Goal: Task Accomplishment & Management: Use online tool/utility

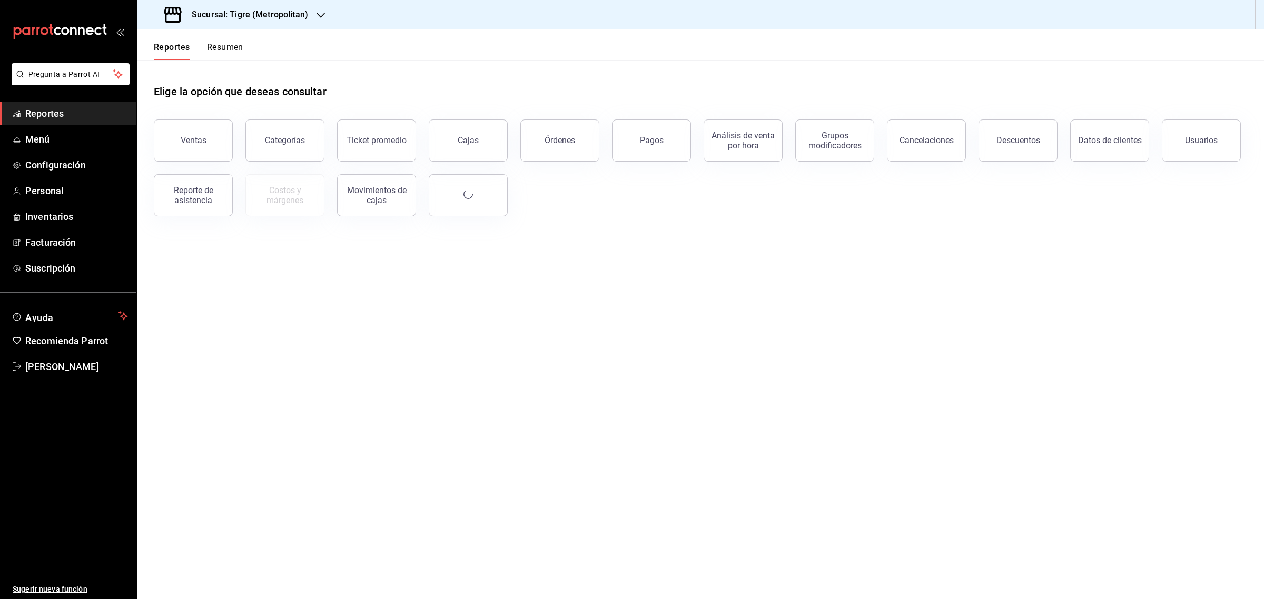
drag, startPoint x: 145, startPoint y: 0, endPoint x: 756, endPoint y: 319, distance: 688.8
click at [828, 342] on main "Elige la opción que deseas consultar Ventas Categorías Ticket promedio Cajas Ór…" at bounding box center [700, 329] width 1127 height 539
click at [263, 17] on h3 "Sucursal: Tigre (Metropolitan)" at bounding box center [245, 14] width 125 height 13
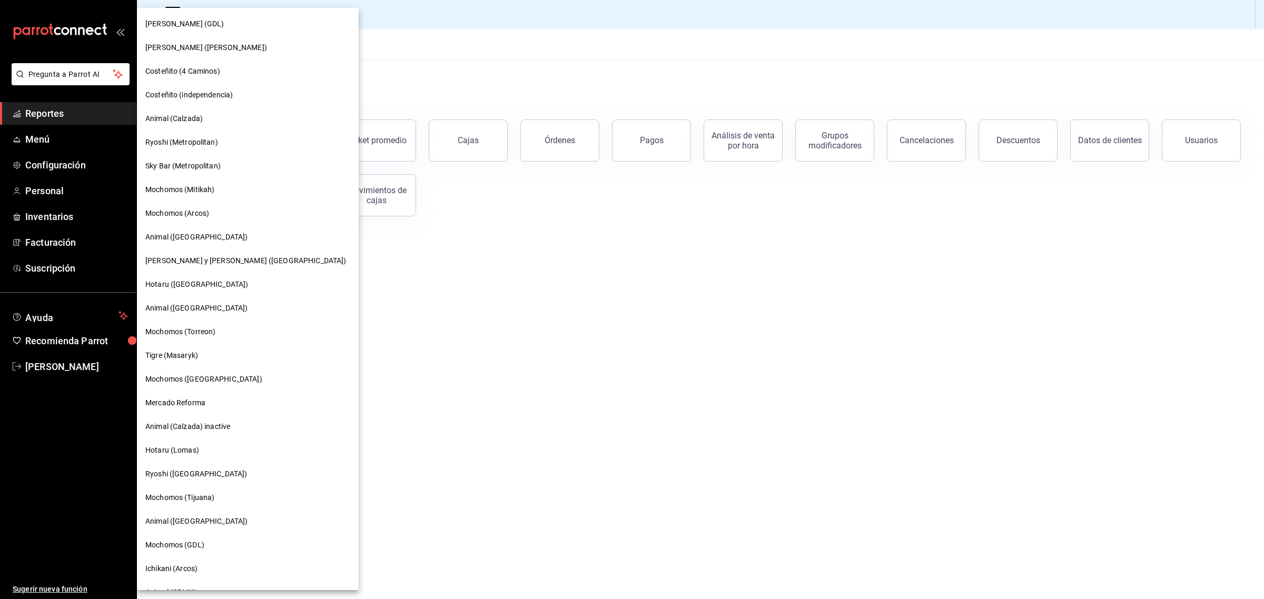
click at [410, 9] on div at bounding box center [632, 299] width 1264 height 599
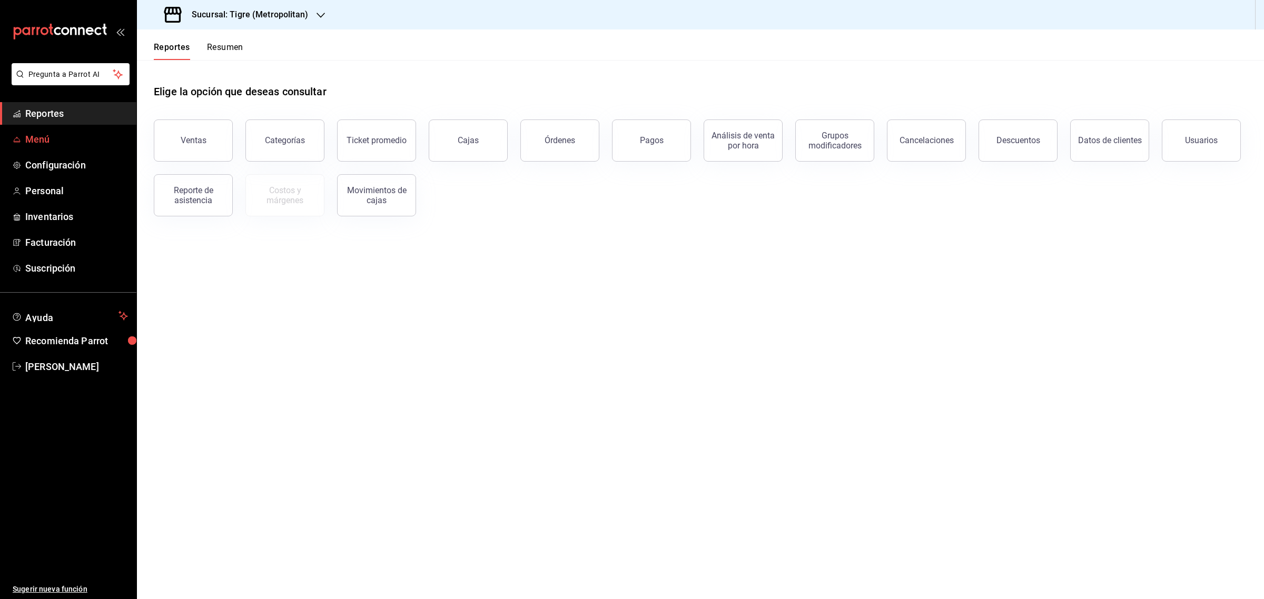
click at [28, 133] on span "Menú" at bounding box center [76, 139] width 103 height 14
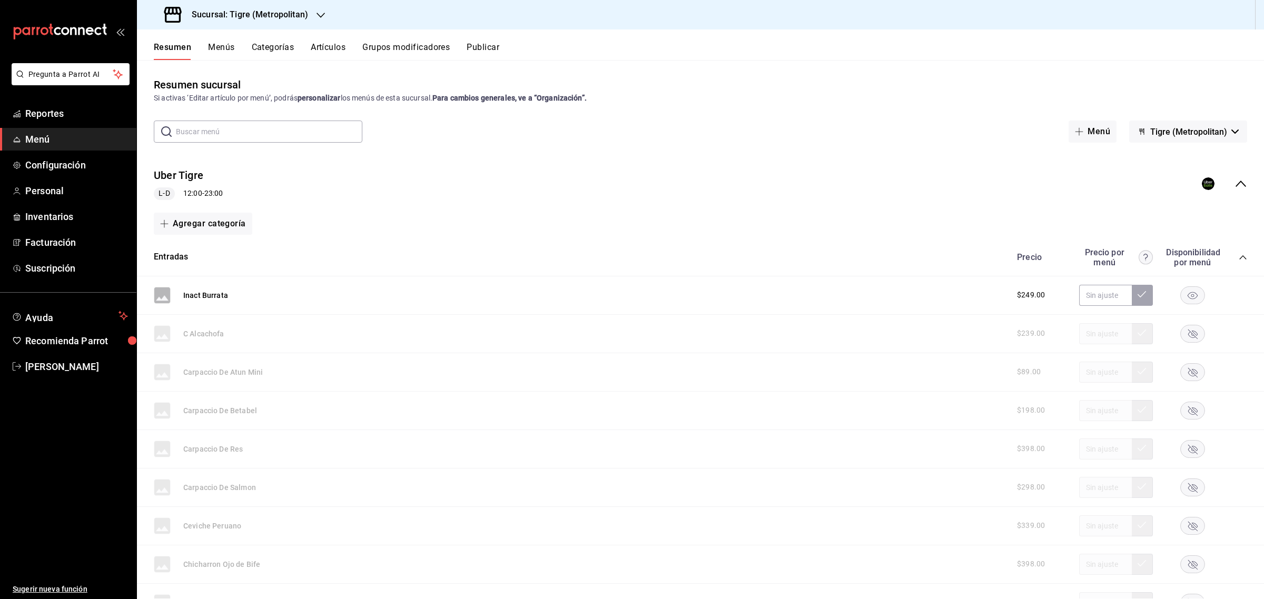
click at [225, 43] on button "Menús" at bounding box center [221, 51] width 26 height 18
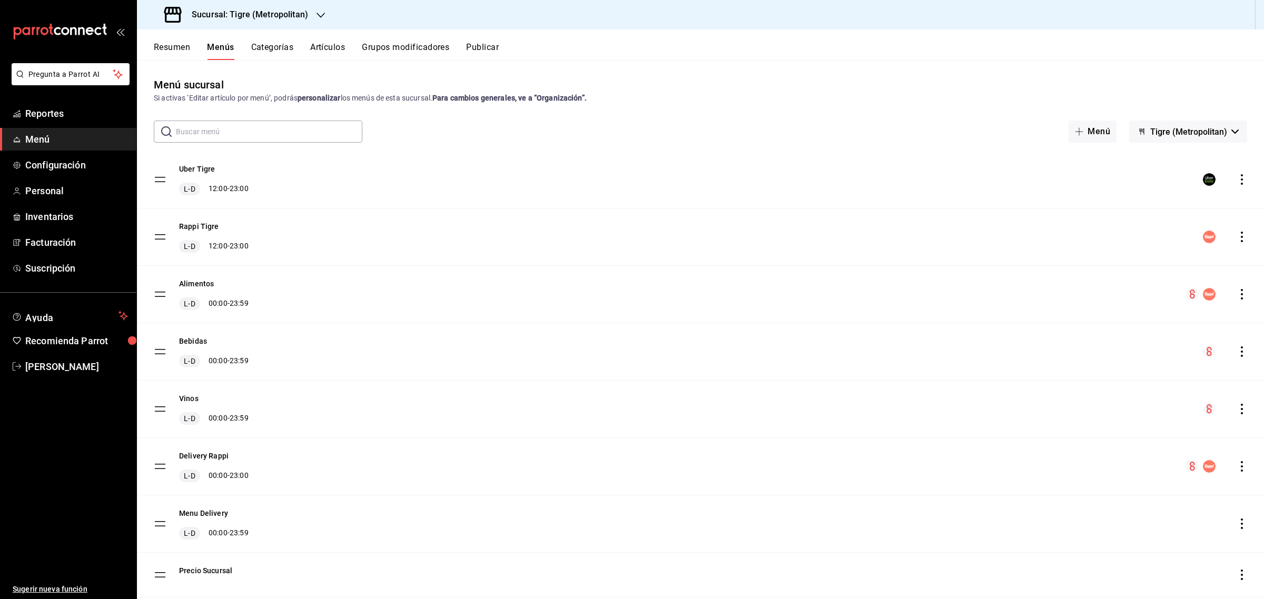
click at [278, 49] on button "Categorías" at bounding box center [272, 51] width 43 height 18
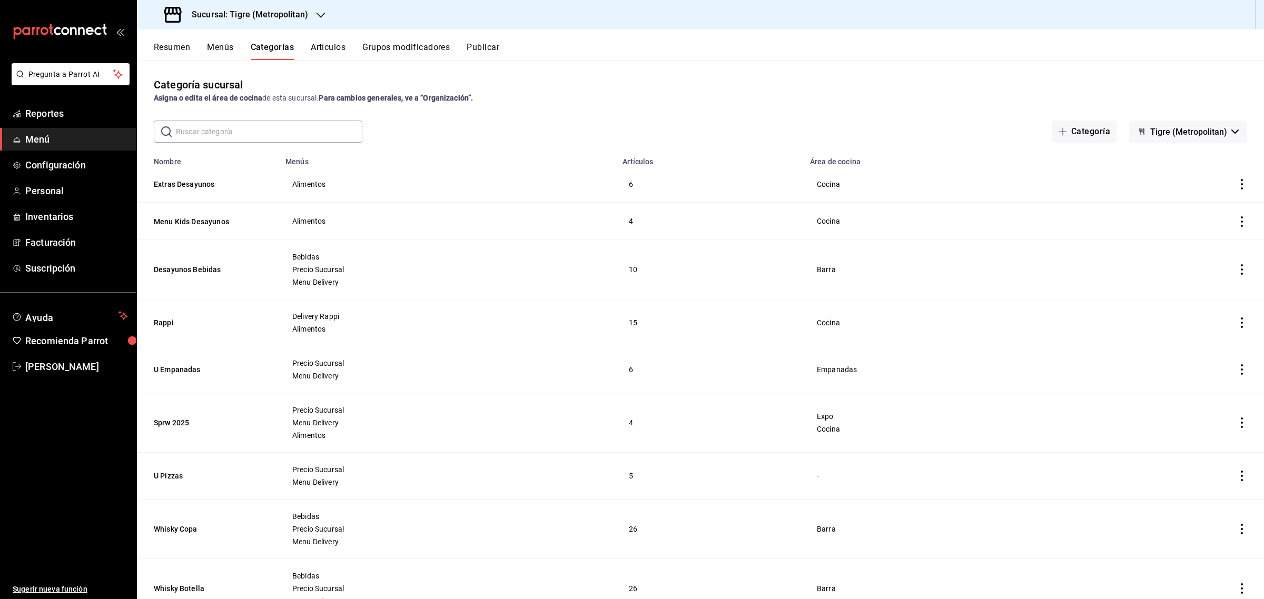
click at [333, 45] on button "Artículos" at bounding box center [328, 51] width 35 height 18
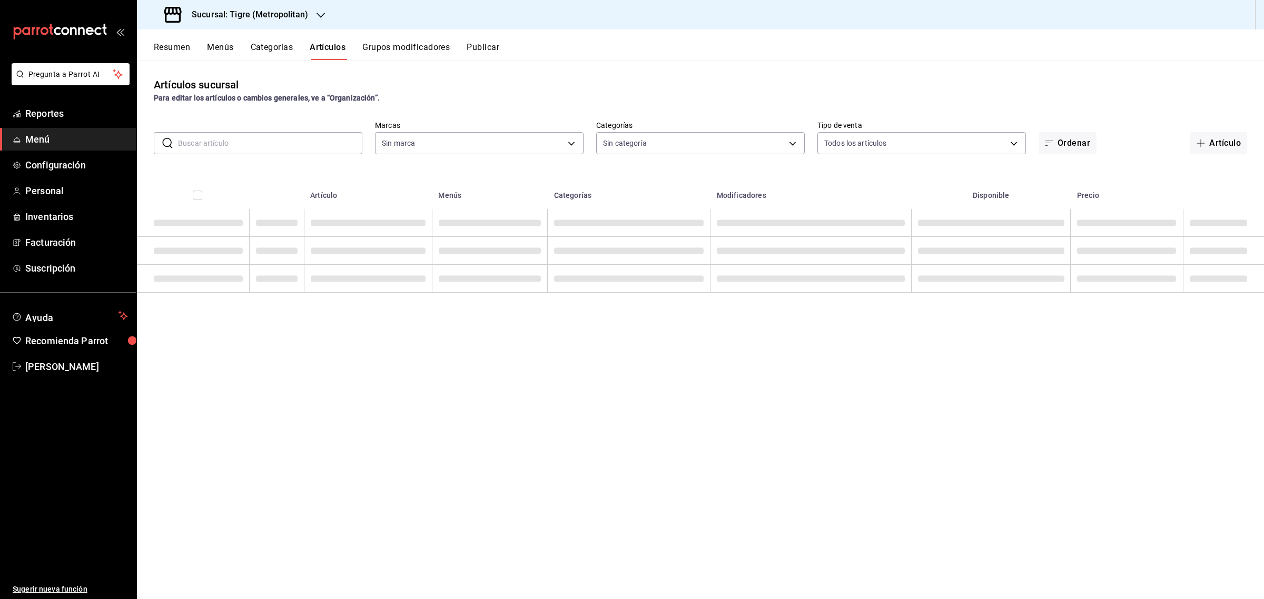
type input "d2a20516-989b-40fe-838d-c8b0b31ef0ff"
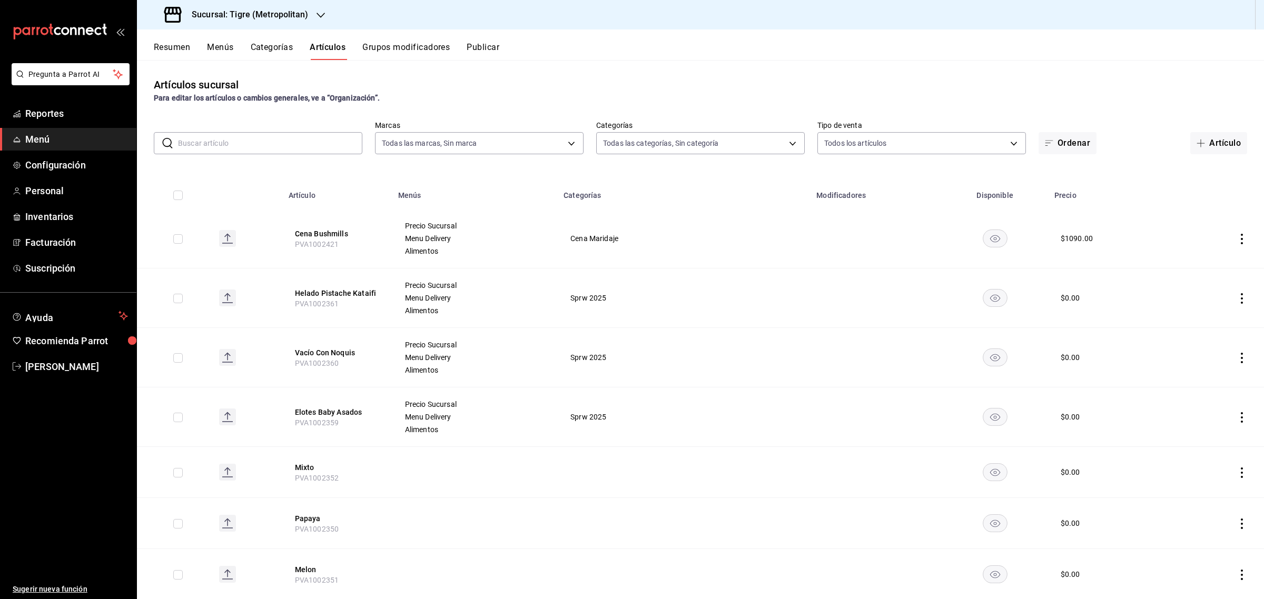
type input "95de3a49-3e71-4222-9a00-2b077991daeb,0ce31c32-a5a6-498b-be74-31ce48fb35ae,30be1…"
click at [242, 145] on input "text" at bounding box center [270, 143] width 184 height 21
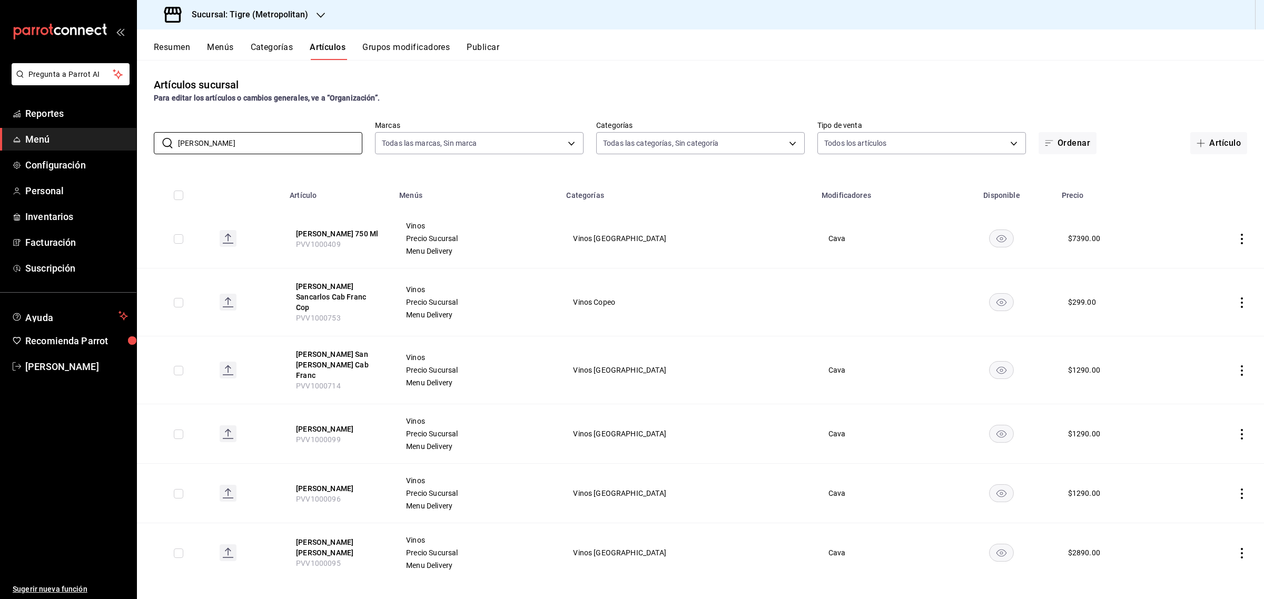
type input "[PERSON_NAME]"
click at [180, 430] on input "checkbox" at bounding box center [178, 434] width 9 height 9
checkbox input "true"
click at [1199, 46] on icon "button" at bounding box center [1193, 49] width 13 height 13
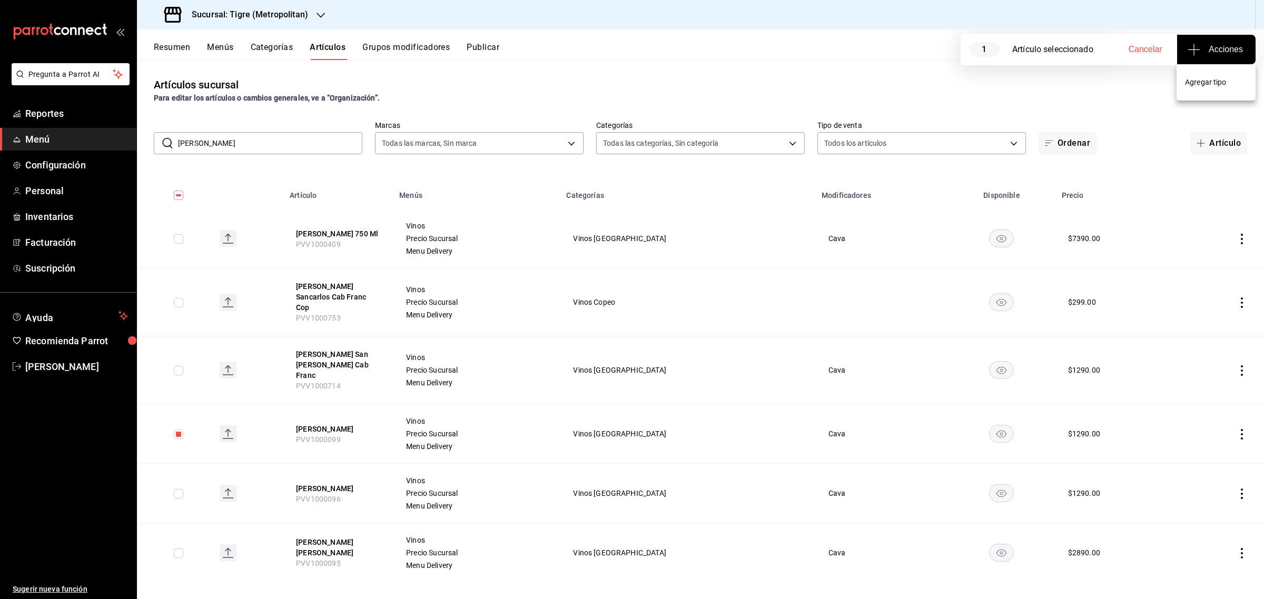
click at [1218, 91] on li "Agregar tipo" at bounding box center [1215, 82] width 79 height 28
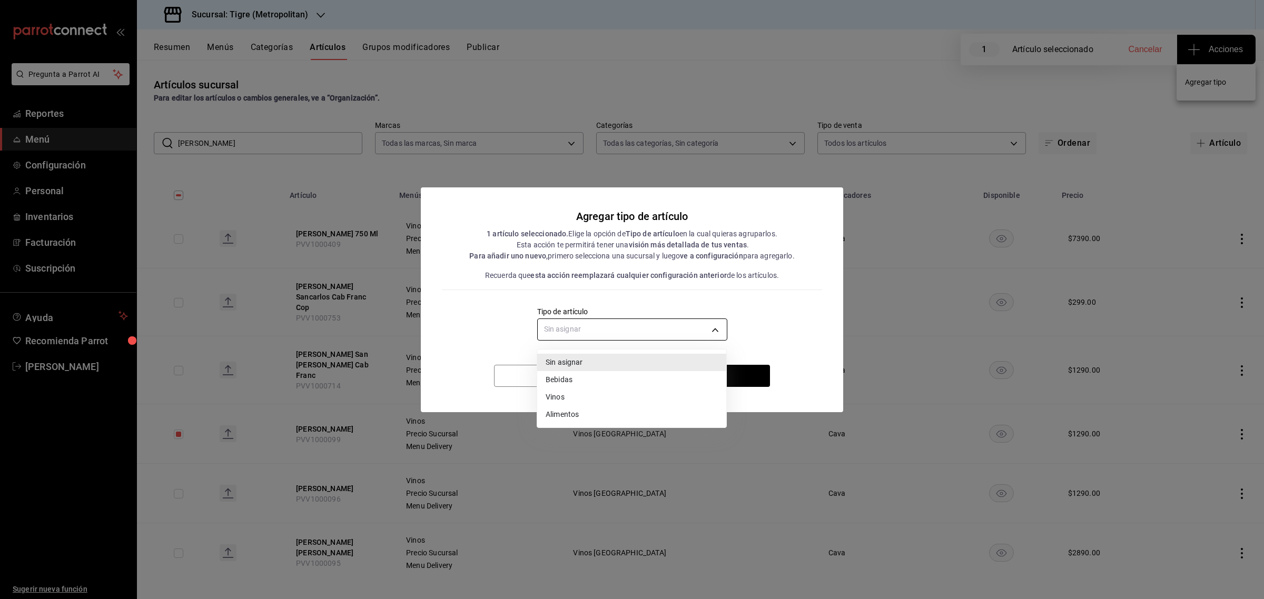
click at [628, 325] on body "Pregunta a Parrot AI Reportes Menú Configuración Personal Inventarios Facturaci…" at bounding box center [632, 299] width 1264 height 599
click at [588, 396] on li "Vinos" at bounding box center [631, 397] width 189 height 17
type input "e1bdedcf-fa1f-443e-b5b9-5cb10ad40228"
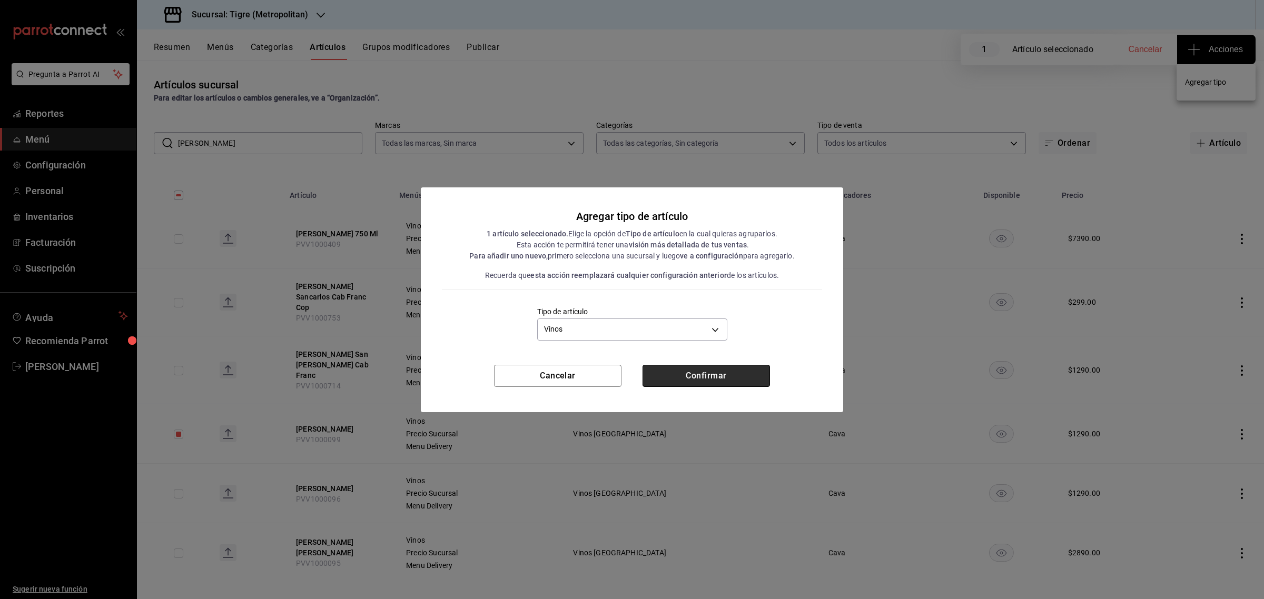
click at [724, 369] on button "Confirmar" at bounding box center [705, 376] width 127 height 22
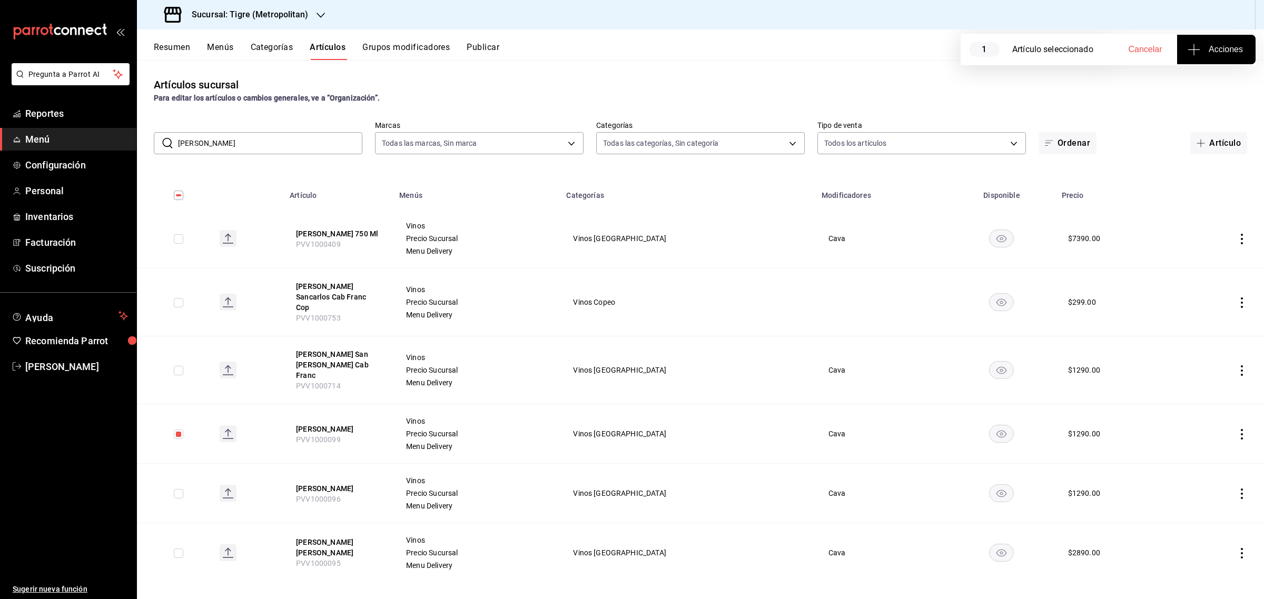
click at [728, 17] on div "Sucursal: Tigre (Metropolitan)" at bounding box center [700, 14] width 1127 height 29
click at [214, 51] on button "Menús" at bounding box center [220, 51] width 26 height 18
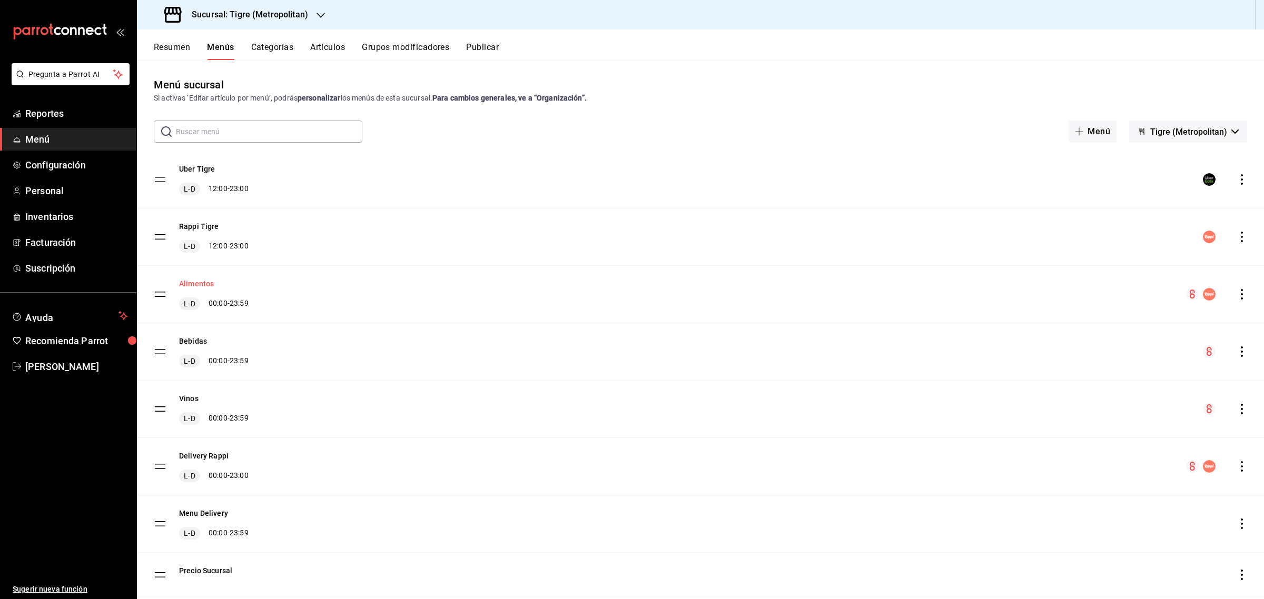
click at [206, 285] on button "Alimentos" at bounding box center [196, 284] width 35 height 11
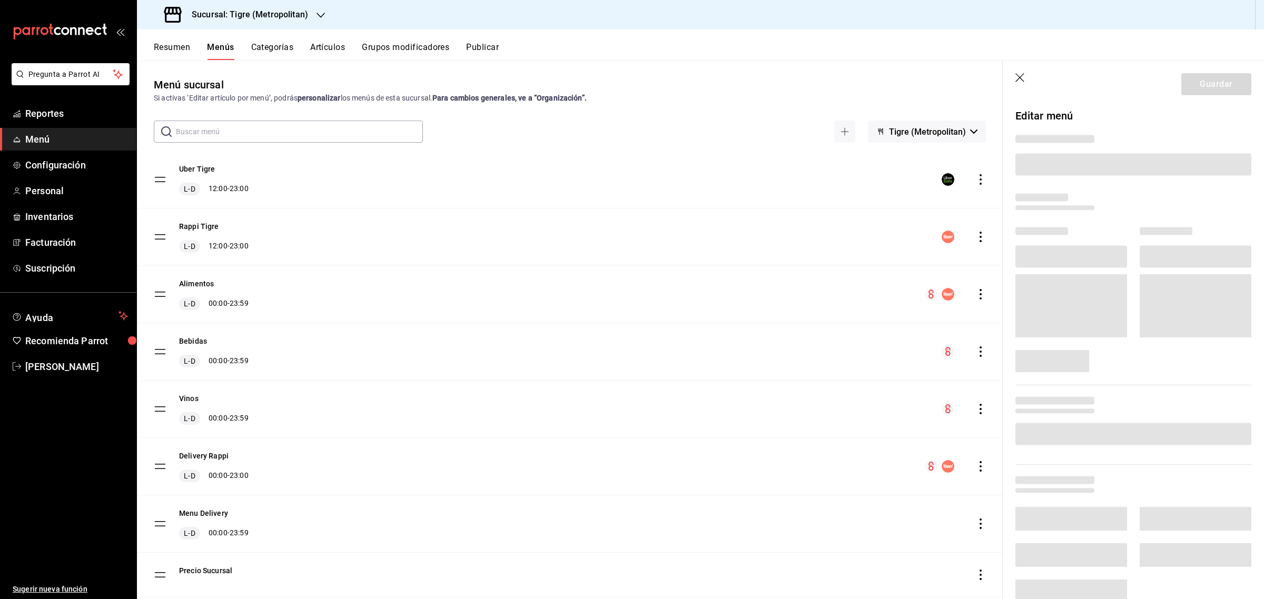
click at [1019, 82] on icon "button" at bounding box center [1020, 78] width 11 height 11
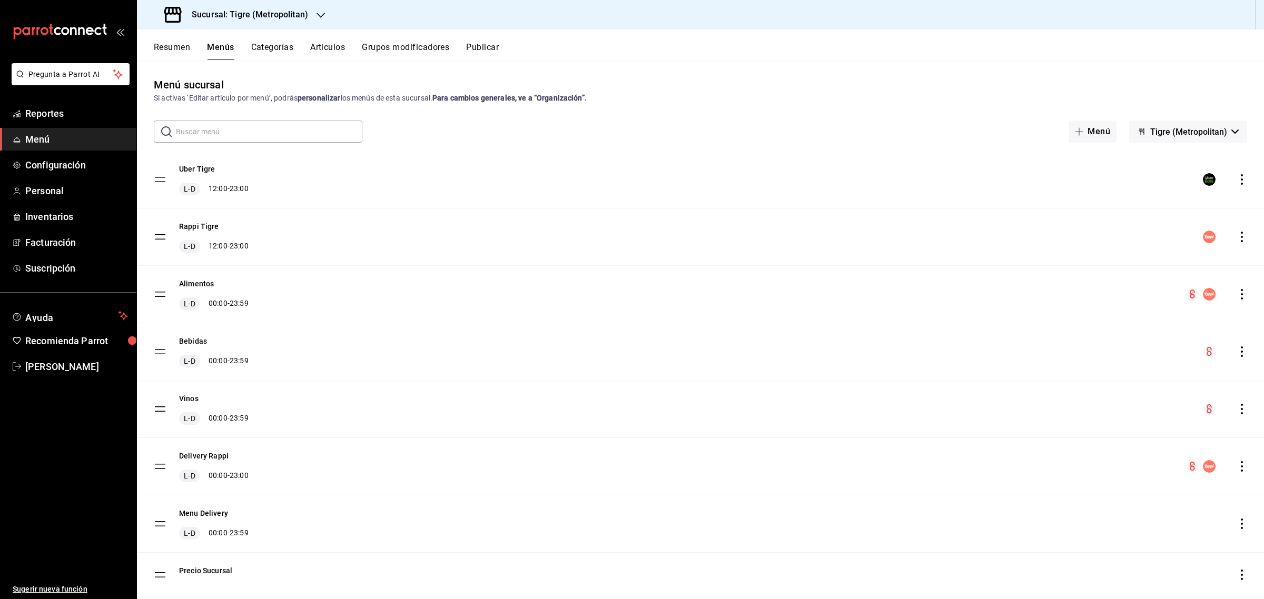
click at [1236, 291] on icon "actions" at bounding box center [1241, 294] width 11 height 11
click at [1086, 361] on span "Previsualizar" at bounding box center [1148, 361] width 128 height 11
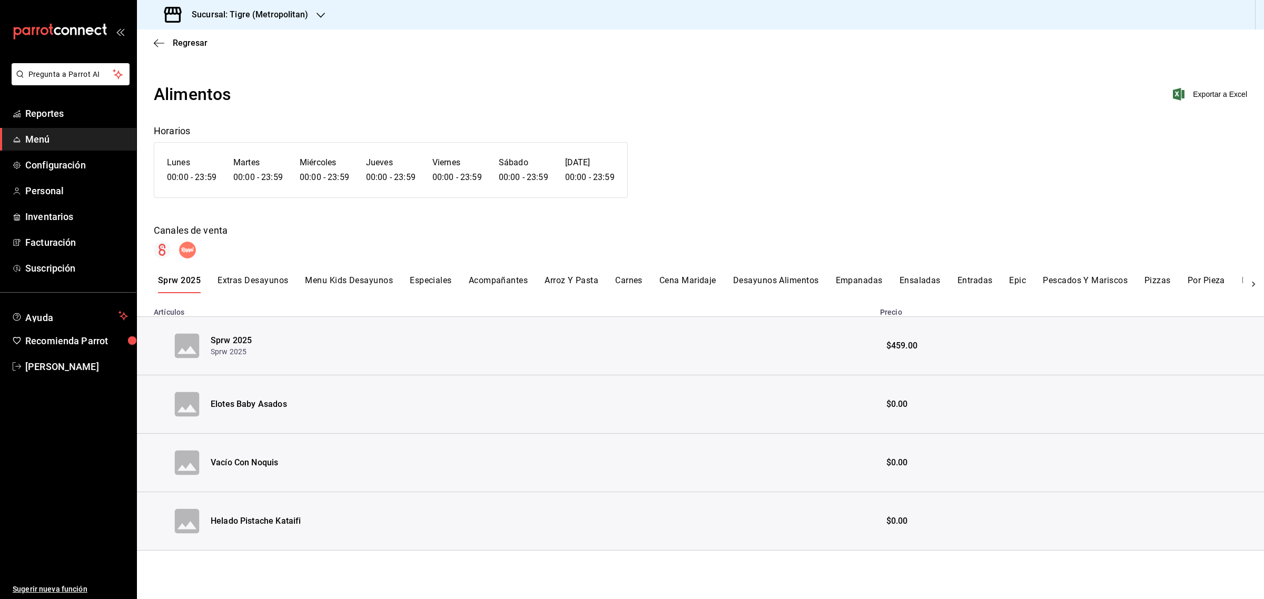
click at [1210, 87] on div "Alimentos Exportar a Excel" at bounding box center [700, 94] width 1093 height 25
click at [1199, 95] on span "Exportar a Excel" at bounding box center [1211, 94] width 72 height 13
click at [162, 37] on div "Regresar" at bounding box center [700, 42] width 1127 height 27
click at [162, 41] on icon "button" at bounding box center [159, 42] width 11 height 9
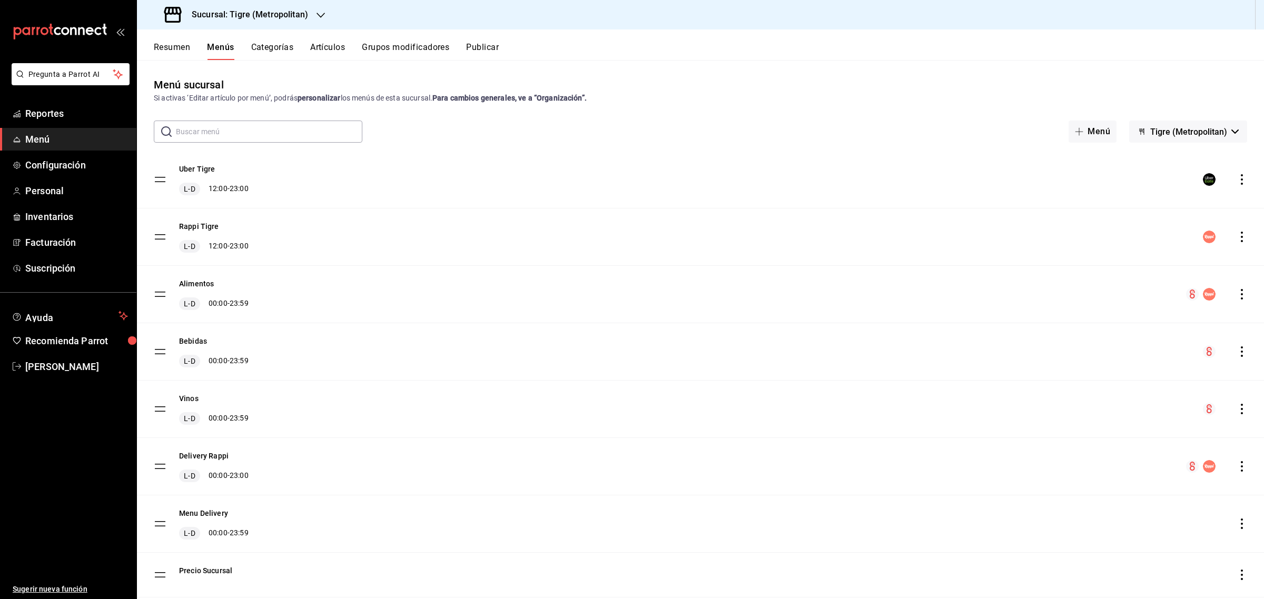
click at [277, 54] on button "Categorías" at bounding box center [272, 51] width 43 height 18
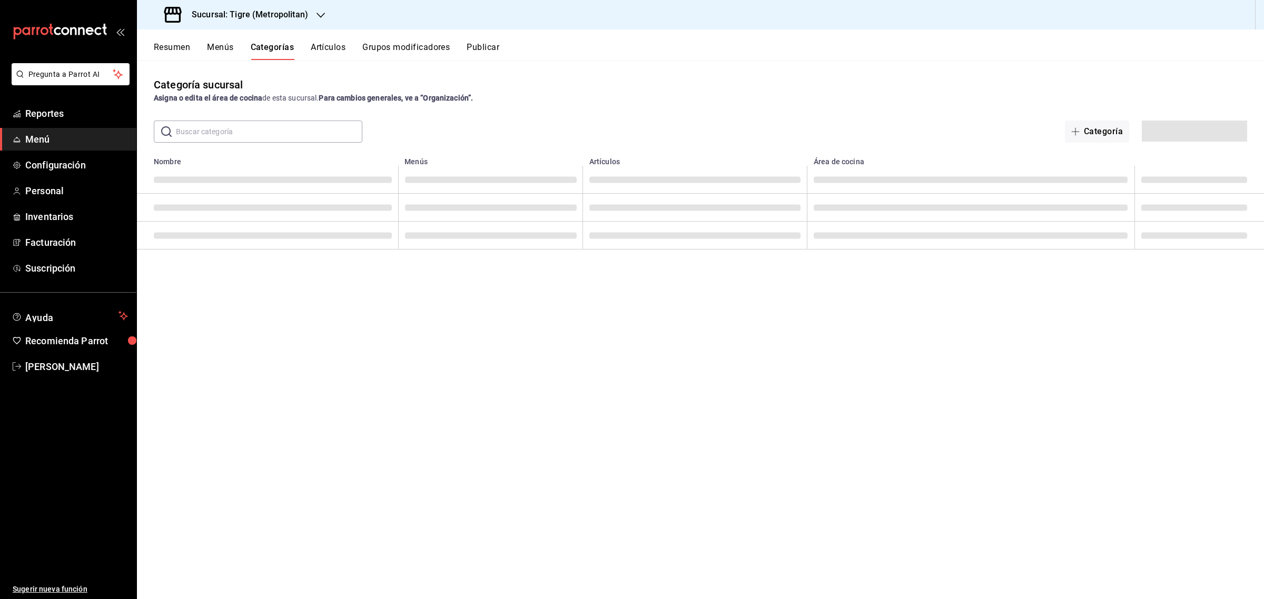
click at [324, 49] on button "Artículos" at bounding box center [328, 51] width 35 height 18
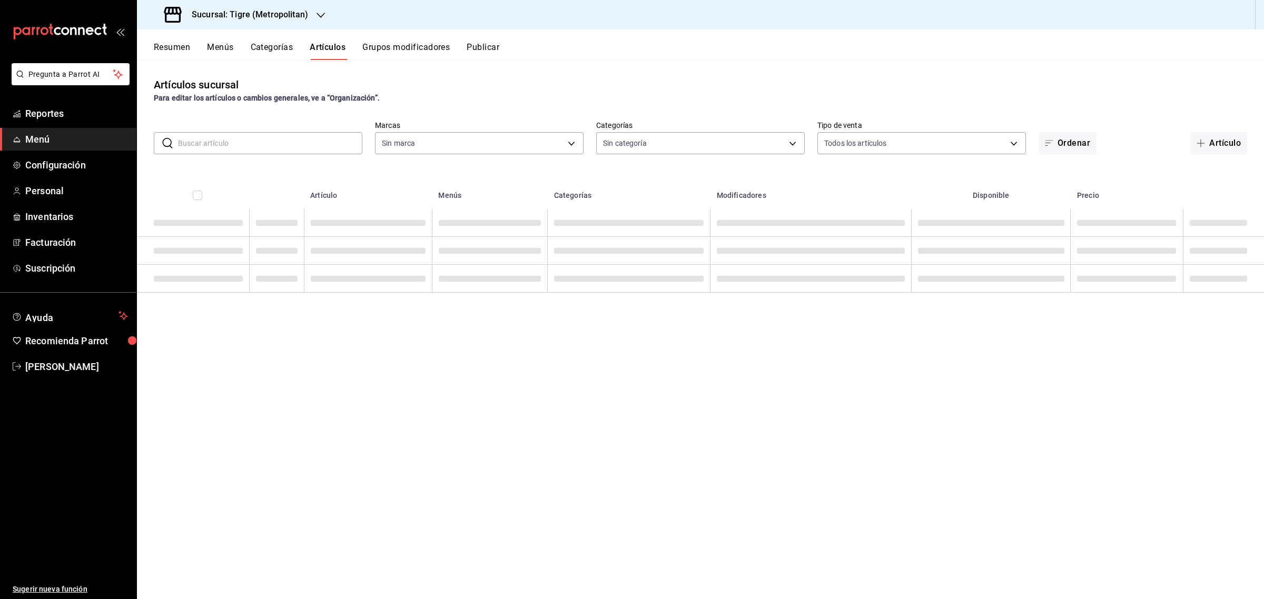
type input "d2a20516-989b-40fe-838d-c8b0b31ef0ff"
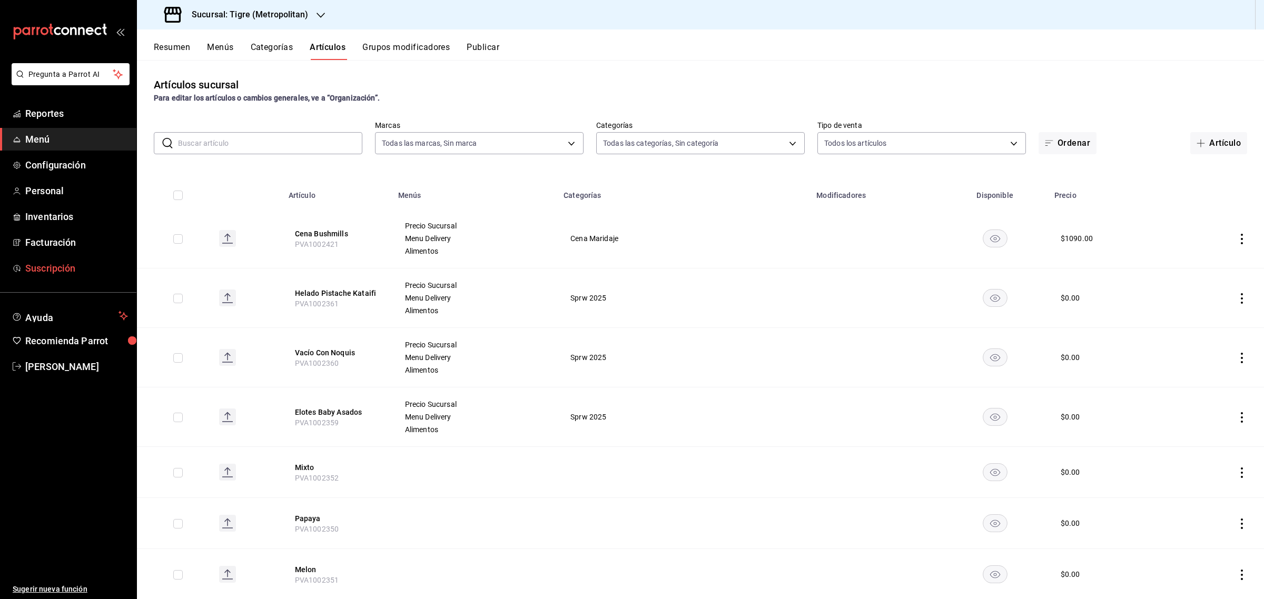
type input "95de3a49-3e71-4222-9a00-2b077991daeb,0ce31c32-a5a6-498b-be74-31ce48fb35ae,30be1…"
click at [239, 140] on input "text" at bounding box center [270, 143] width 184 height 21
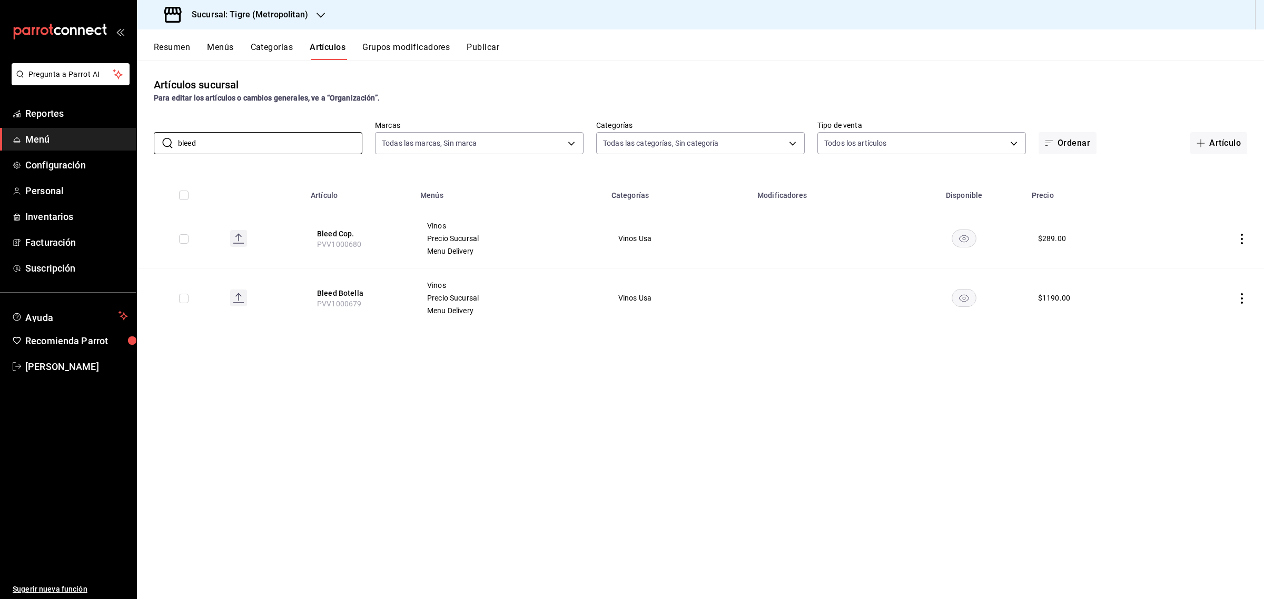
type input "bleed"
drag, startPoint x: 183, startPoint y: 237, endPoint x: 177, endPoint y: 232, distance: 7.5
click at [183, 237] on input "checkbox" at bounding box center [183, 238] width 9 height 9
checkbox input "true"
click at [1211, 45] on span "Acciones" at bounding box center [1215, 49] width 53 height 13
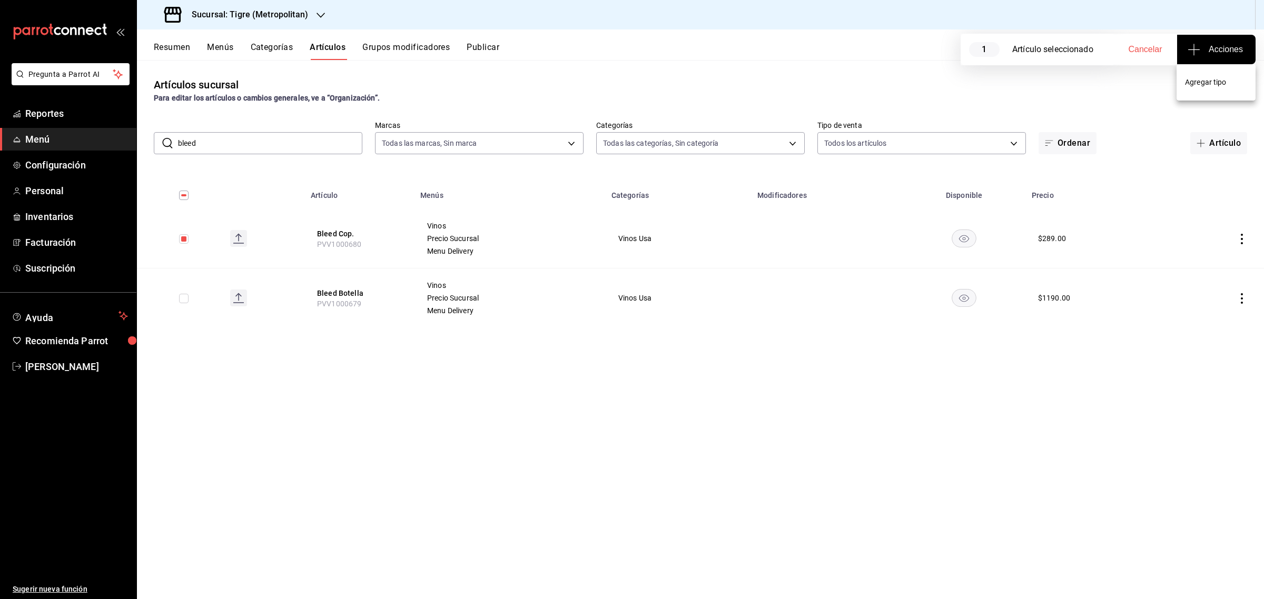
click at [1204, 83] on span "Agregar tipo" at bounding box center [1216, 82] width 62 height 11
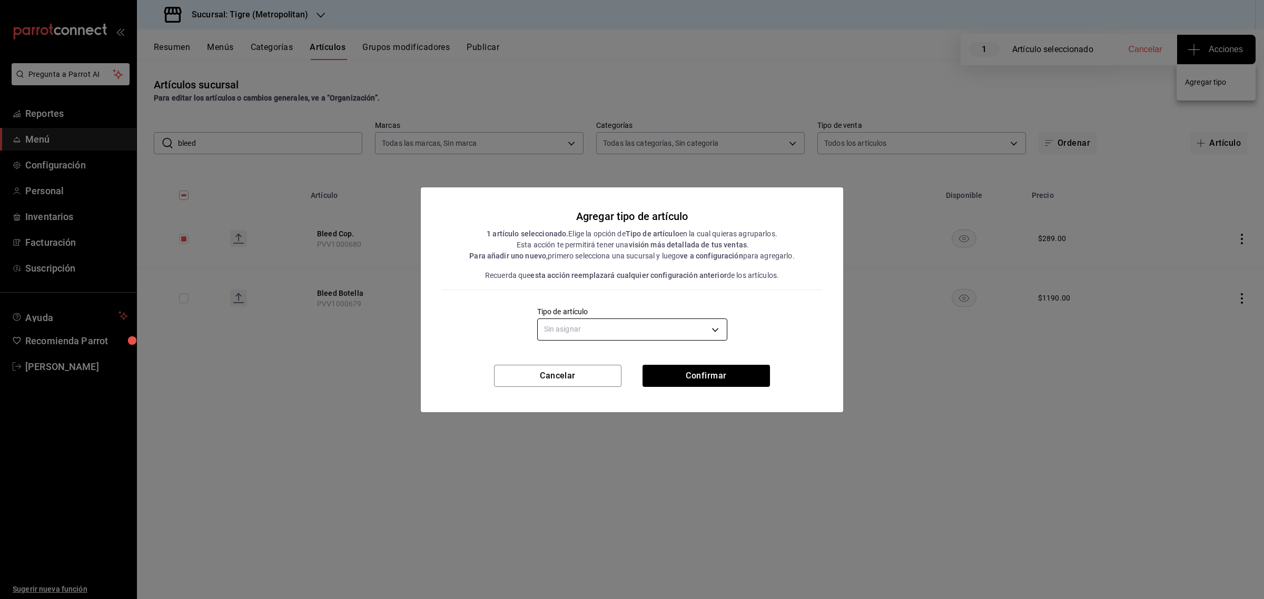
click at [664, 328] on body "Pregunta a Parrot AI Reportes Menú Configuración Personal Inventarios Facturaci…" at bounding box center [632, 299] width 1264 height 599
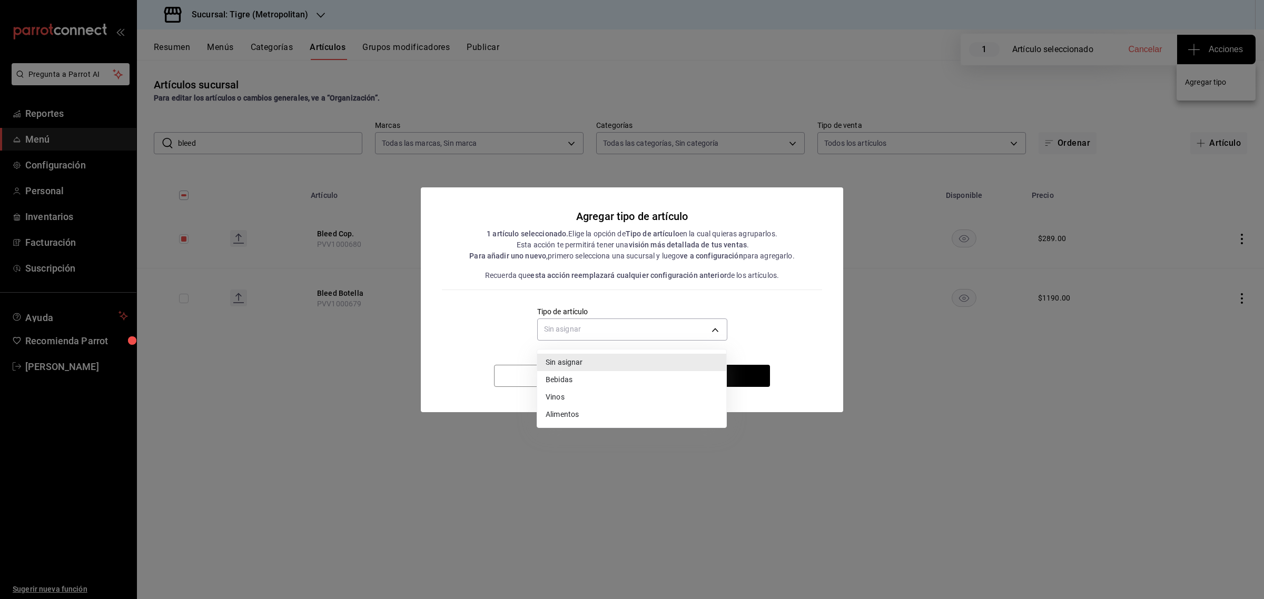
click at [564, 392] on li "Vinos" at bounding box center [631, 397] width 189 height 17
type input "e1bdedcf-fa1f-443e-b5b9-5cb10ad40228"
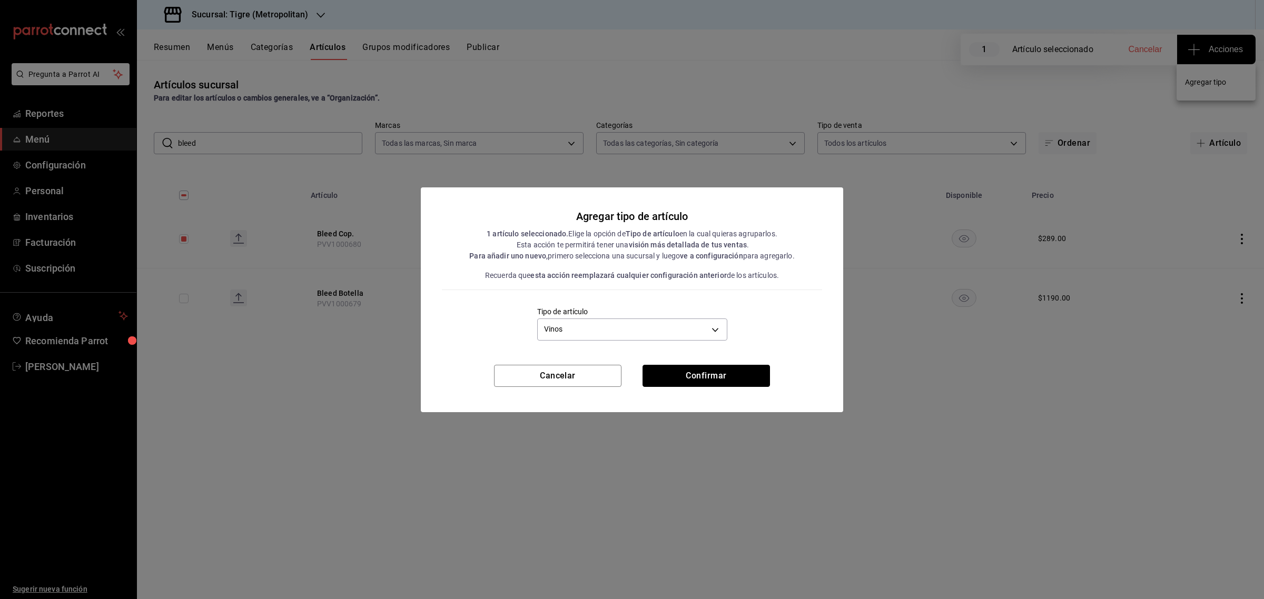
click at [710, 369] on button "Confirmar" at bounding box center [705, 376] width 127 height 22
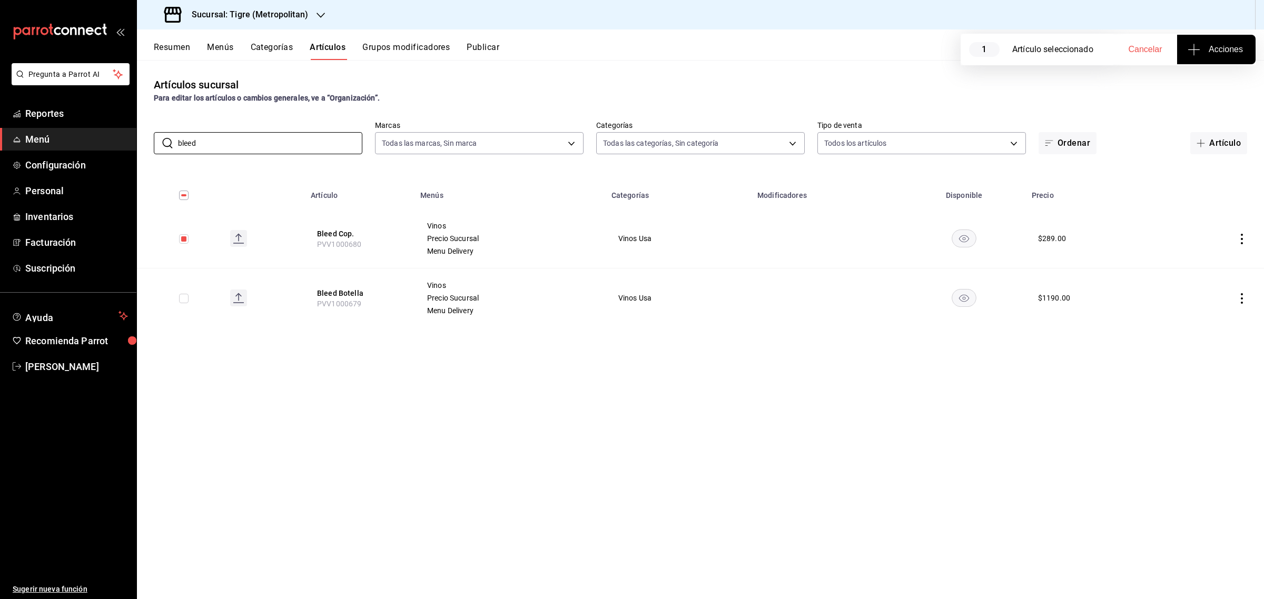
drag, startPoint x: 198, startPoint y: 142, endPoint x: 120, endPoint y: 141, distance: 78.5
click at [120, 141] on div "Pregunta a Parrot AI Reportes Menú Configuración Personal Inventarios Facturaci…" at bounding box center [632, 299] width 1264 height 599
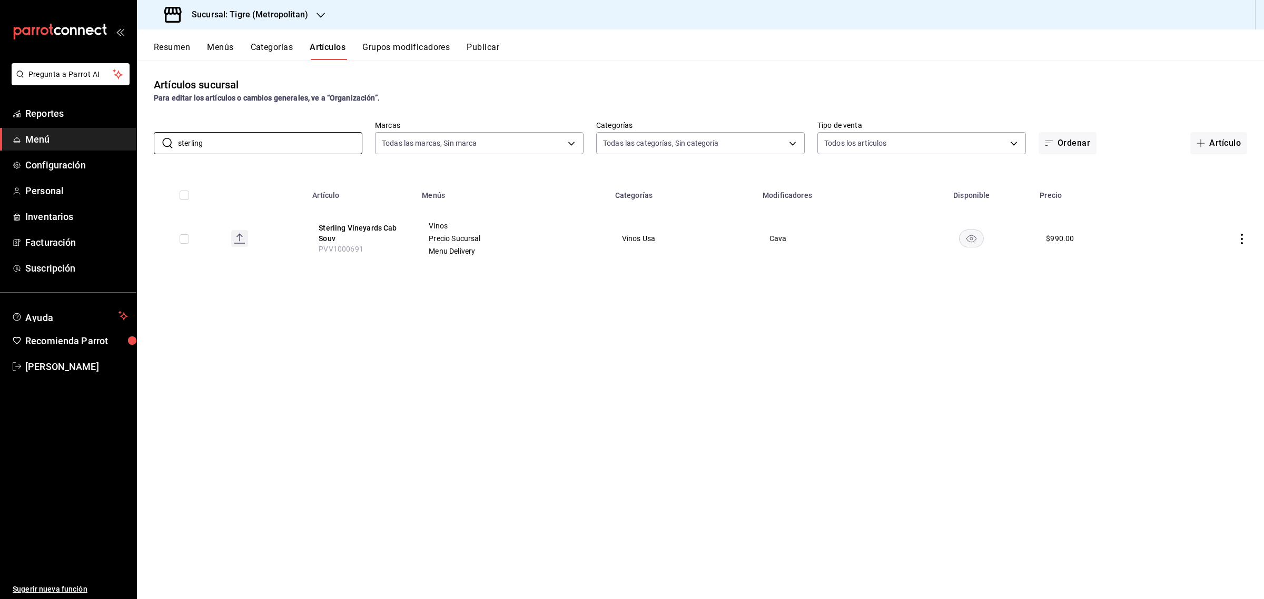
type input "sterling"
click at [188, 237] on td at bounding box center [180, 238] width 86 height 59
click at [185, 240] on input "checkbox" at bounding box center [184, 238] width 9 height 9
checkbox input "true"
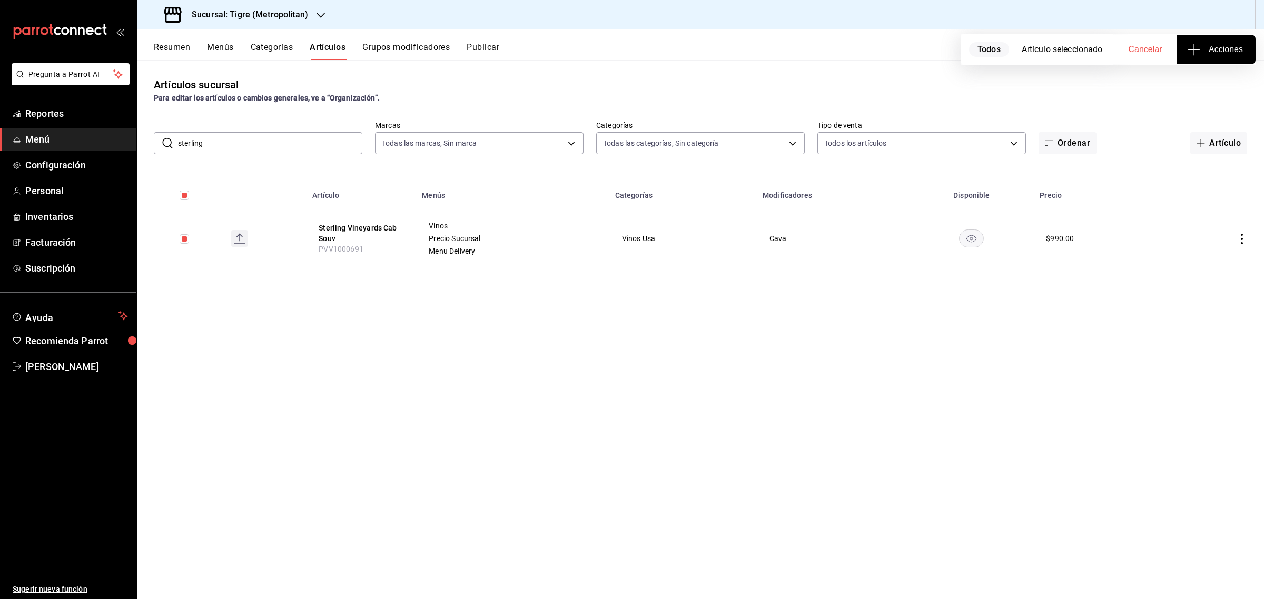
click at [1228, 47] on span "Acciones" at bounding box center [1215, 49] width 53 height 13
click at [1201, 77] on span "Agregar tipo" at bounding box center [1216, 82] width 62 height 11
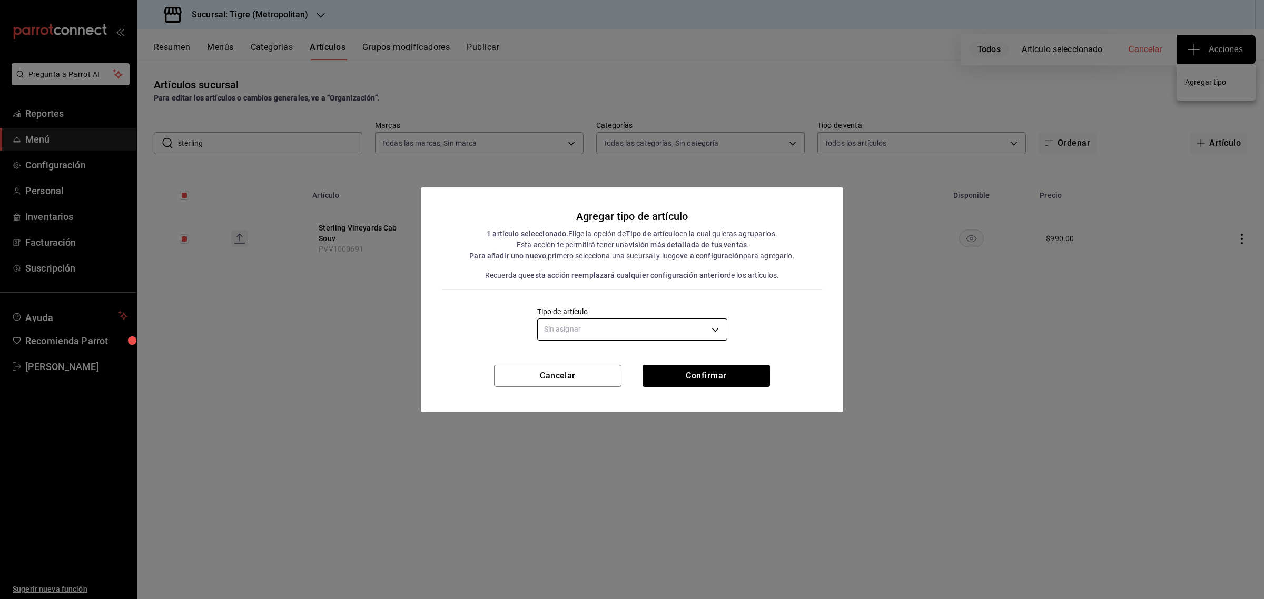
click at [611, 330] on body "Pregunta a Parrot AI Reportes Menú Configuración Personal Inventarios Facturaci…" at bounding box center [632, 299] width 1264 height 599
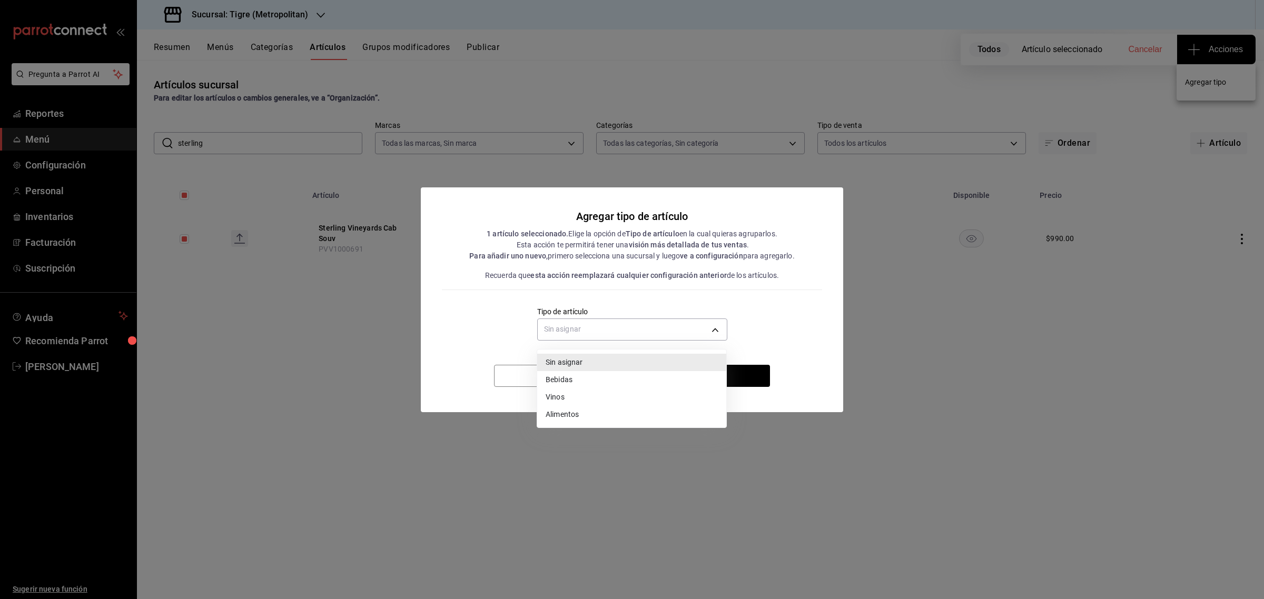
click at [574, 396] on li "Vinos" at bounding box center [631, 397] width 189 height 17
type input "e1bdedcf-fa1f-443e-b5b9-5cb10ad40228"
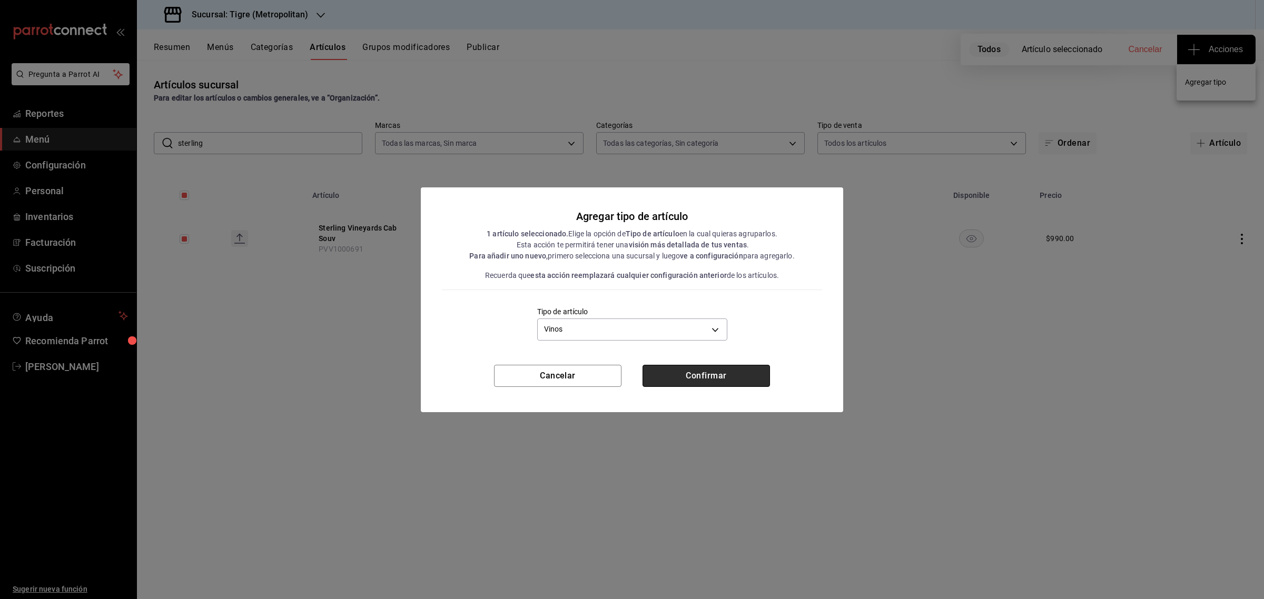
click at [699, 369] on button "Confirmar" at bounding box center [705, 376] width 127 height 22
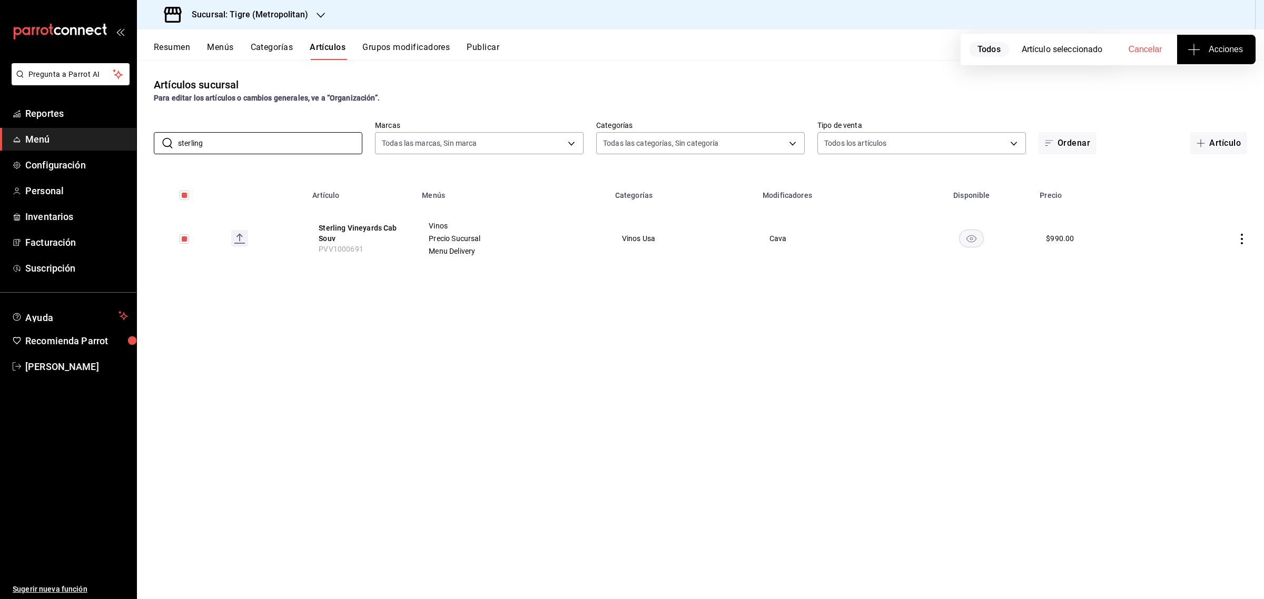
drag, startPoint x: 175, startPoint y: 140, endPoint x: 137, endPoint y: 140, distance: 37.4
click at [137, 140] on div "​ sterling ​ Marcas Todas las marcas, Sin marca d2a20516-989b-40fe-838d-c8b0b31…" at bounding box center [700, 138] width 1127 height 34
type input "bleed"
checkbox input "false"
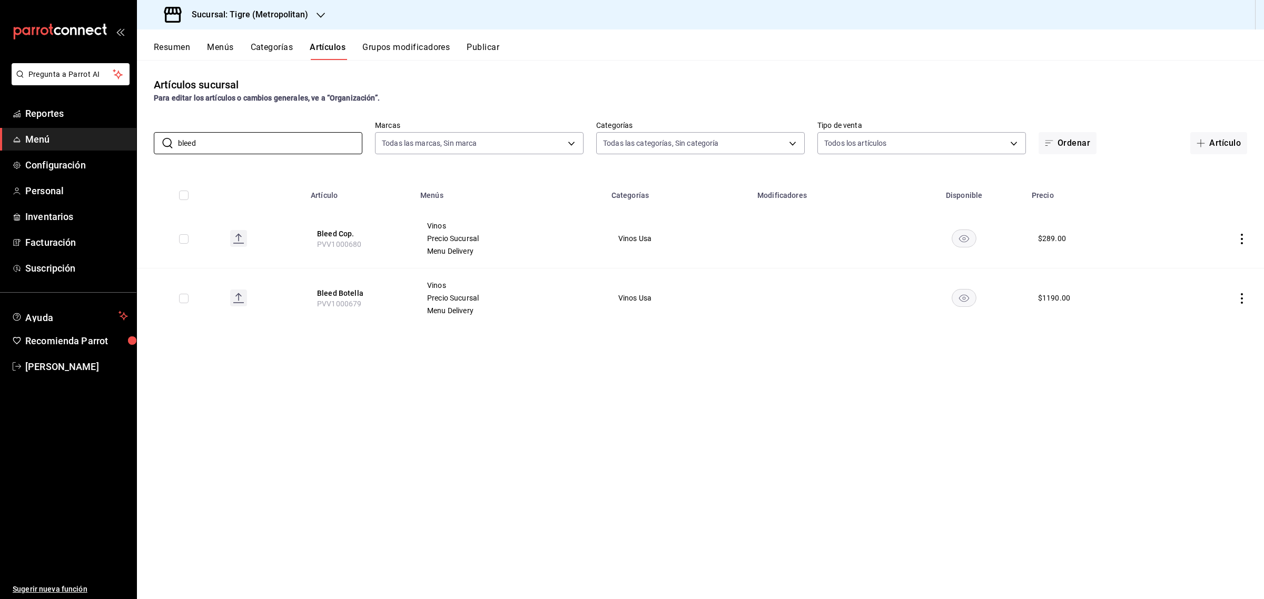
type input "bleed"
click at [177, 297] on td at bounding box center [179, 298] width 85 height 59
click at [187, 298] on input "checkbox" at bounding box center [183, 298] width 9 height 9
checkbox input "true"
click at [1202, 59] on button "Acciones" at bounding box center [1216, 49] width 78 height 29
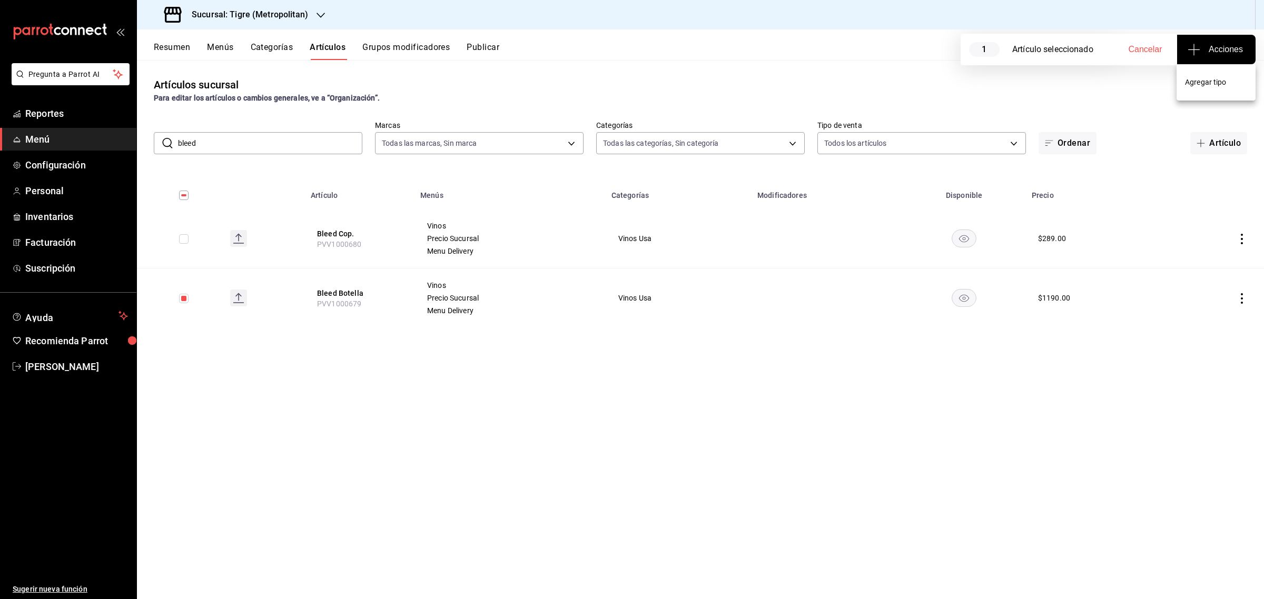
click at [1214, 77] on span "Agregar tipo" at bounding box center [1216, 82] width 62 height 11
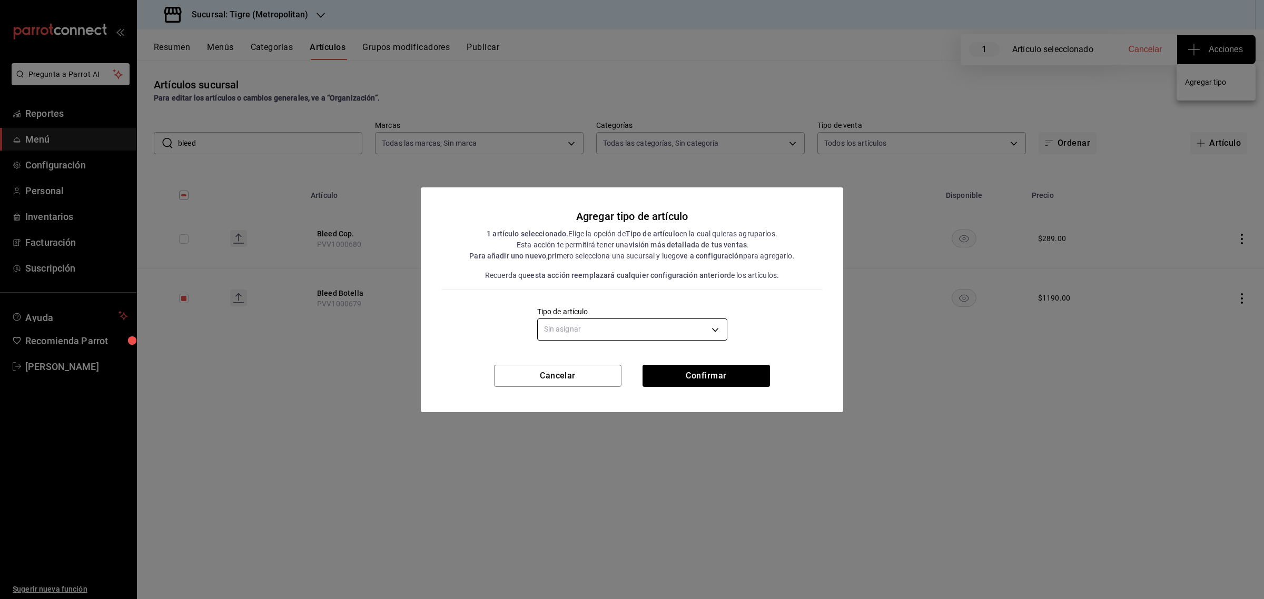
click at [664, 338] on body "Pregunta a Parrot AI Reportes Menú Configuración Personal Inventarios Facturaci…" at bounding box center [632, 299] width 1264 height 599
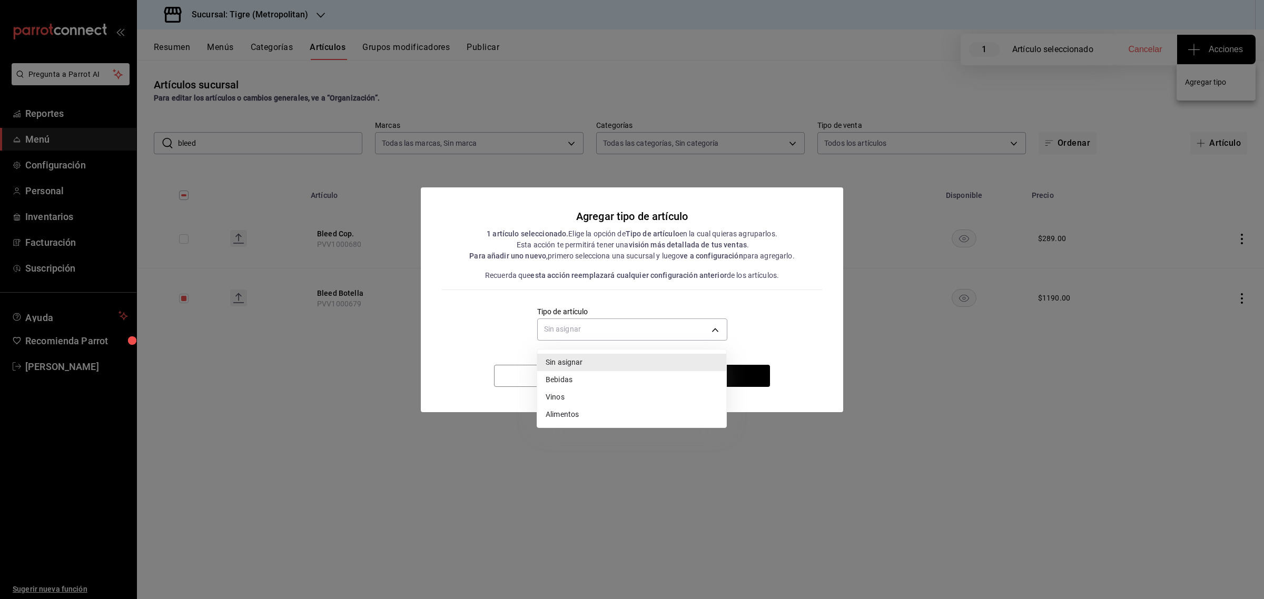
click at [564, 395] on li "Vinos" at bounding box center [631, 397] width 189 height 17
type input "e1bdedcf-fa1f-443e-b5b9-5cb10ad40228"
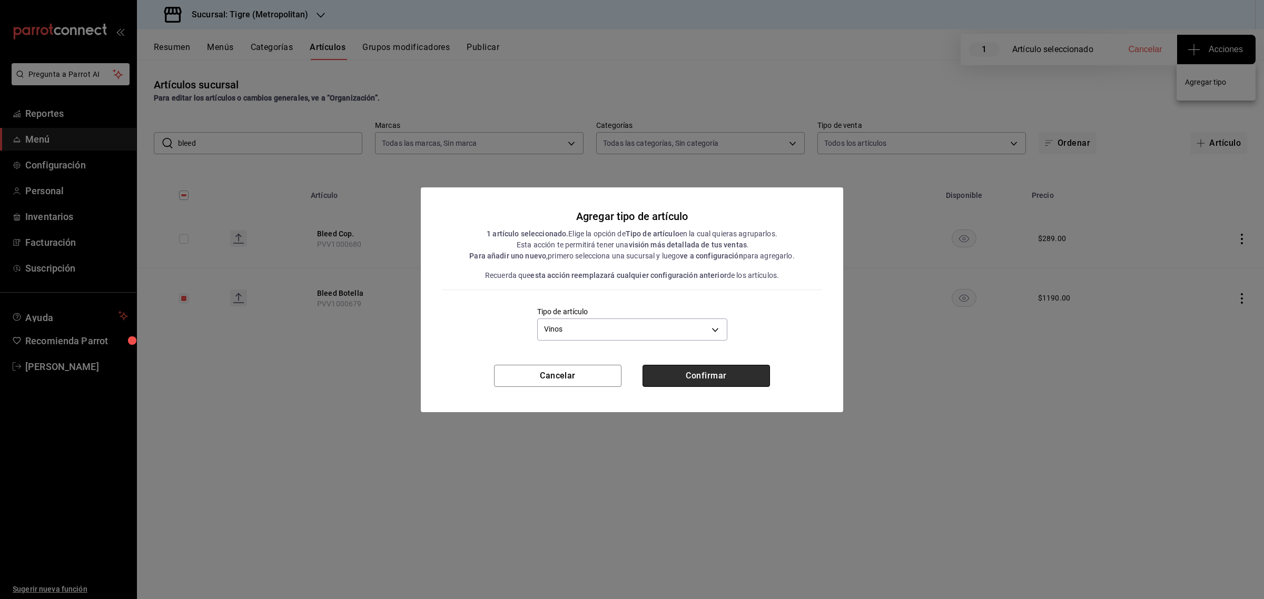
click at [724, 370] on button "Confirmar" at bounding box center [705, 376] width 127 height 22
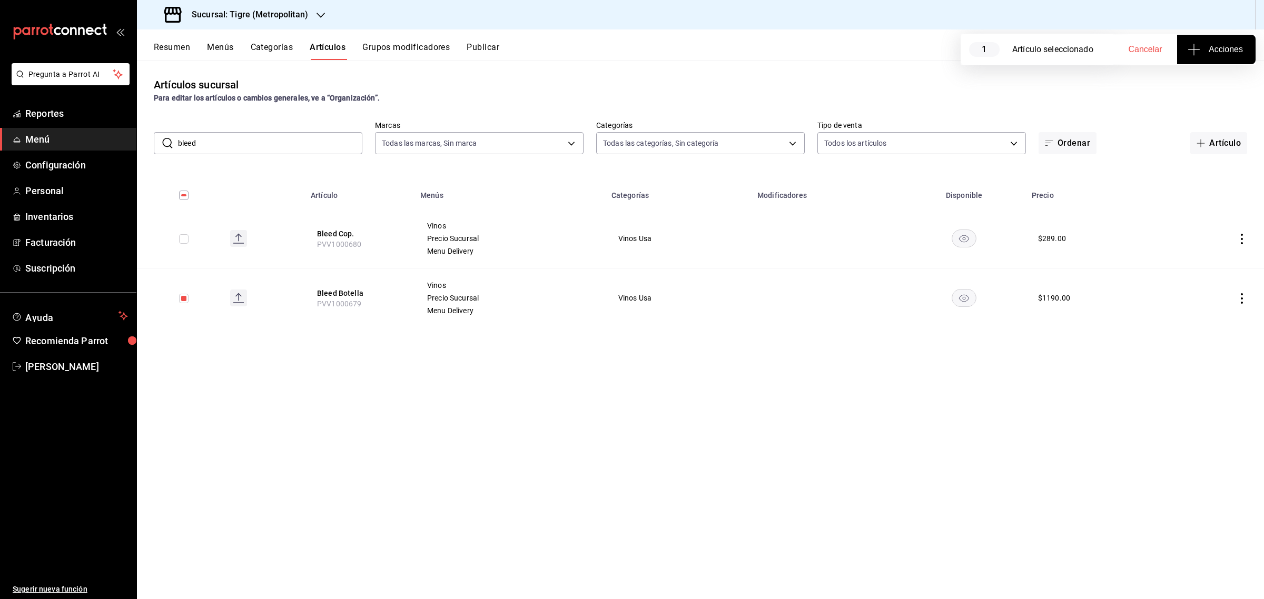
drag, startPoint x: 201, startPoint y: 145, endPoint x: 125, endPoint y: 137, distance: 76.7
click at [125, 138] on div "Pregunta a Parrot AI Reportes Menú Configuración Personal Inventarios Facturaci…" at bounding box center [632, 299] width 1264 height 599
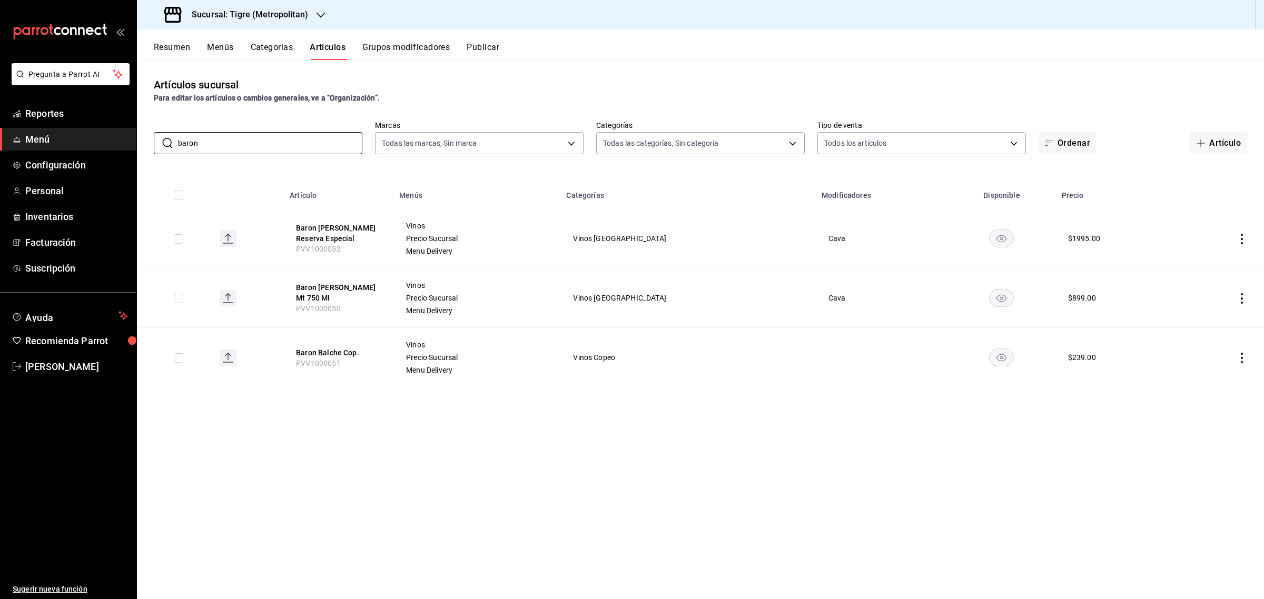
type input "baron"
click at [183, 358] on input "checkbox" at bounding box center [178, 357] width 9 height 9
checkbox input "true"
click at [174, 240] on td at bounding box center [174, 238] width 74 height 59
click at [183, 239] on input "checkbox" at bounding box center [178, 238] width 9 height 9
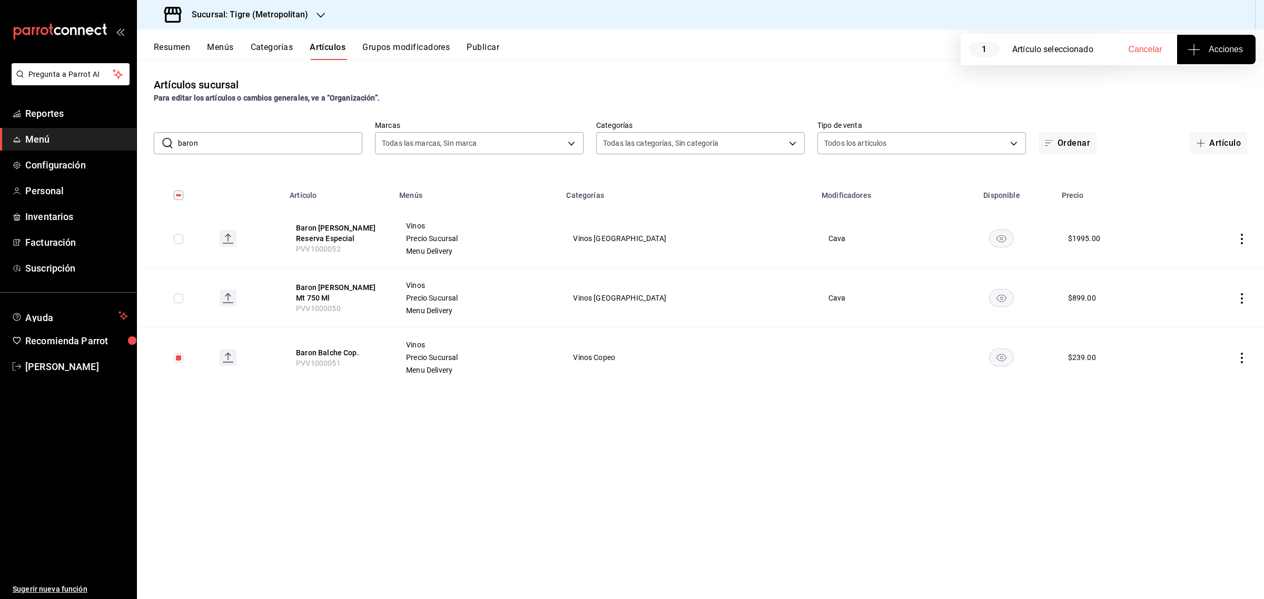
checkbox input "true"
click at [177, 299] on input "checkbox" at bounding box center [178, 298] width 9 height 9
checkbox input "true"
click at [1223, 52] on span "Acciones" at bounding box center [1215, 49] width 53 height 13
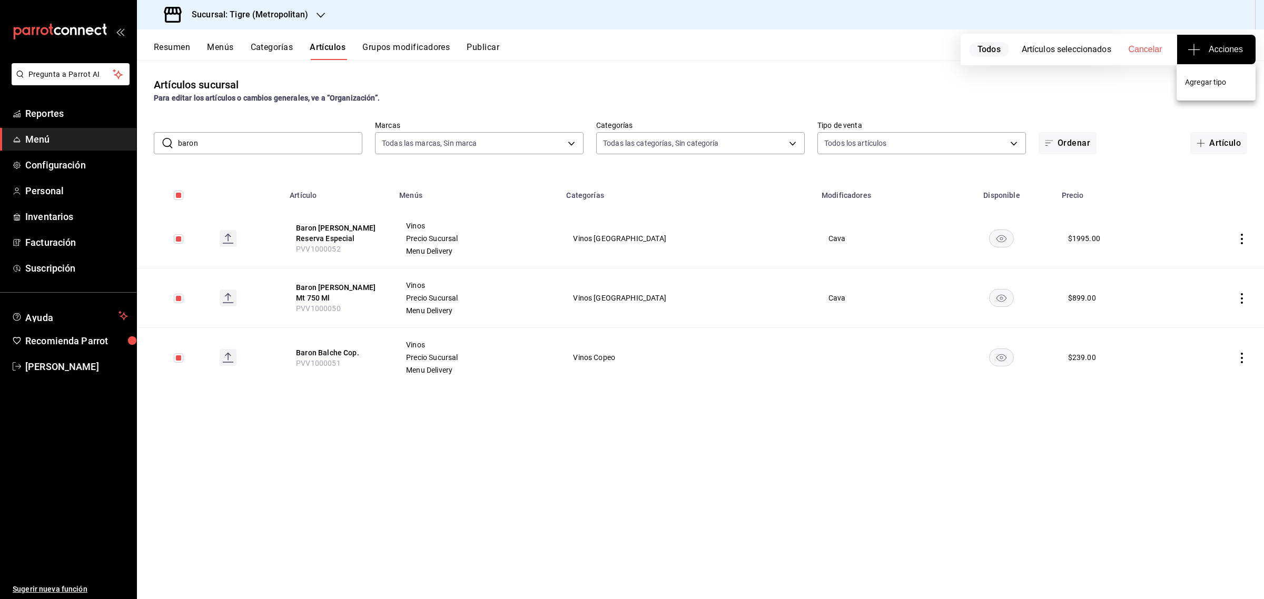
click at [1217, 80] on span "Agregar tipo" at bounding box center [1216, 82] width 62 height 11
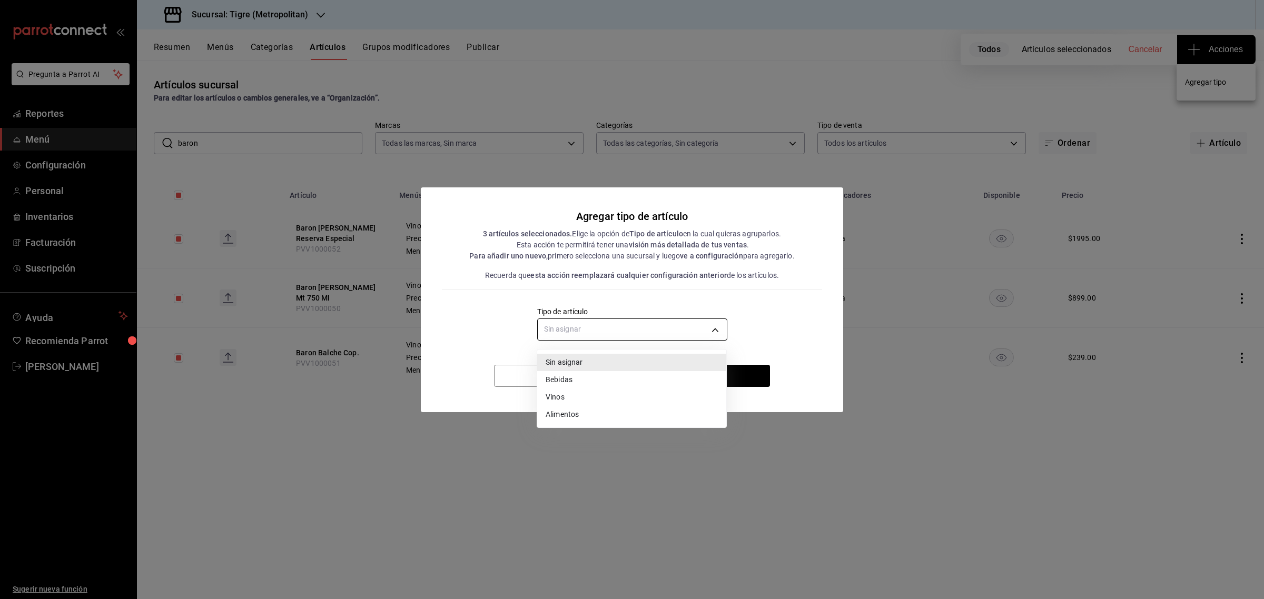
click at [588, 324] on body "Pregunta a Parrot AI Reportes Menú Configuración Personal Inventarios Facturaci…" at bounding box center [632, 299] width 1264 height 599
click at [562, 401] on li "Vinos" at bounding box center [631, 397] width 189 height 17
type input "e1bdedcf-fa1f-443e-b5b9-5cb10ad40228"
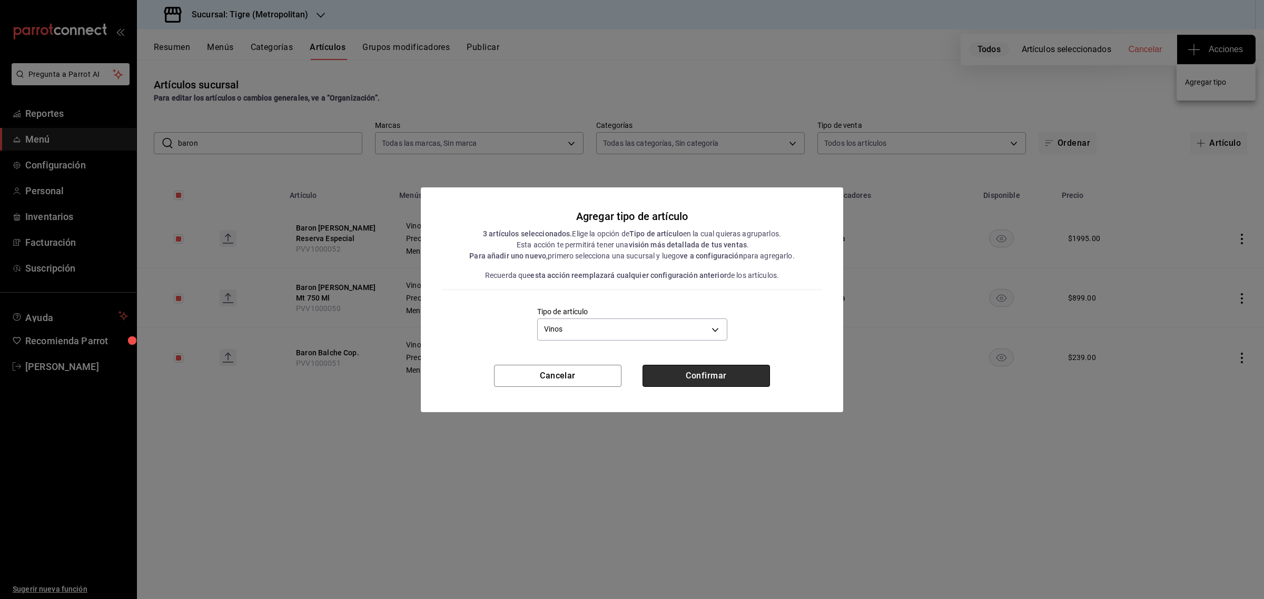
click at [707, 372] on button "Confirmar" at bounding box center [705, 376] width 127 height 22
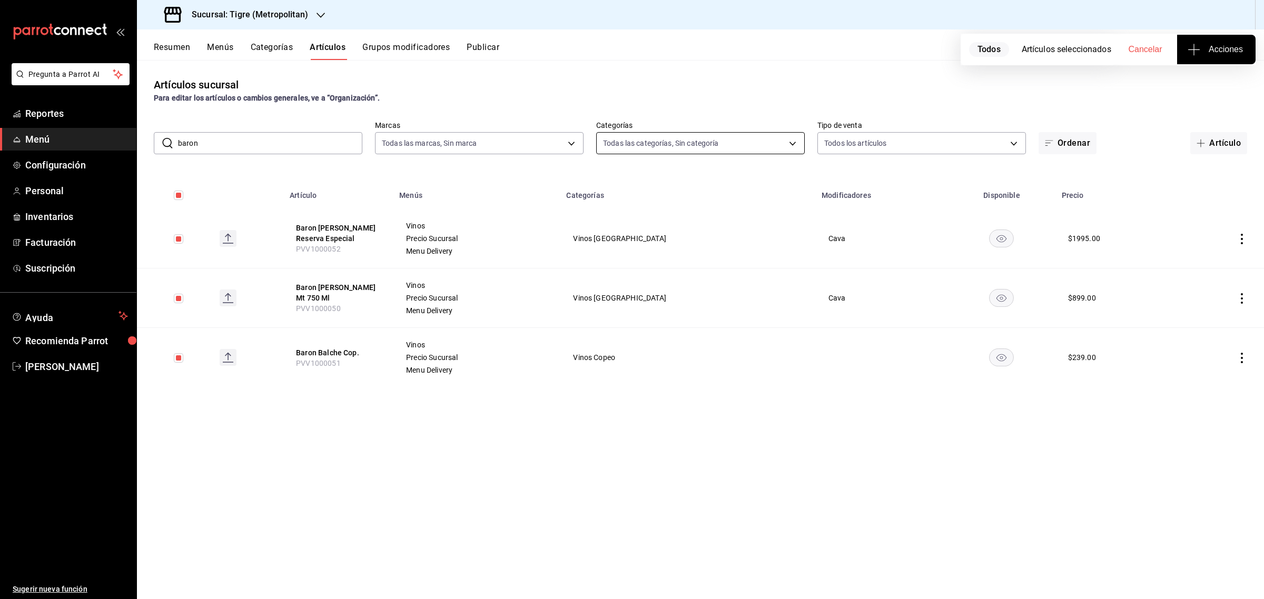
click at [683, 145] on body "Pregunta a Parrot AI Reportes Menú Configuración Personal Inventarios Facturaci…" at bounding box center [632, 299] width 1264 height 599
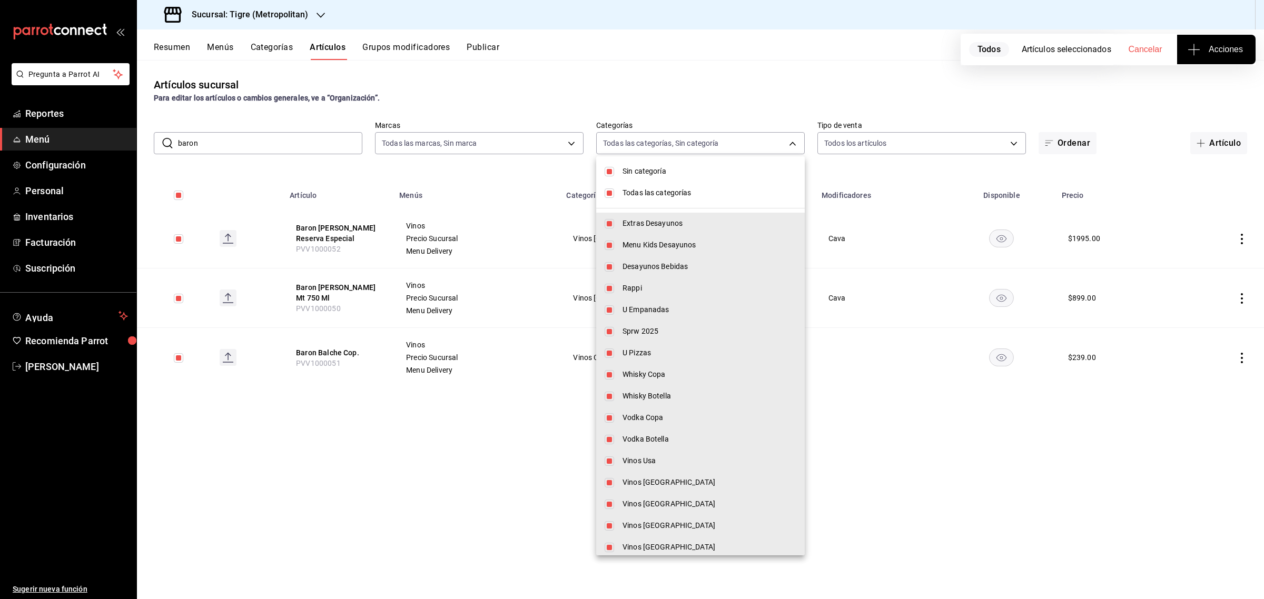
click at [496, 156] on div at bounding box center [632, 299] width 1264 height 599
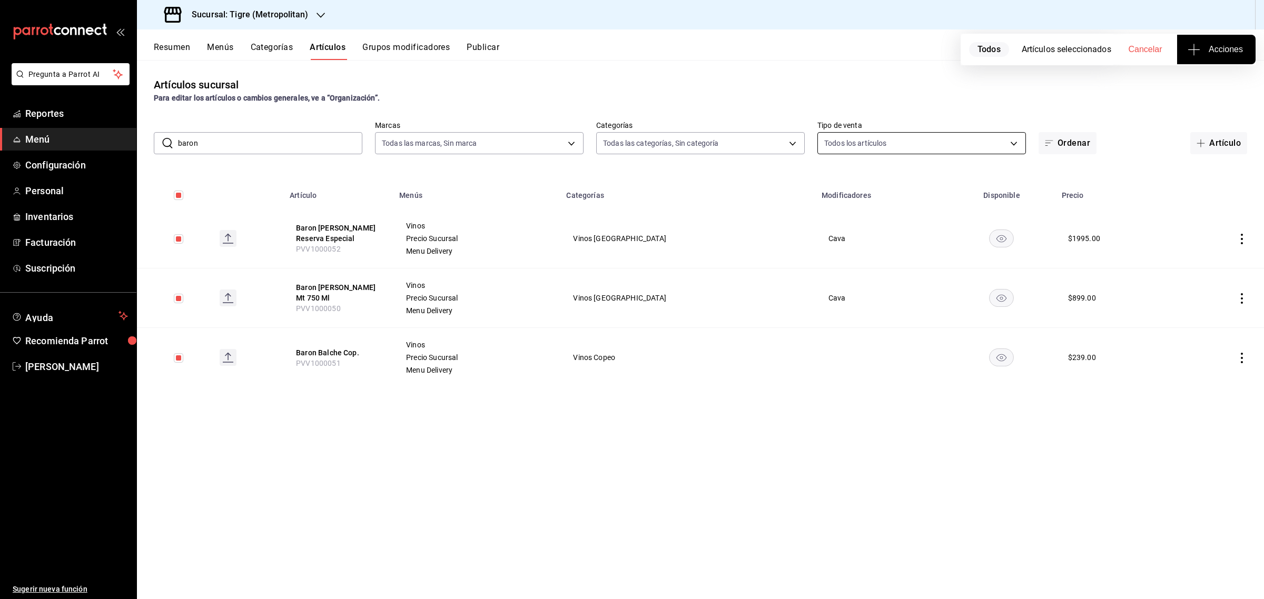
click at [978, 143] on body "Pregunta a Parrot AI Reportes Menú Configuración Personal Inventarios Facturaci…" at bounding box center [632, 299] width 1264 height 599
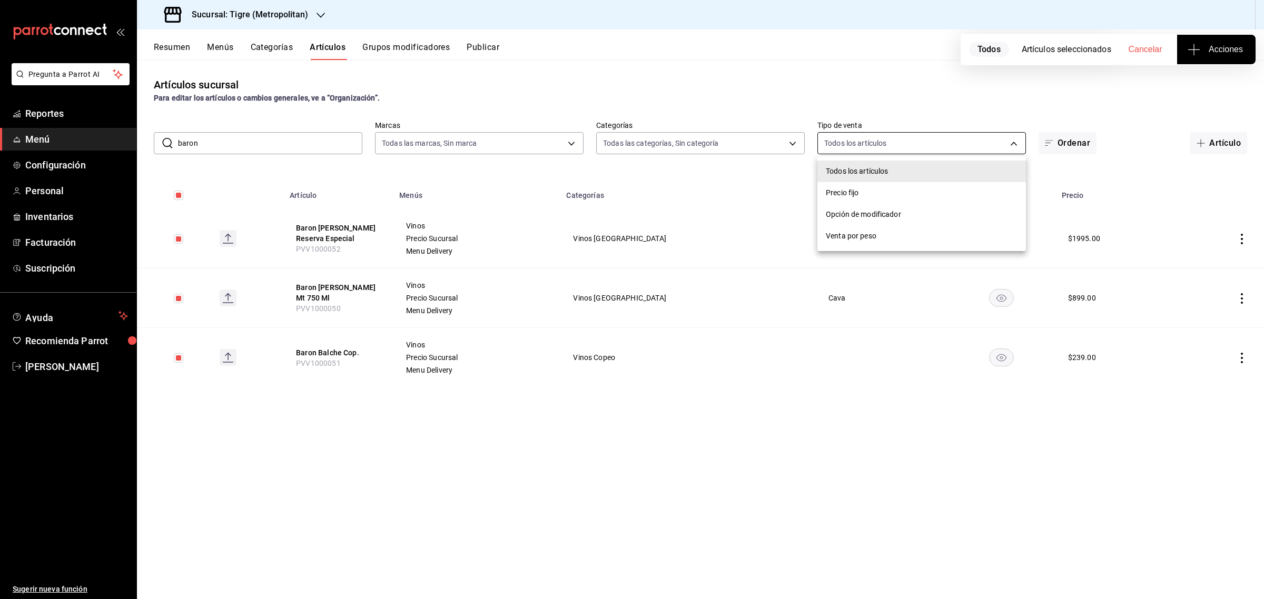
click at [978, 143] on div at bounding box center [632, 299] width 1264 height 599
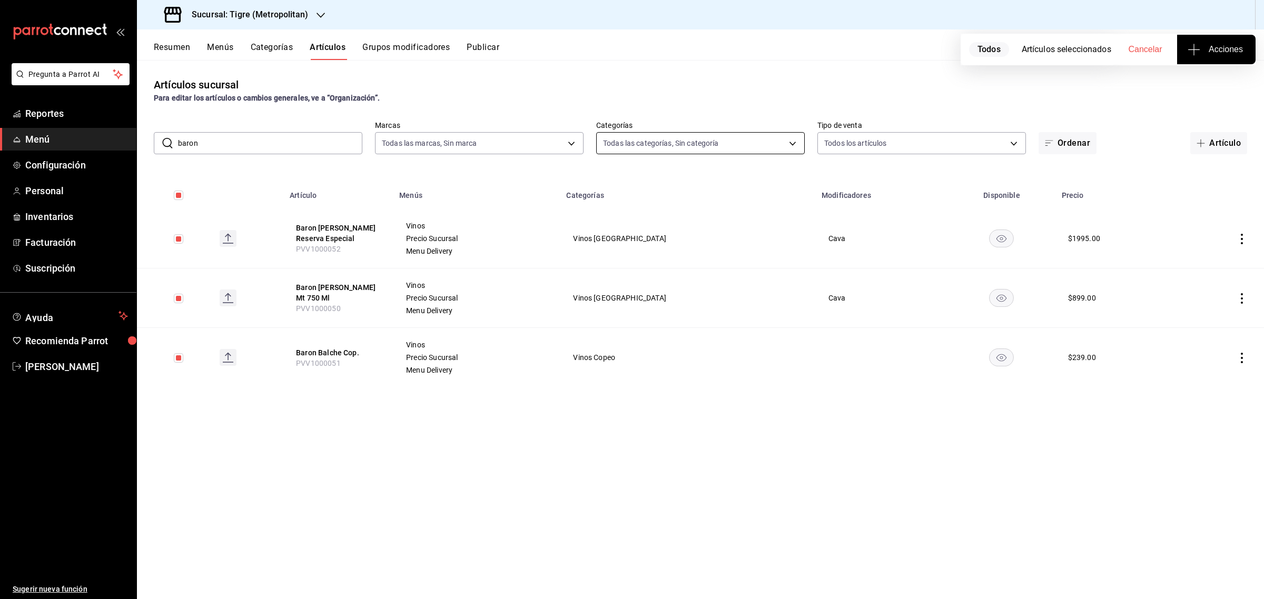
click at [754, 141] on body "Pregunta a Parrot AI Reportes Menú Configuración Personal Inventarios Facturaci…" at bounding box center [632, 299] width 1264 height 599
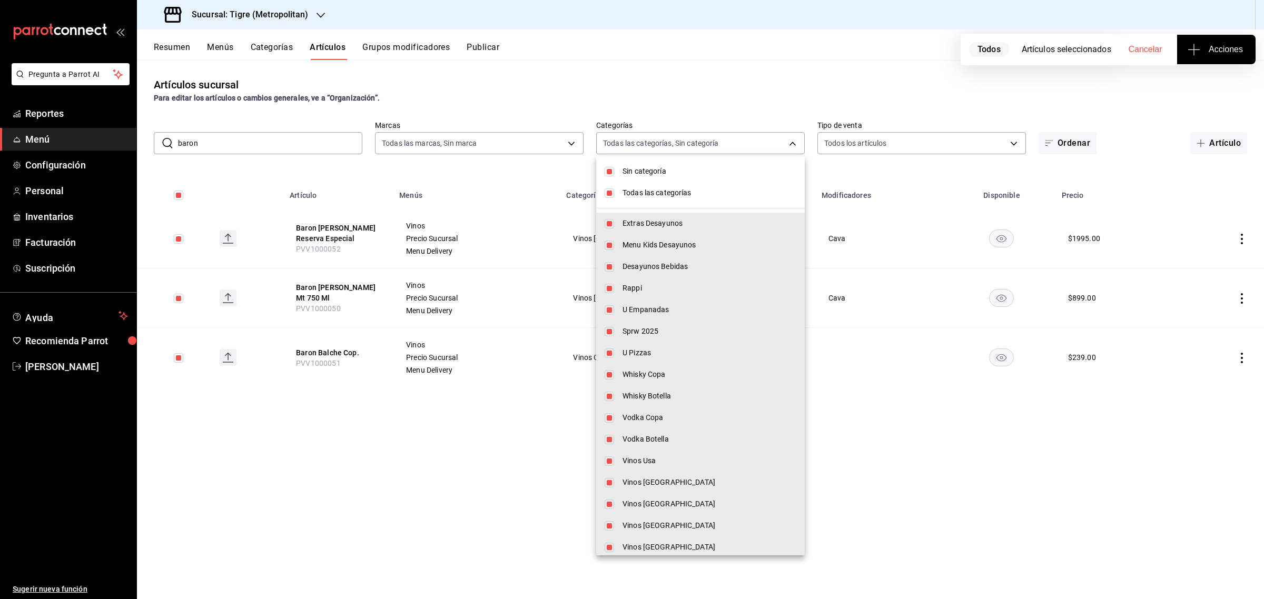
click at [619, 170] on li "Sin categoría" at bounding box center [700, 172] width 208 height 22
checkbox input "false"
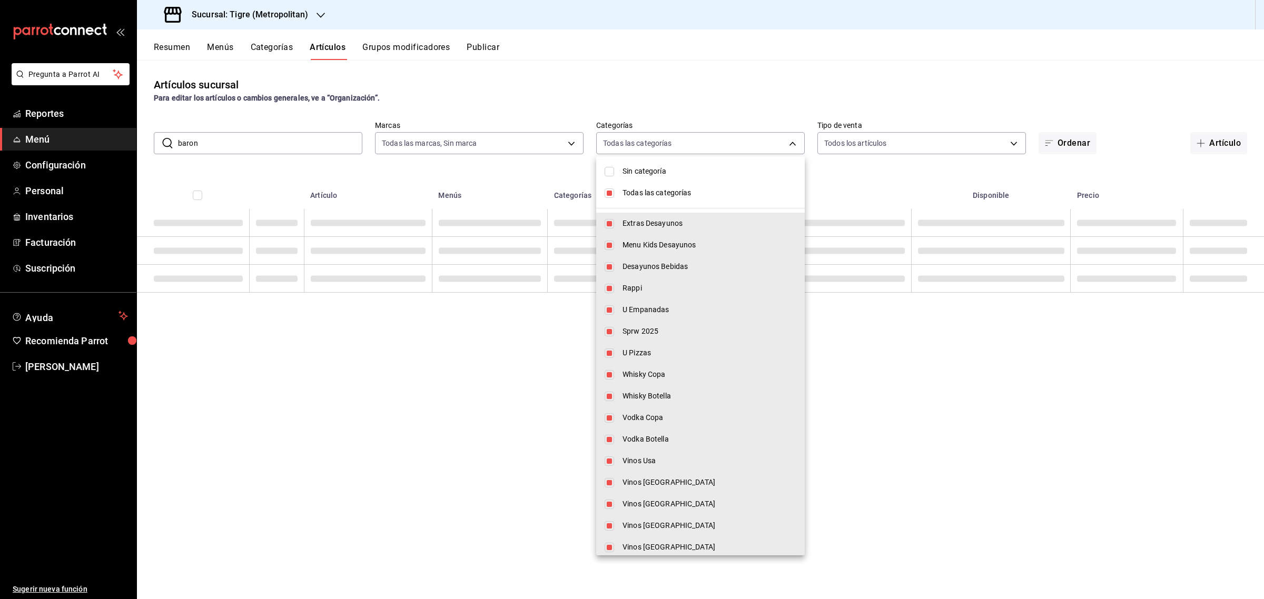
click at [632, 190] on span "Todas las categorías" at bounding box center [709, 192] width 174 height 11
checkbox input "false"
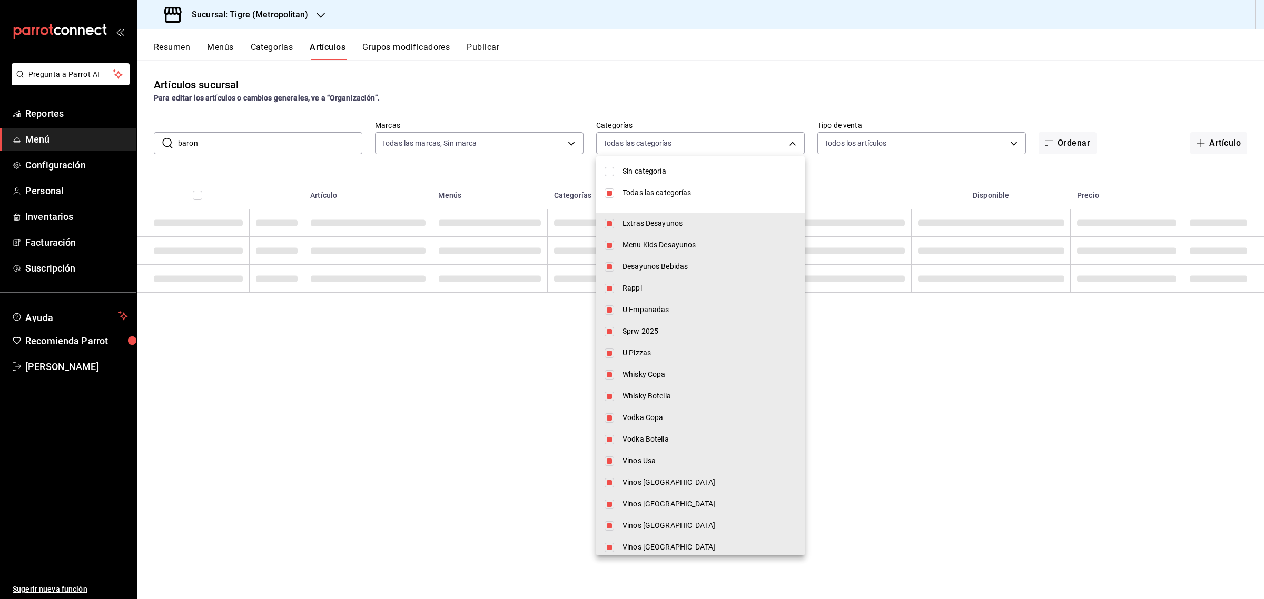
checkbox input "false"
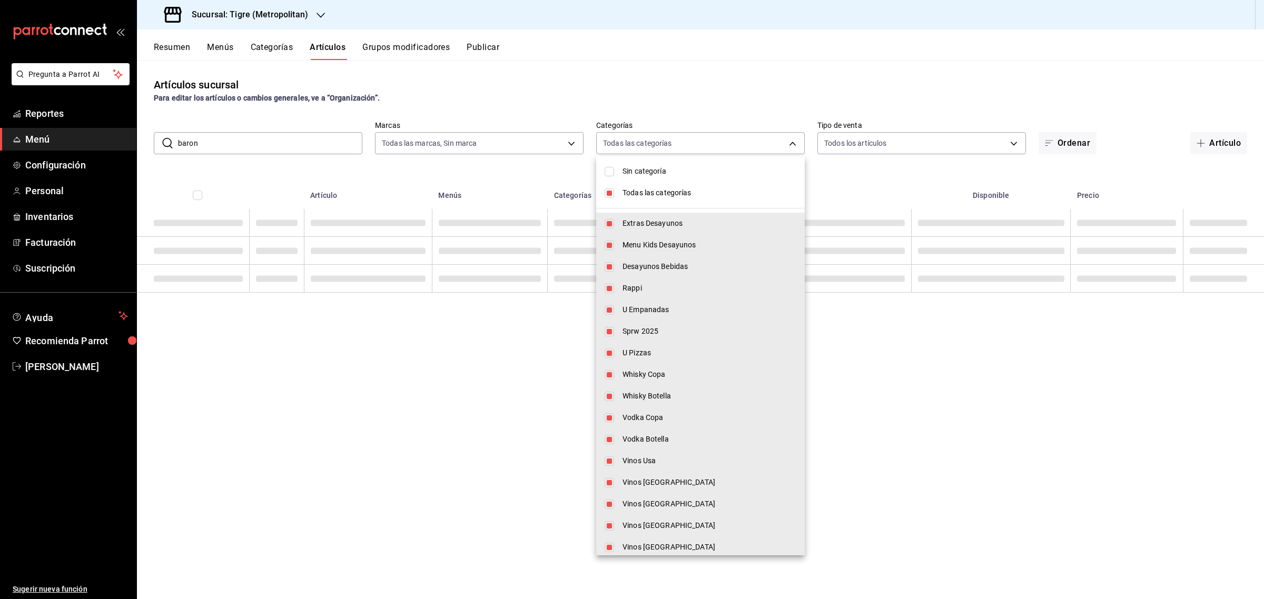
checkbox input "false"
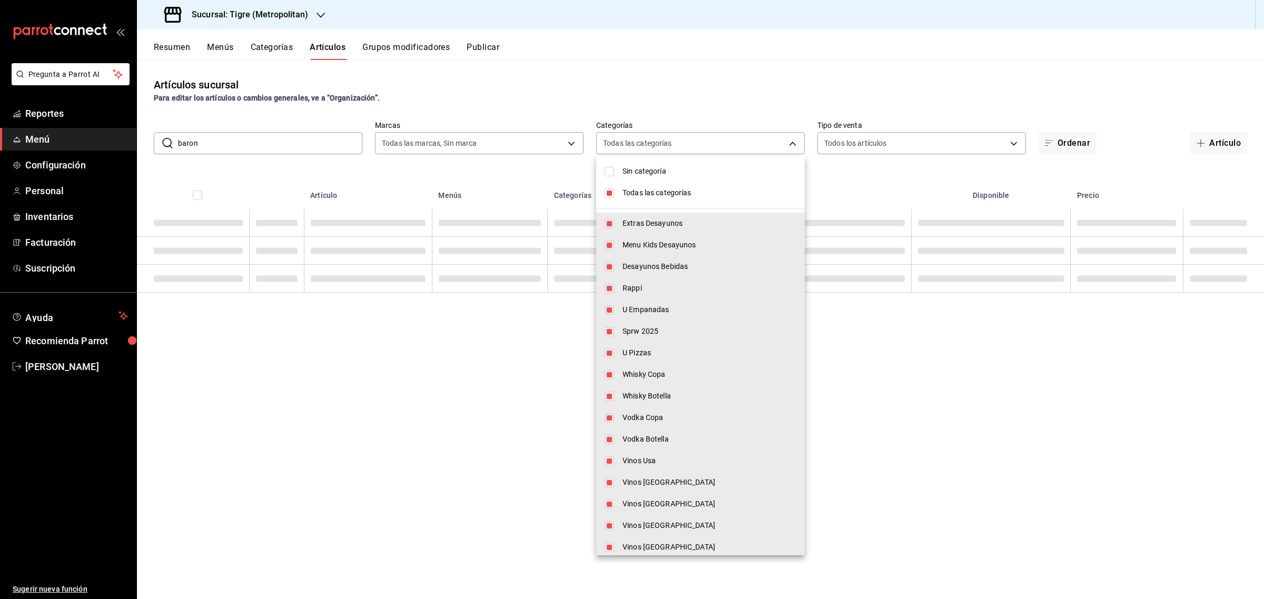
checkbox input "false"
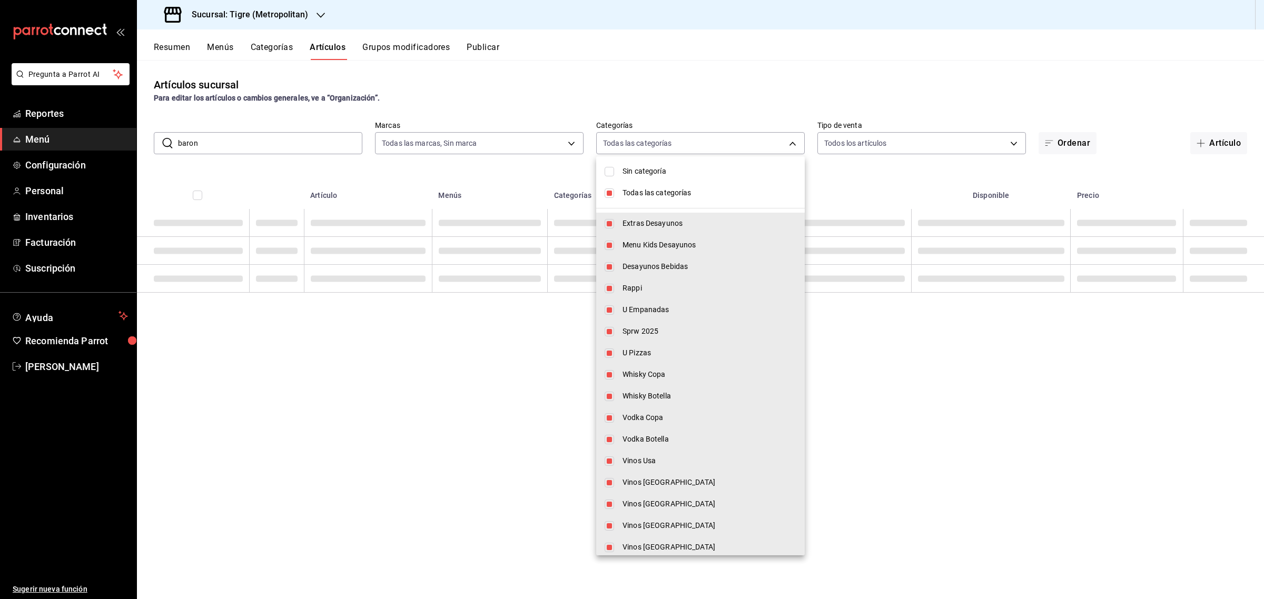
checkbox input "false"
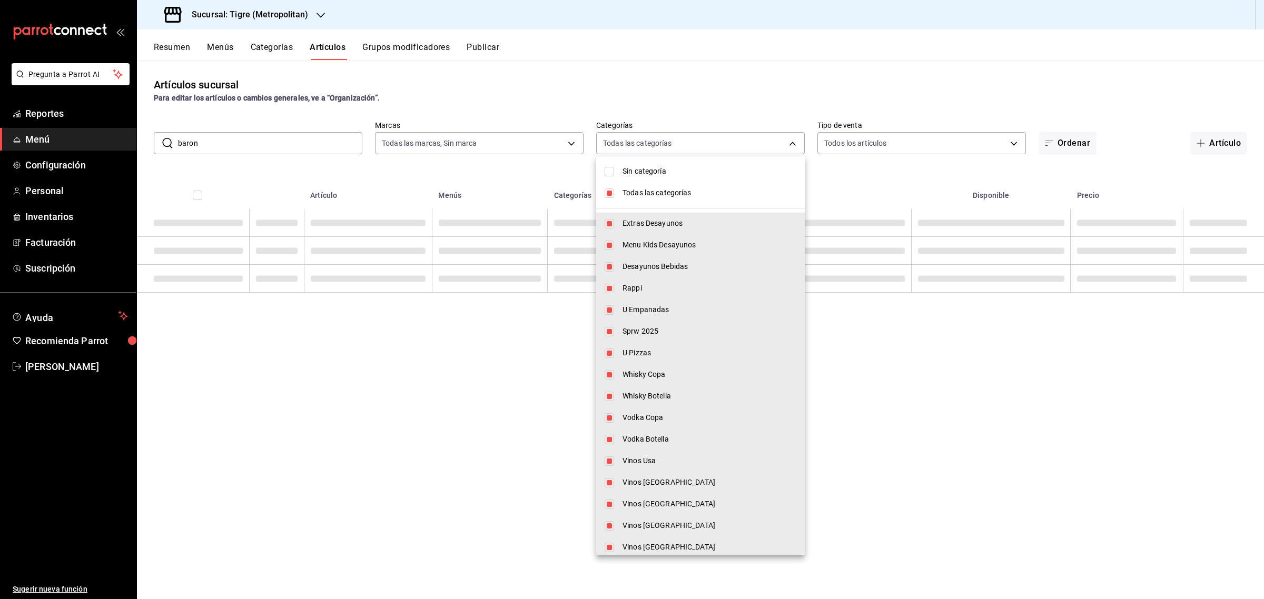
checkbox input "false"
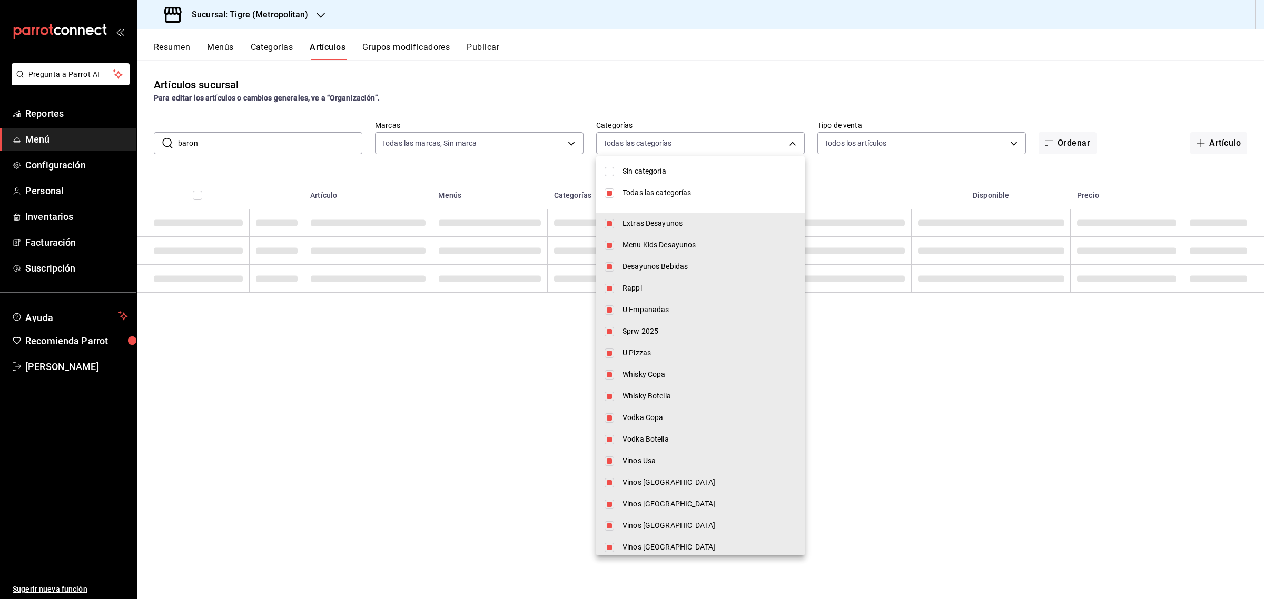
checkbox input "false"
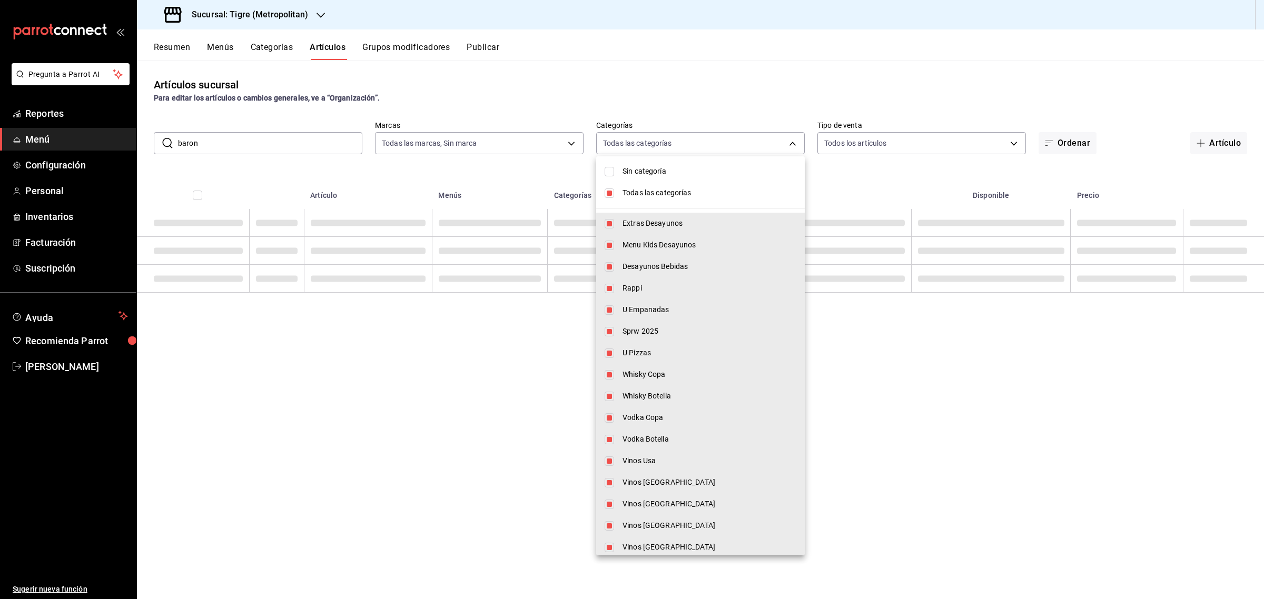
checkbox input "false"
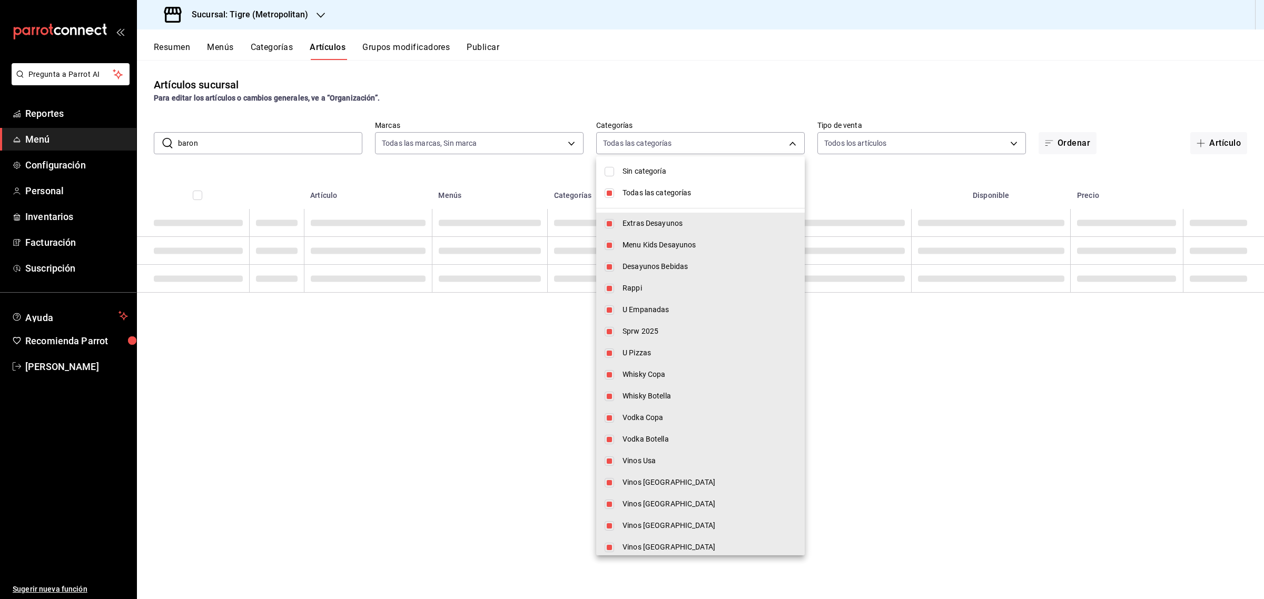
checkbox input "false"
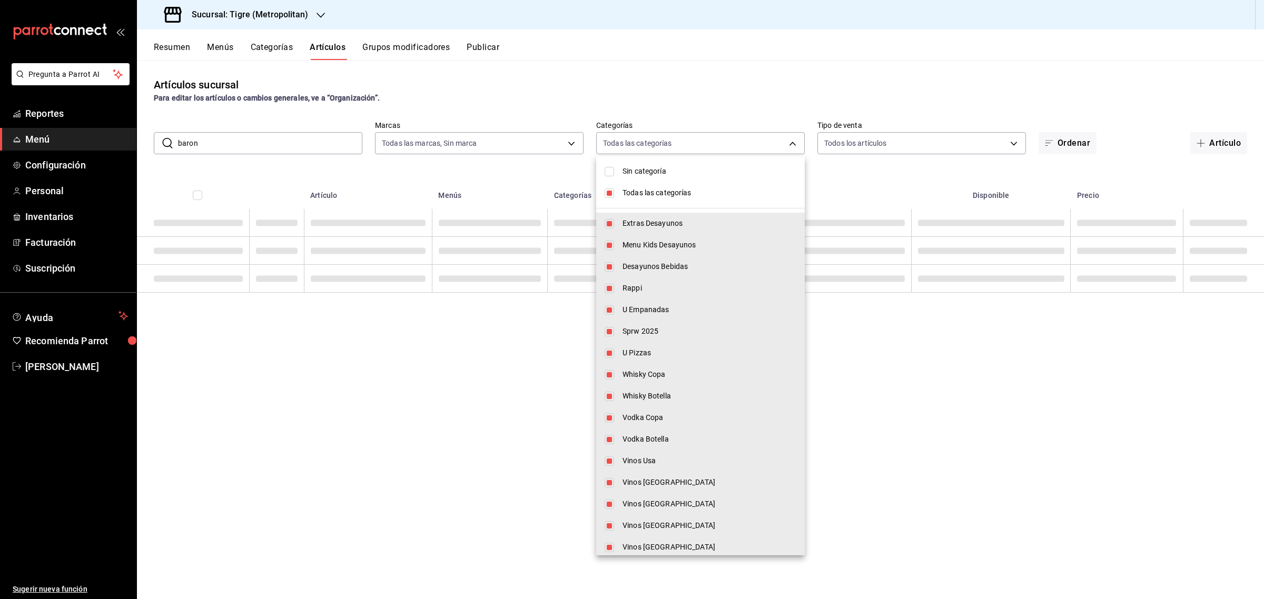
checkbox input "false"
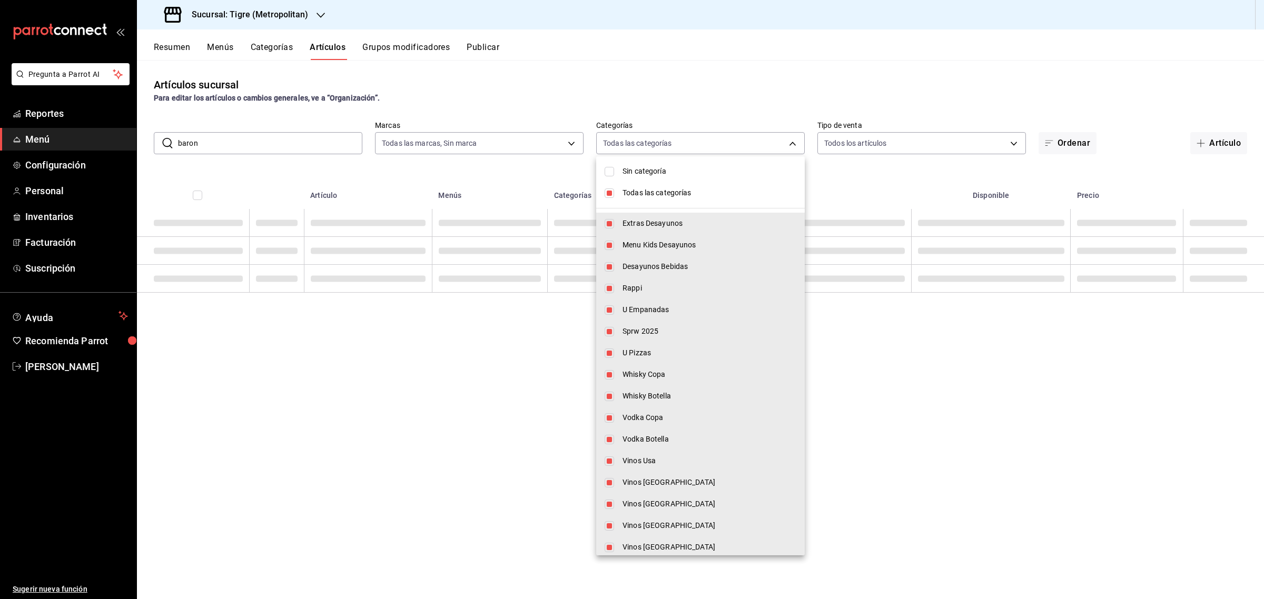
checkbox input "false"
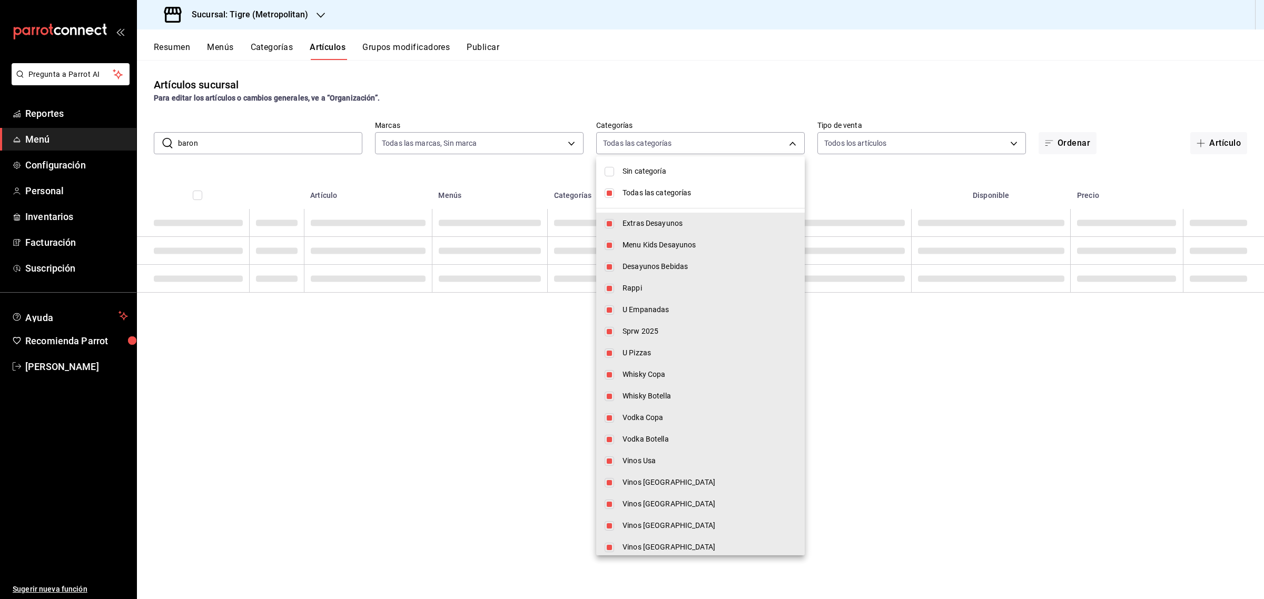
checkbox input "false"
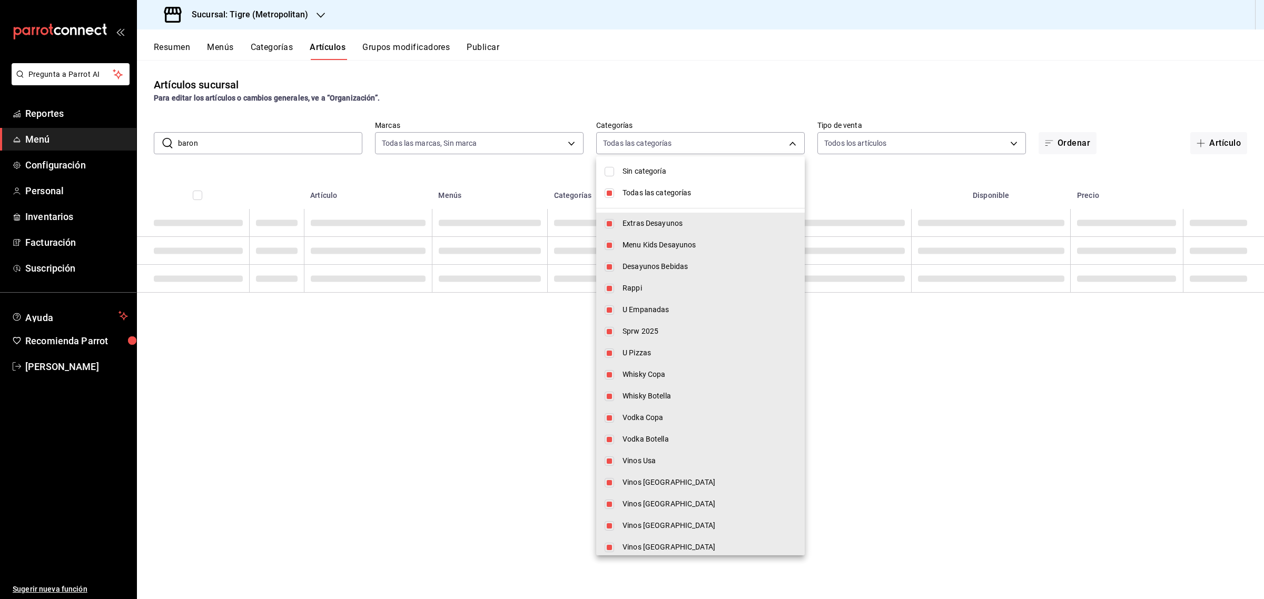
checkbox input "false"
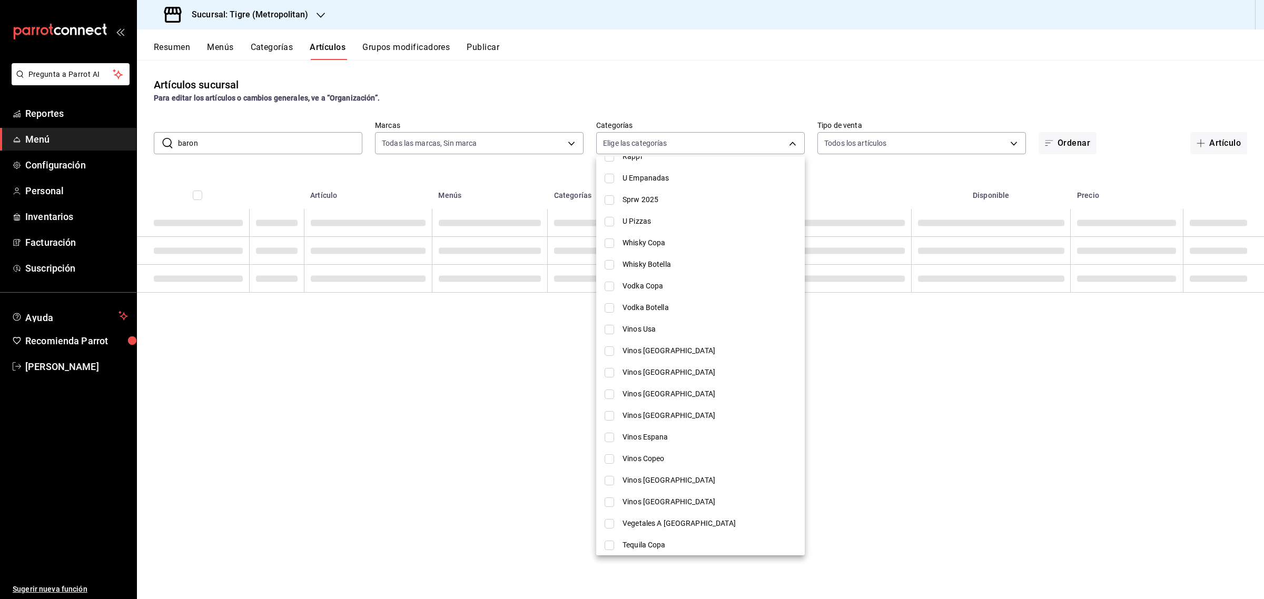
scroll to position [197, 0]
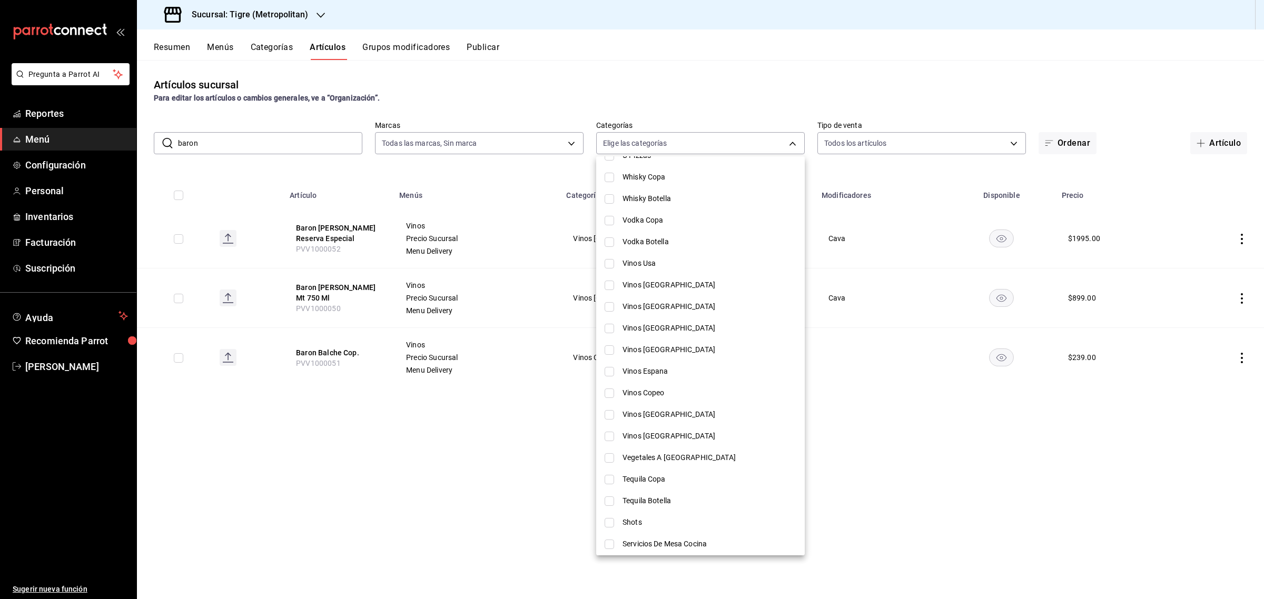
click at [361, 482] on div at bounding box center [632, 299] width 1264 height 599
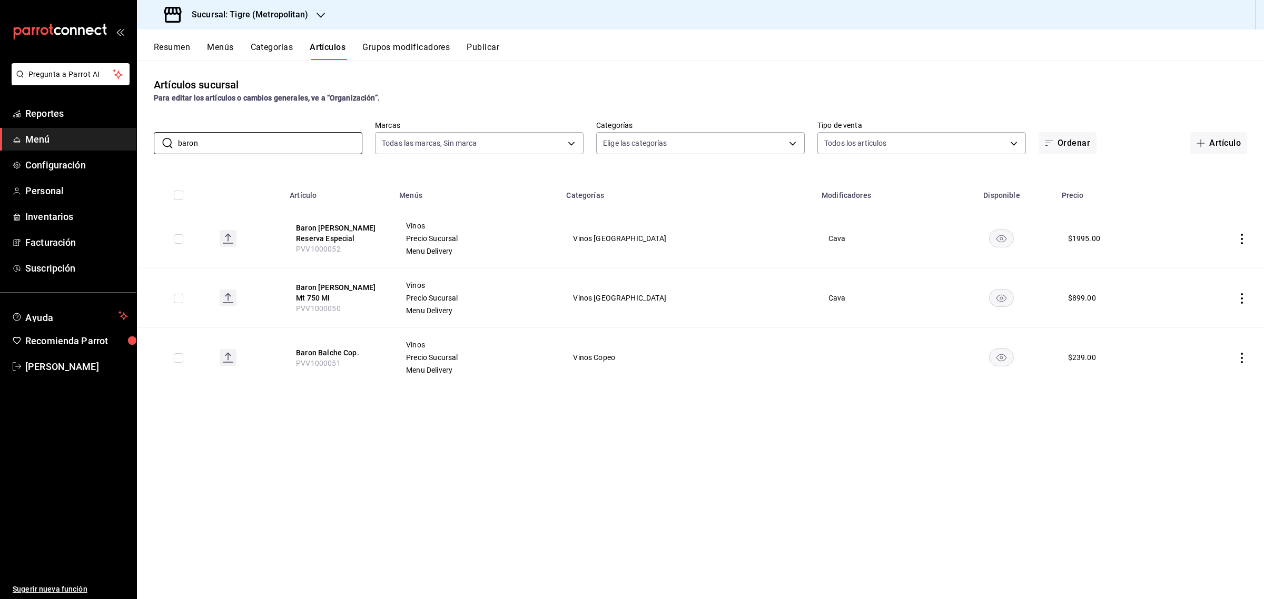
drag, startPoint x: 194, startPoint y: 148, endPoint x: 126, endPoint y: 136, distance: 68.5
click at [126, 136] on div "Pregunta a Parrot AI Reportes Menú Configuración Personal Inventarios Facturaci…" at bounding box center [632, 299] width 1264 height 599
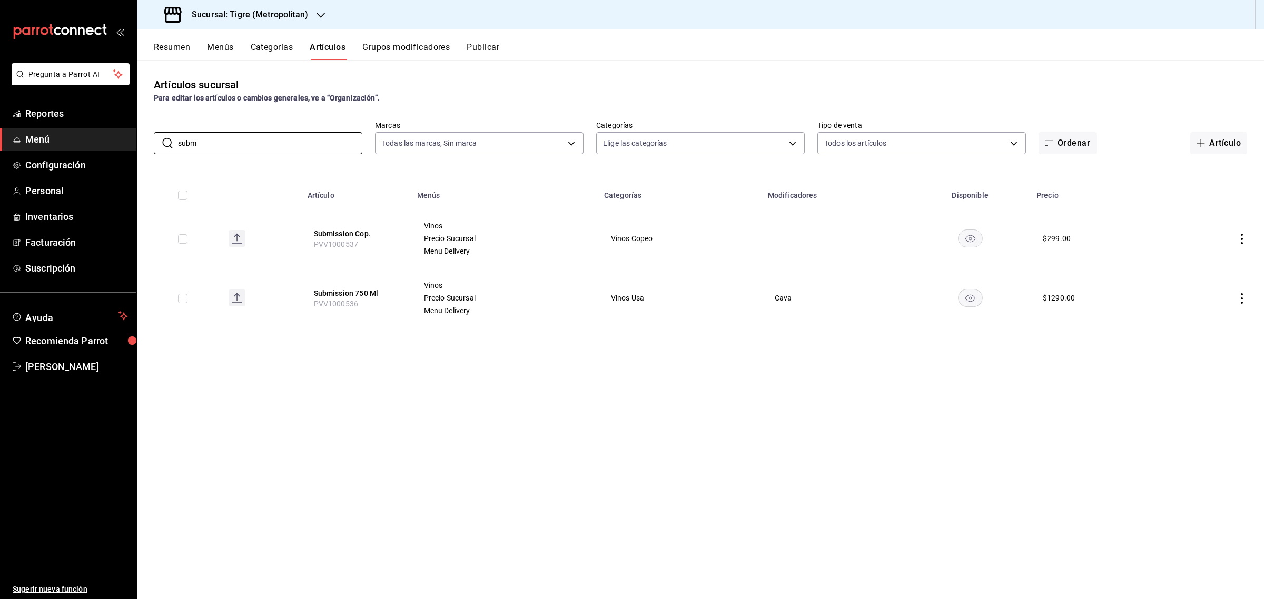
type input "subm"
click at [180, 195] on input "checkbox" at bounding box center [182, 195] width 9 height 9
checkbox input "true"
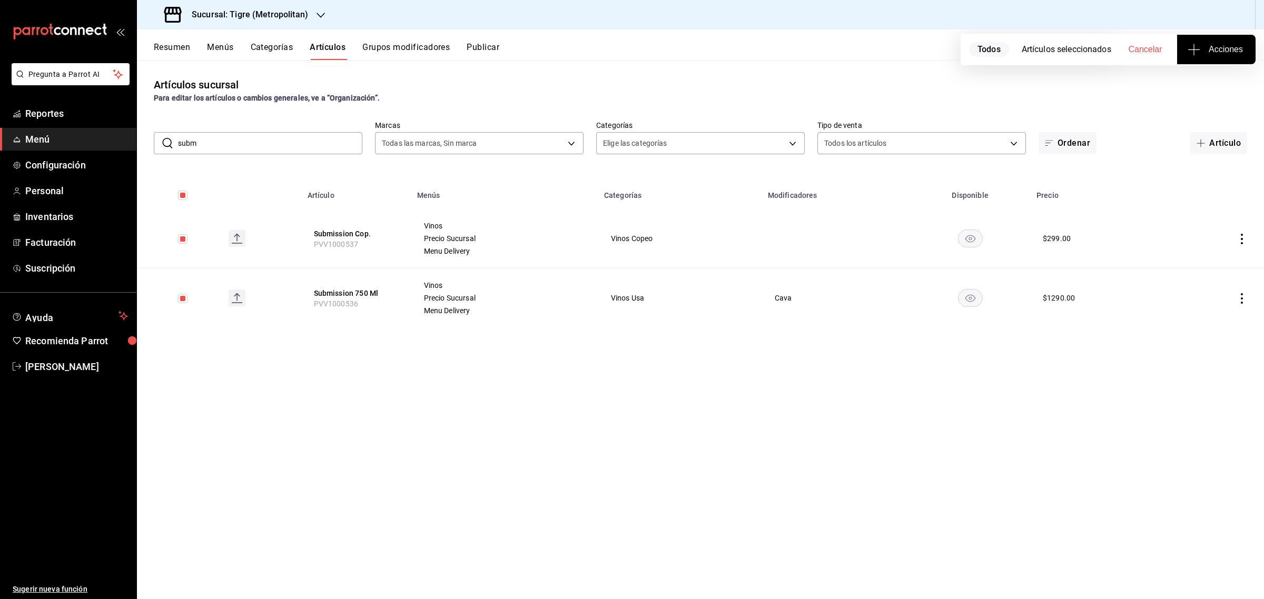
click at [1214, 40] on button "Acciones" at bounding box center [1216, 49] width 78 height 29
click at [1213, 75] on li "Agregar tipo" at bounding box center [1215, 82] width 79 height 28
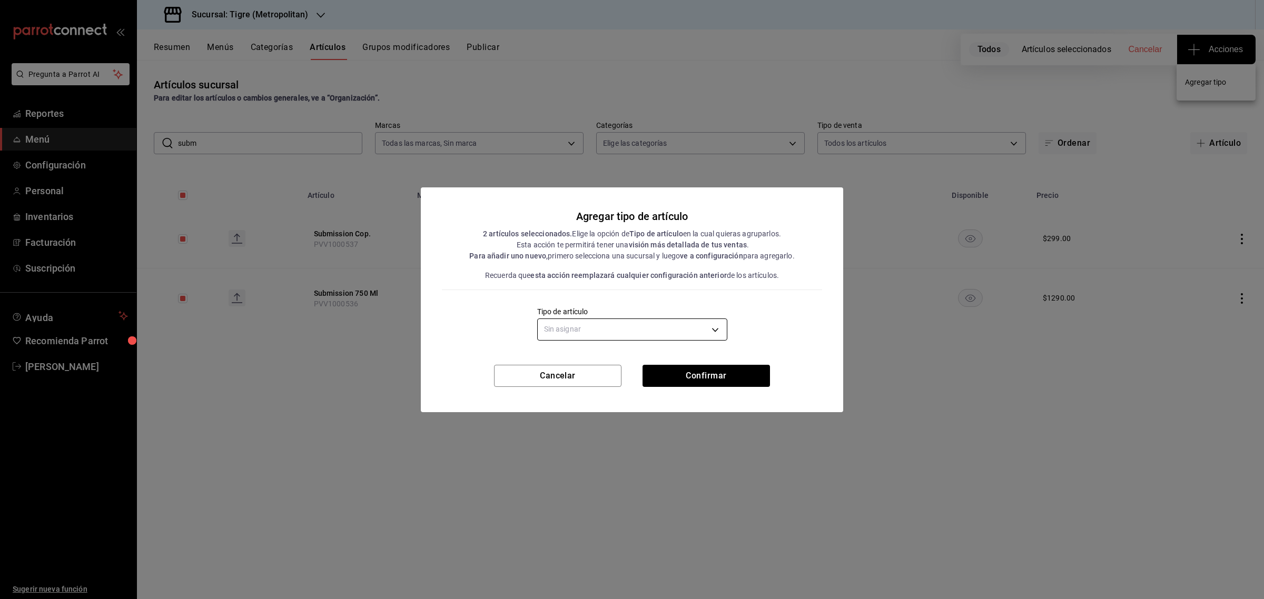
click at [624, 322] on body "Pregunta a Parrot AI Reportes Menú Configuración Personal Inventarios Facturaci…" at bounding box center [632, 299] width 1264 height 599
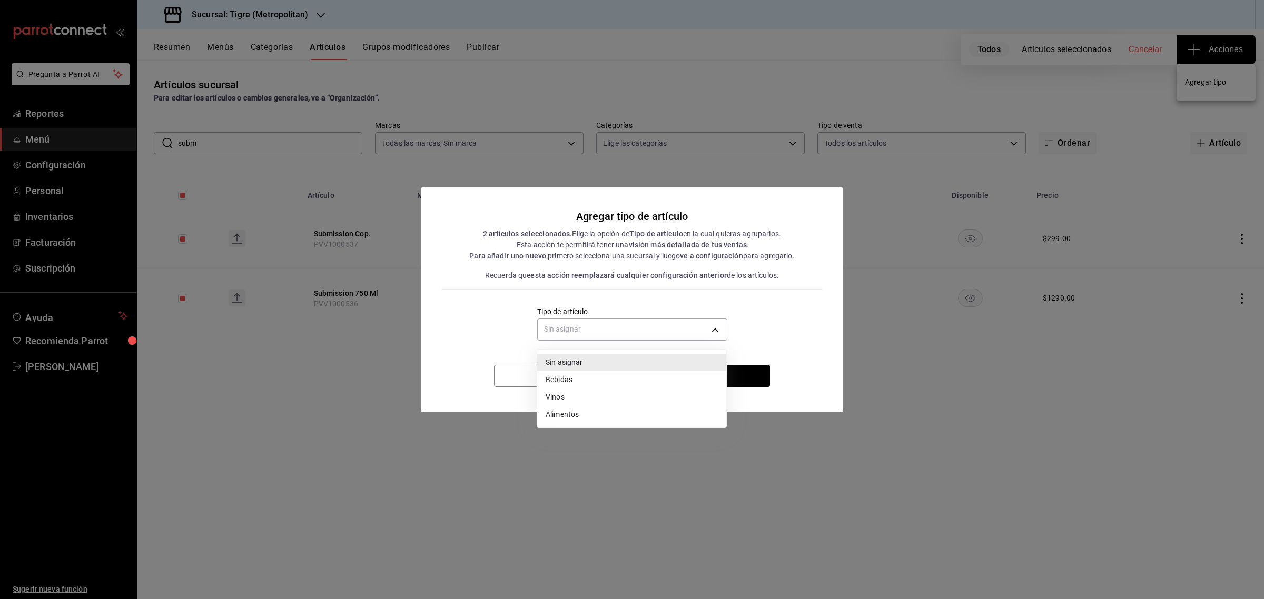
click at [571, 402] on li "Vinos" at bounding box center [631, 397] width 189 height 17
type input "e1bdedcf-fa1f-443e-b5b9-5cb10ad40228"
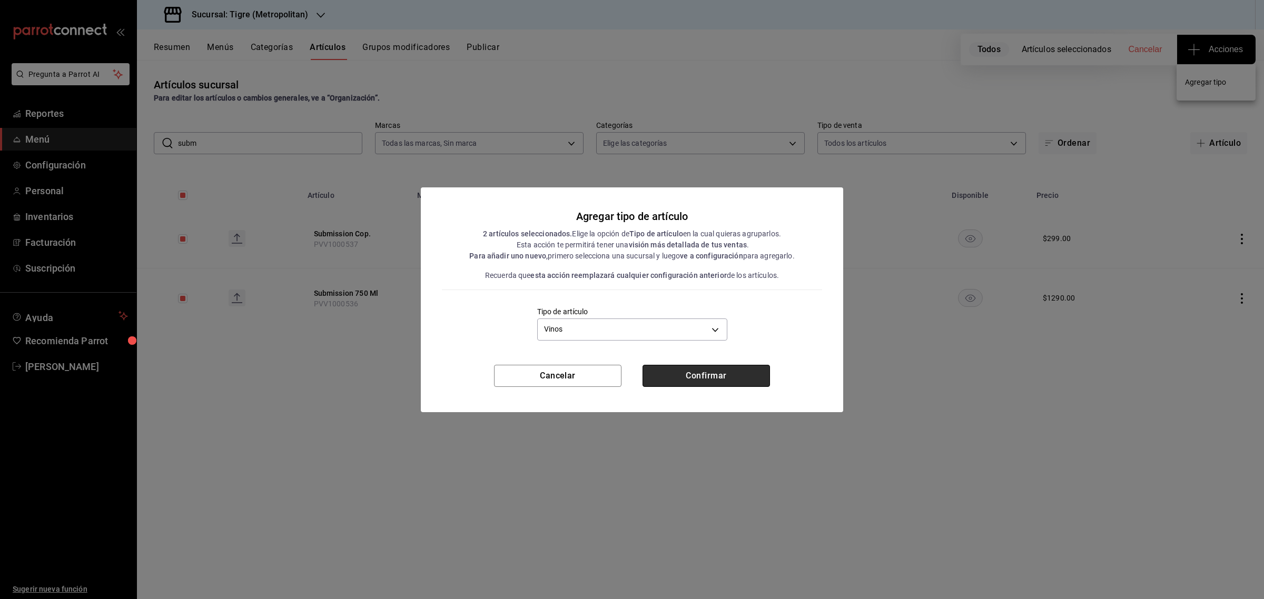
click at [730, 375] on button "Confirmar" at bounding box center [705, 376] width 127 height 22
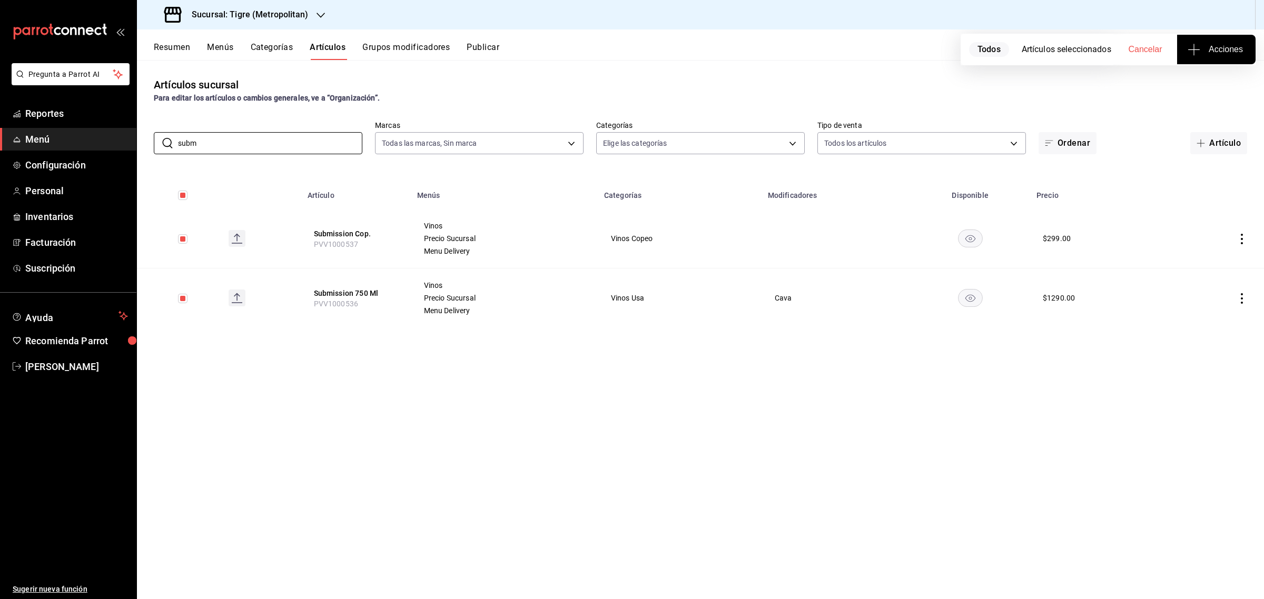
drag, startPoint x: 204, startPoint y: 141, endPoint x: 136, endPoint y: 133, distance: 69.0
click at [141, 143] on div "​ subm ​ Marcas Todas las marcas, Sin marca d2a20516-989b-40fe-838d-c8b0b31ef0f…" at bounding box center [700, 138] width 1127 height 34
type input "pri"
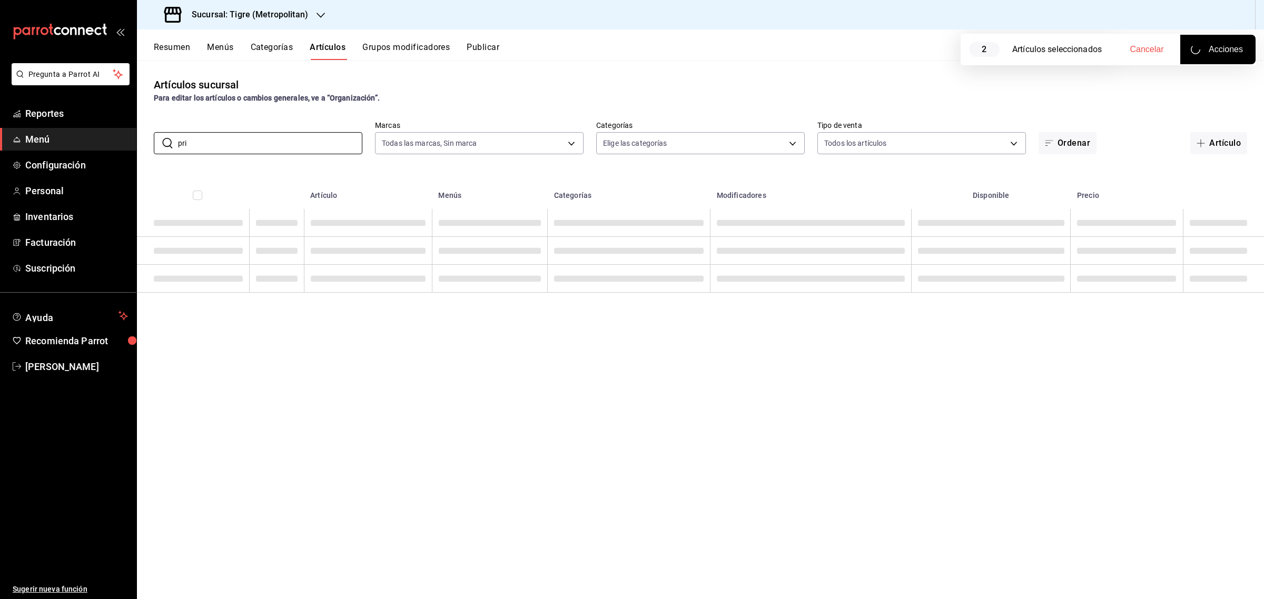
checkbox input "false"
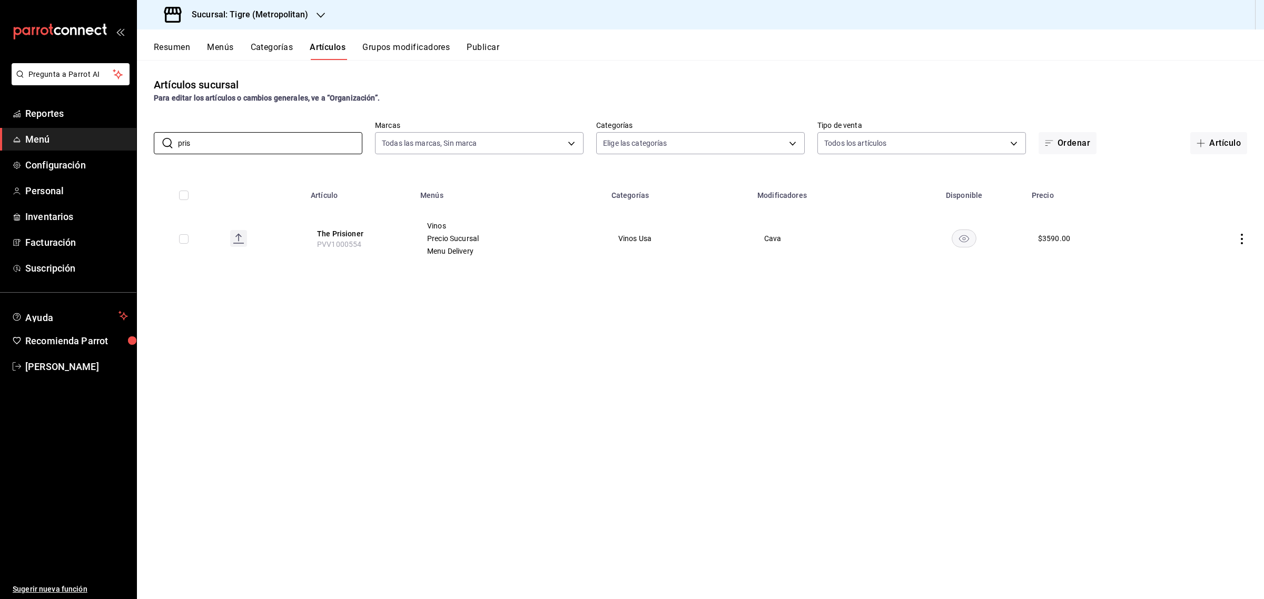
type input "pris"
click at [187, 234] on input "checkbox" at bounding box center [183, 238] width 9 height 9
checkbox input "true"
click at [1206, 53] on span "Acciones" at bounding box center [1215, 49] width 53 height 13
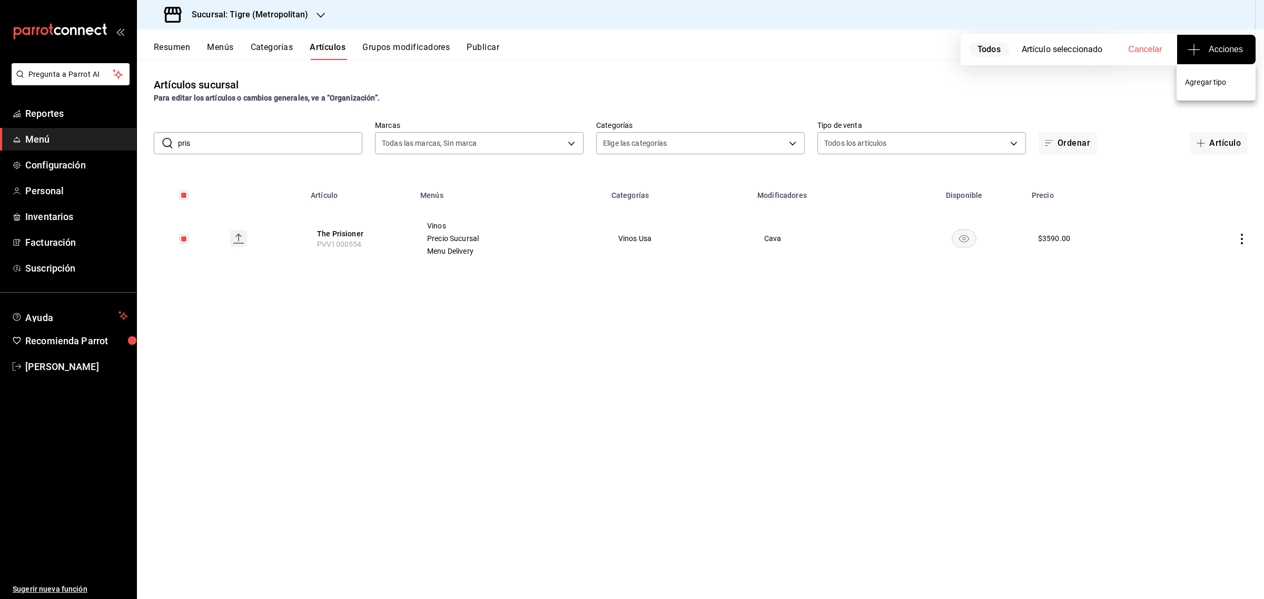
click at [1207, 85] on span "Agregar tipo" at bounding box center [1216, 82] width 62 height 11
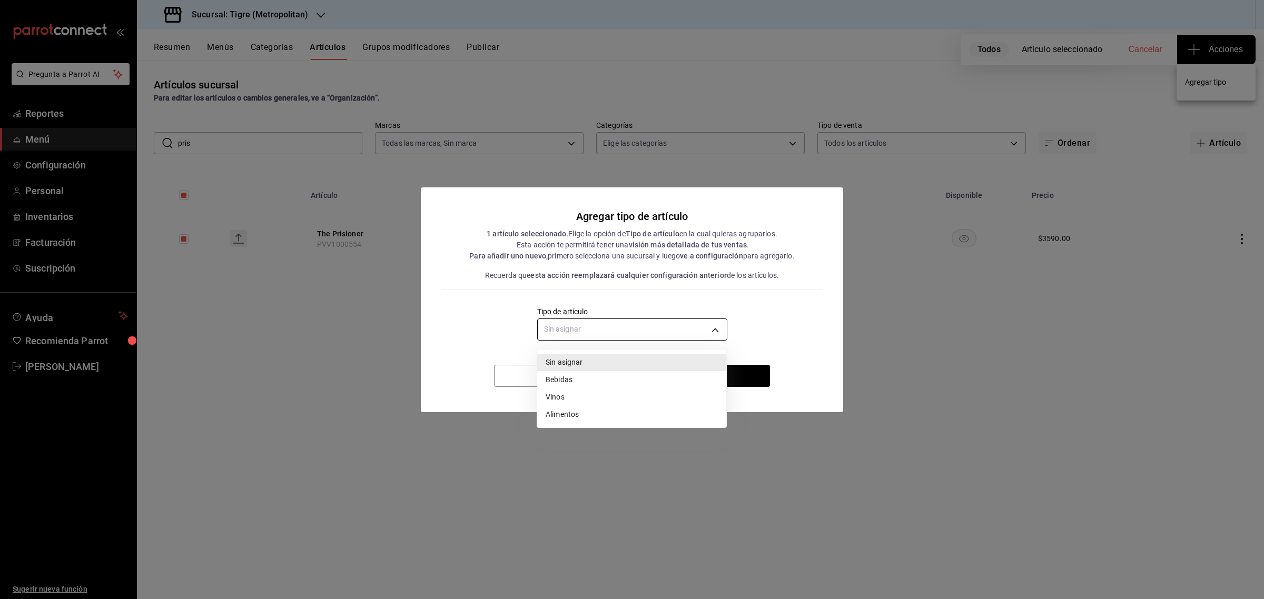
click at [659, 327] on body "Pregunta a Parrot AI Reportes Menú Configuración Personal Inventarios Facturaci…" at bounding box center [632, 299] width 1264 height 599
click at [561, 399] on li "Vinos" at bounding box center [631, 397] width 189 height 17
type input "e1bdedcf-fa1f-443e-b5b9-5cb10ad40228"
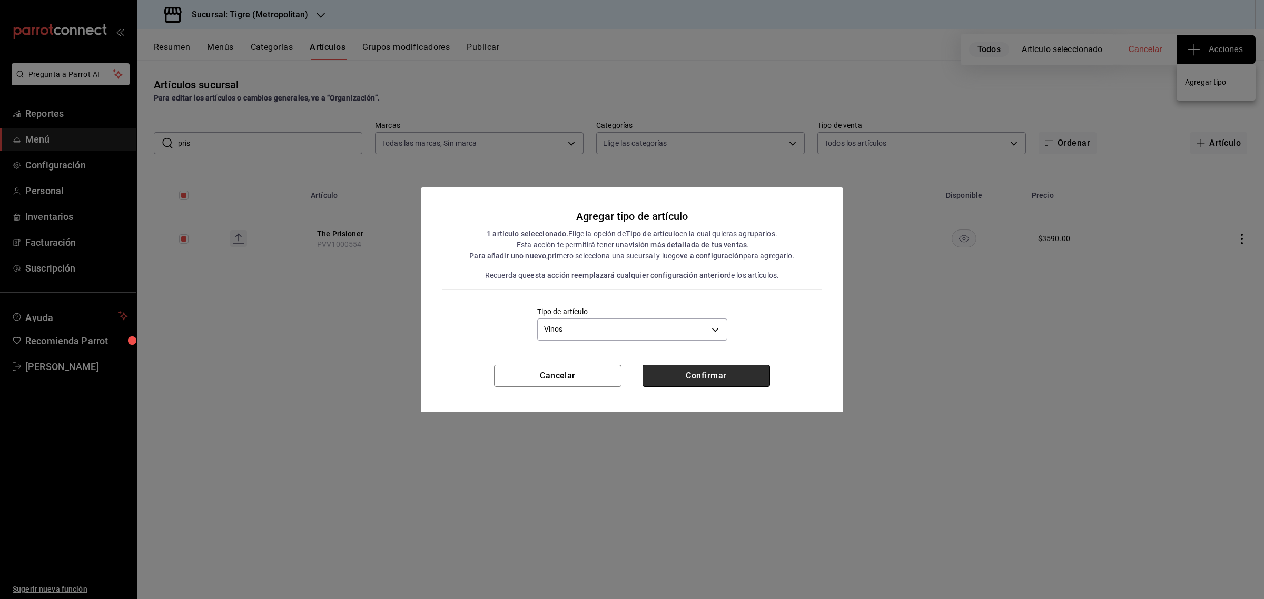
click at [722, 372] on button "Confirmar" at bounding box center [705, 376] width 127 height 22
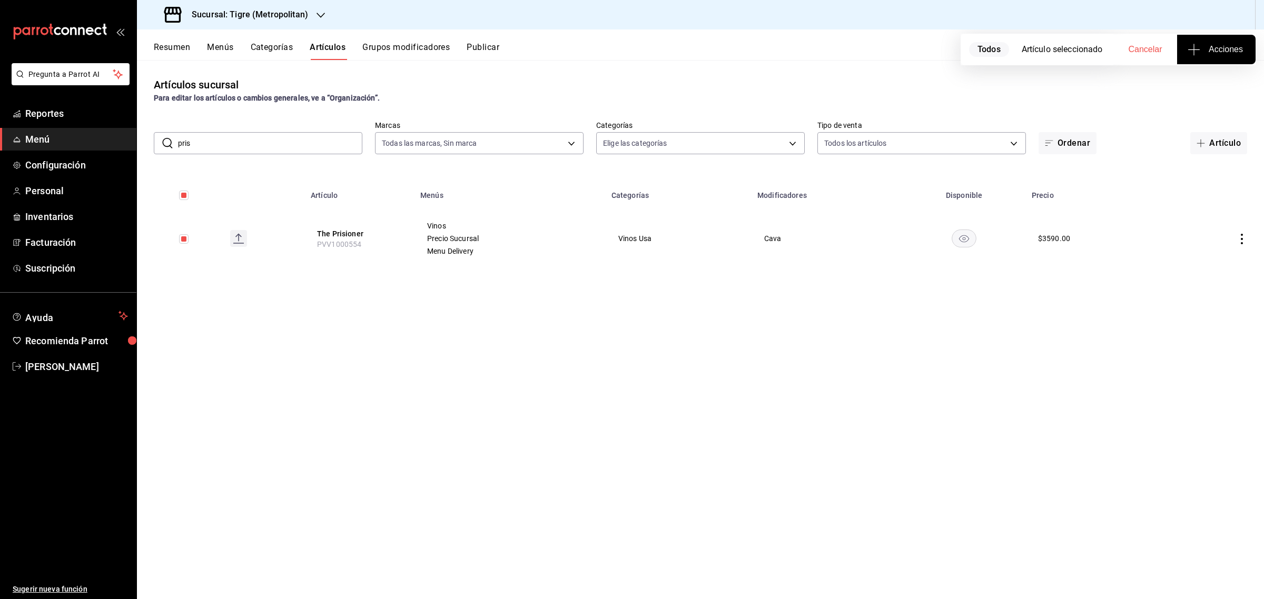
drag, startPoint x: 180, startPoint y: 148, endPoint x: 193, endPoint y: 146, distance: 13.3
click at [180, 148] on input "pris" at bounding box center [270, 143] width 184 height 21
drag, startPoint x: 198, startPoint y: 145, endPoint x: 62, endPoint y: 125, distance: 137.8
click at [62, 125] on div "Pregunta a Parrot AI Reportes Menú Configuración Personal Inventarios Facturaci…" at bounding box center [632, 299] width 1264 height 599
type input "whis"
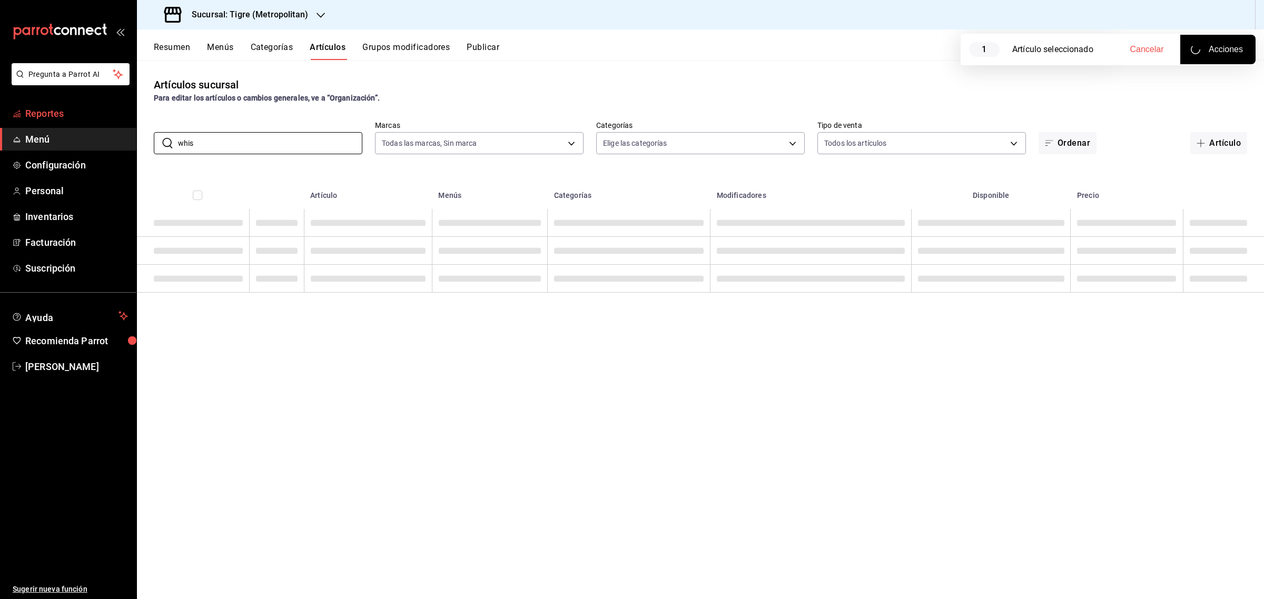
checkbox input "false"
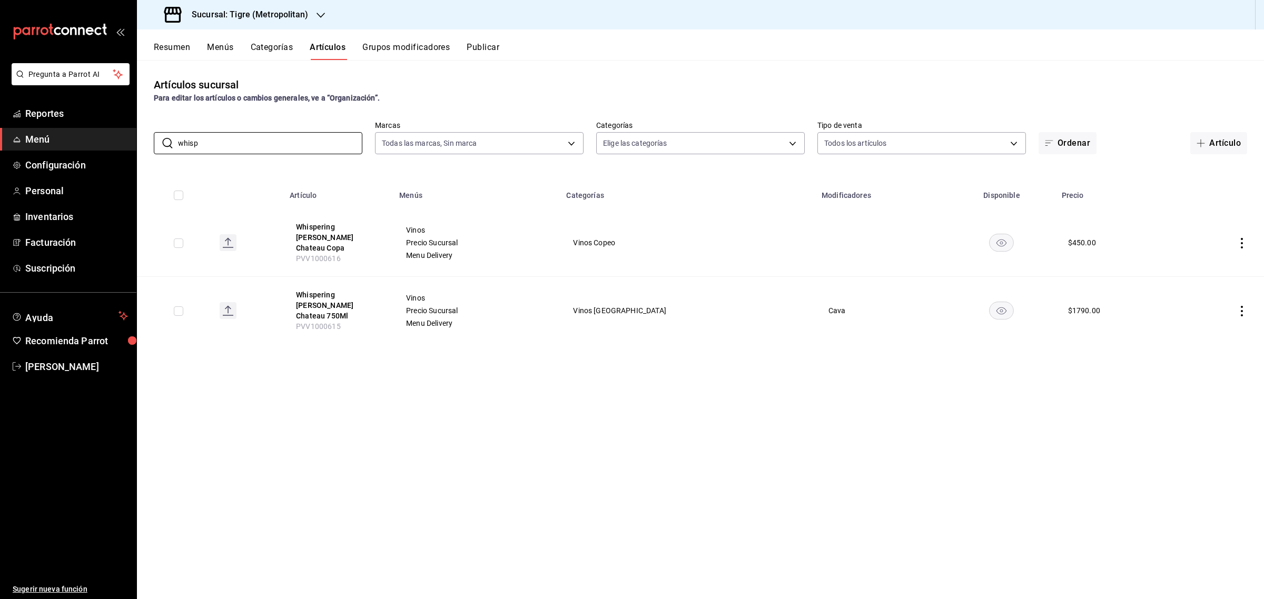
type input "whisp"
click at [182, 239] on input "checkbox" at bounding box center [178, 243] width 9 height 9
checkbox input "true"
click at [1221, 50] on span "Acciones" at bounding box center [1215, 49] width 53 height 13
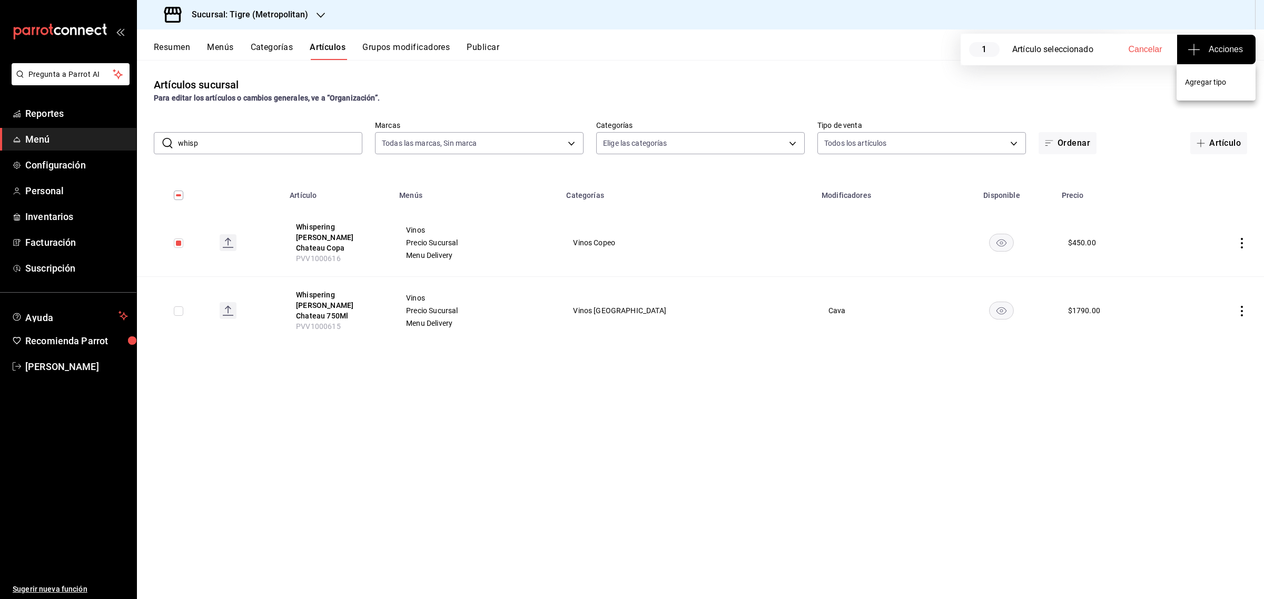
click at [1206, 80] on span "Agregar tipo" at bounding box center [1216, 82] width 62 height 11
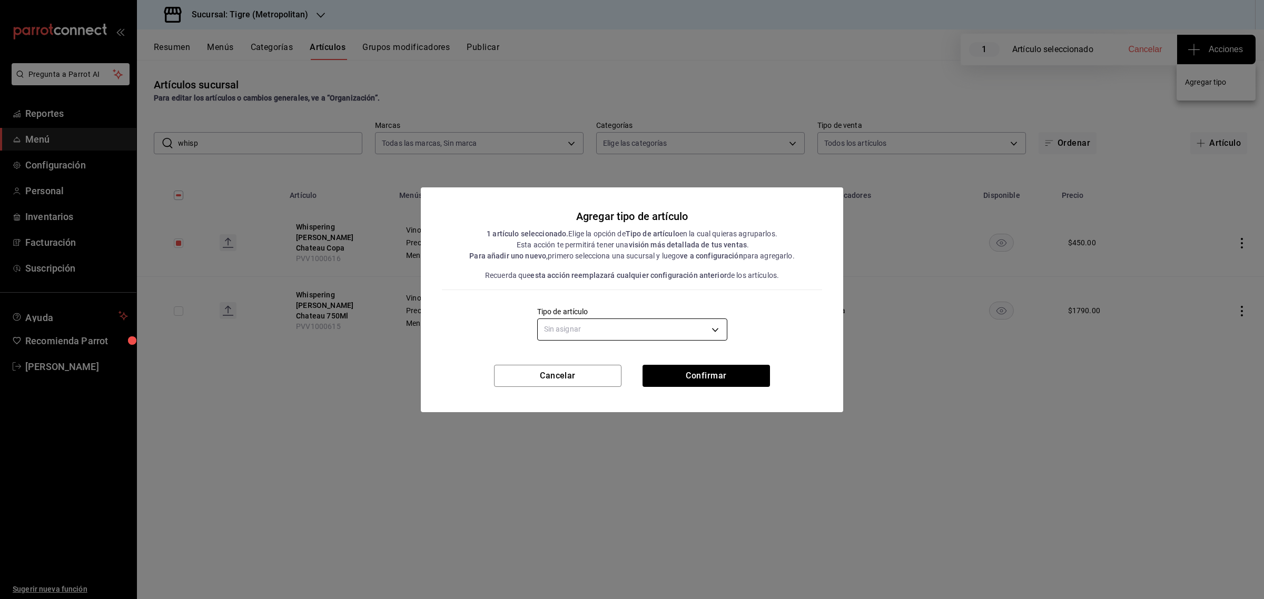
click at [659, 328] on body "Pregunta a Parrot AI Reportes Menú Configuración Personal Inventarios Facturaci…" at bounding box center [632, 299] width 1264 height 599
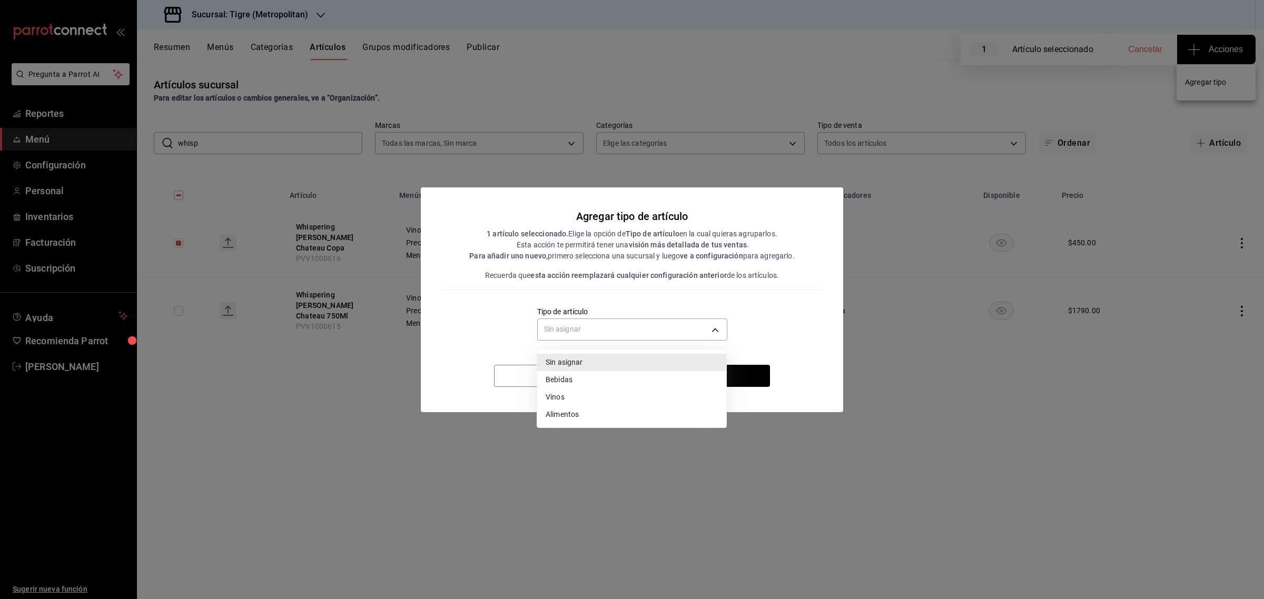
click at [565, 396] on li "Vinos" at bounding box center [631, 397] width 189 height 17
type input "e1bdedcf-fa1f-443e-b5b9-5cb10ad40228"
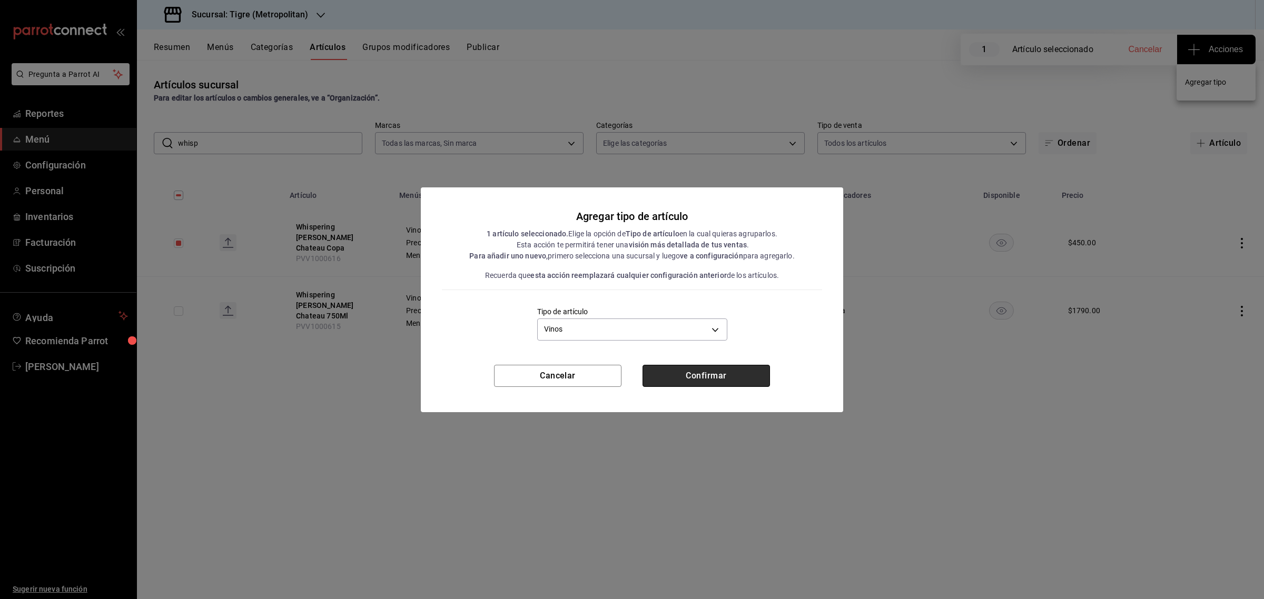
click at [717, 372] on button "Confirmar" at bounding box center [705, 376] width 127 height 22
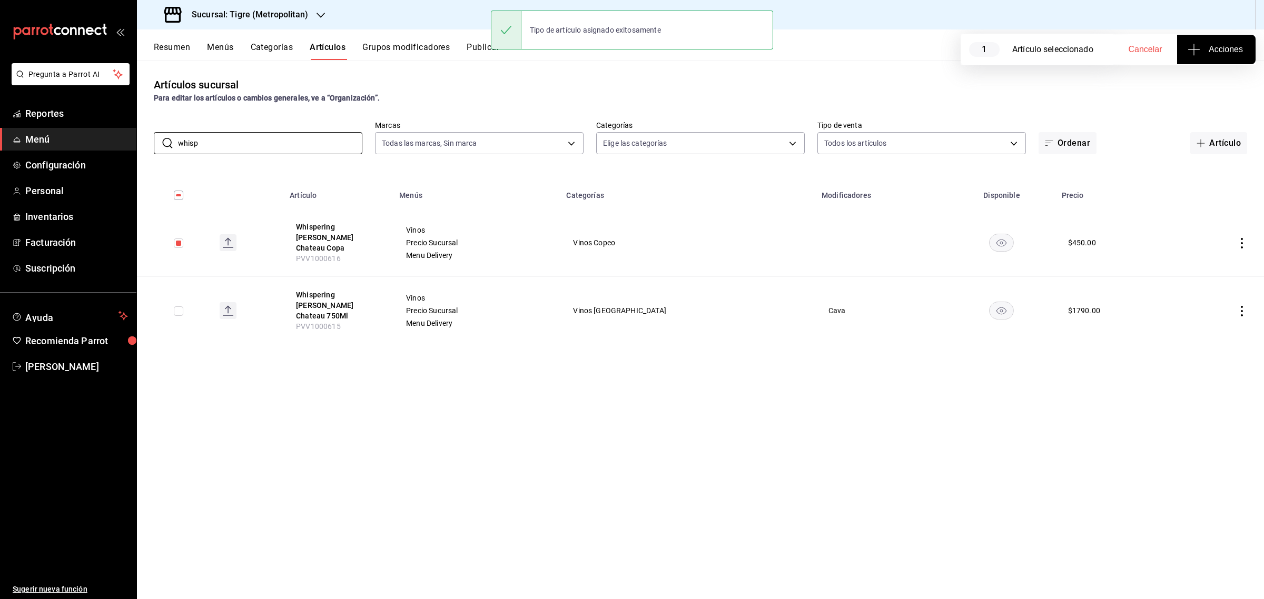
drag, startPoint x: 222, startPoint y: 144, endPoint x: 123, endPoint y: 145, distance: 99.0
click at [125, 145] on div "Pregunta a Parrot AI Reportes Menú Configuración Personal Inventarios Facturaci…" at bounding box center [632, 299] width 1264 height 599
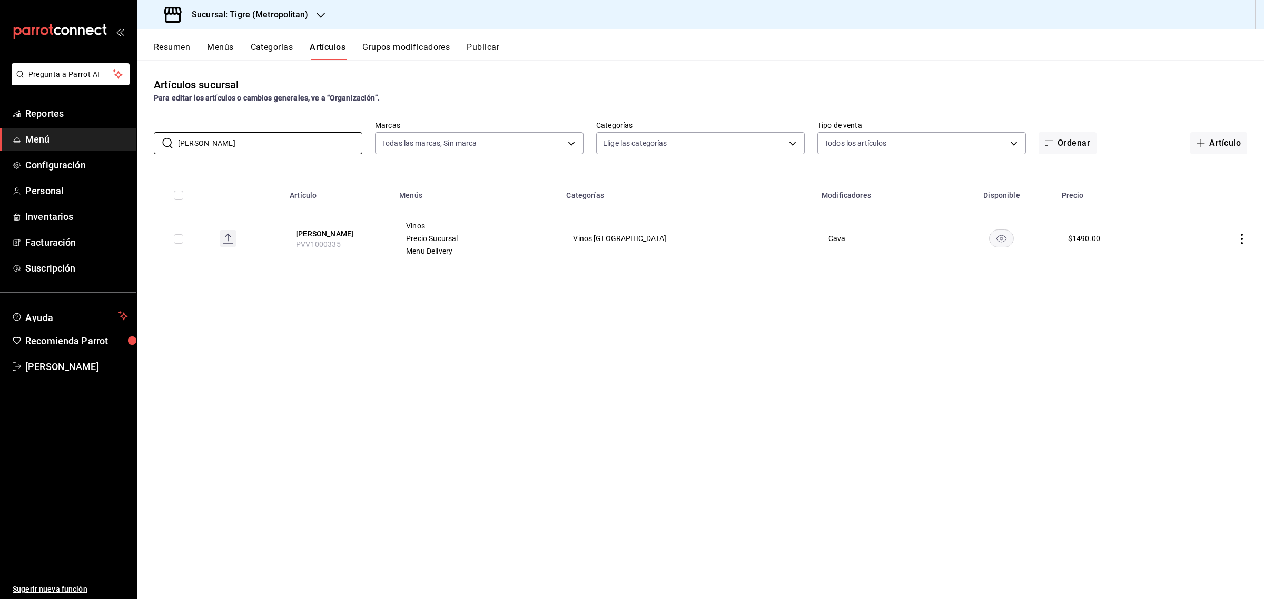
type input "[PERSON_NAME]"
click at [180, 241] on input "checkbox" at bounding box center [178, 238] width 9 height 9
checkbox input "true"
click at [1204, 47] on span "Acciones" at bounding box center [1215, 49] width 53 height 13
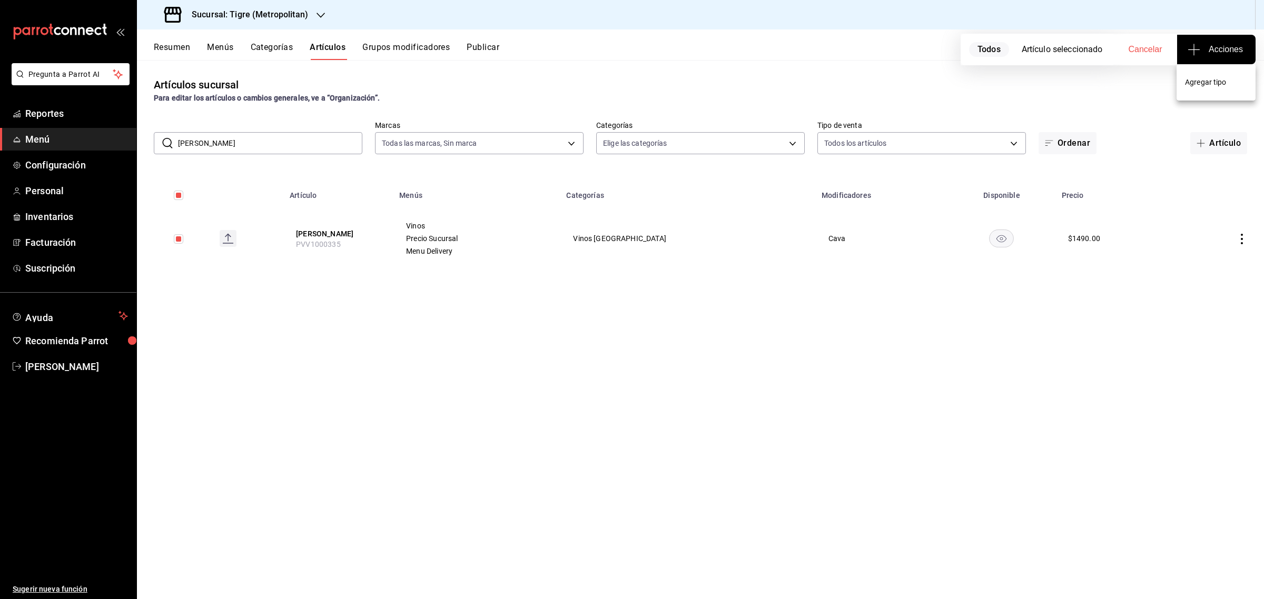
click at [1208, 81] on span "Agregar tipo" at bounding box center [1216, 82] width 62 height 11
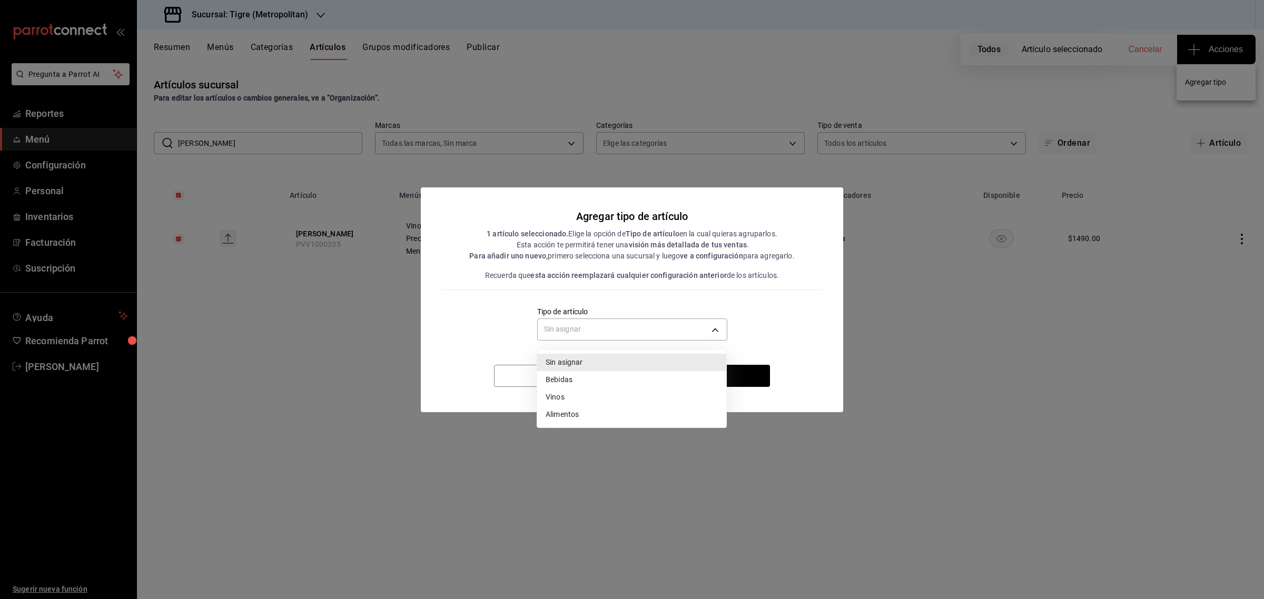
drag, startPoint x: 677, startPoint y: 327, endPoint x: 628, endPoint y: 339, distance: 50.8
click at [677, 328] on body "Pregunta a Parrot AI Reportes Menú Configuración Personal Inventarios Facturaci…" at bounding box center [632, 299] width 1264 height 599
click at [570, 395] on li "Vinos" at bounding box center [631, 397] width 189 height 17
type input "e1bdedcf-fa1f-443e-b5b9-5cb10ad40228"
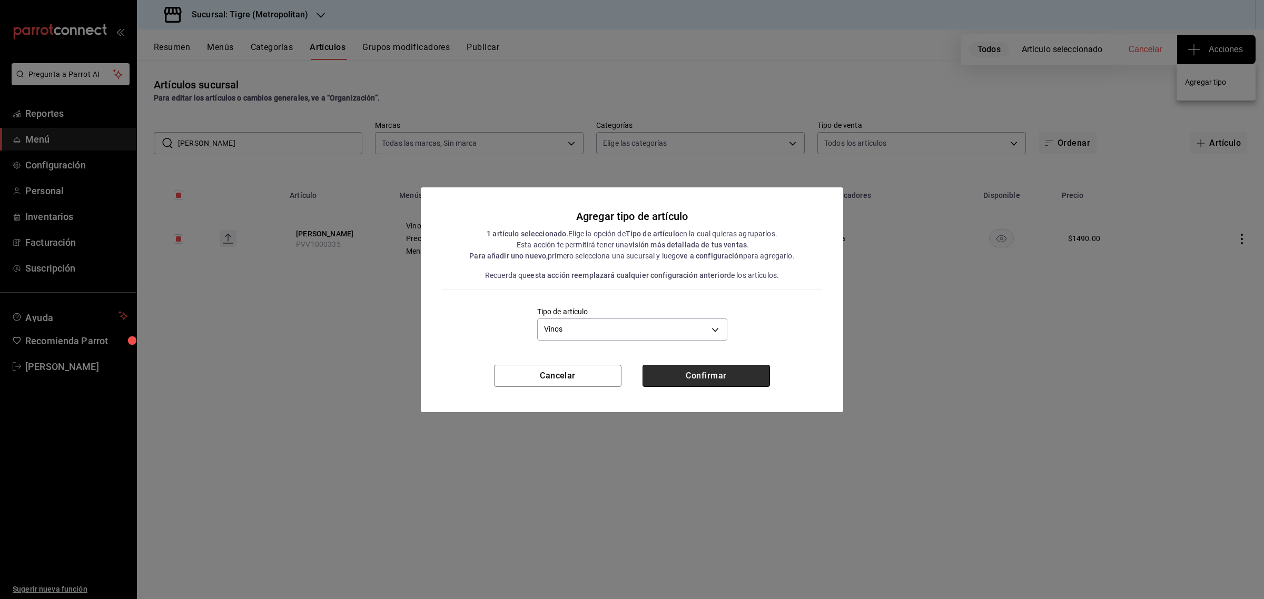
click at [691, 372] on button "Confirmar" at bounding box center [705, 376] width 127 height 22
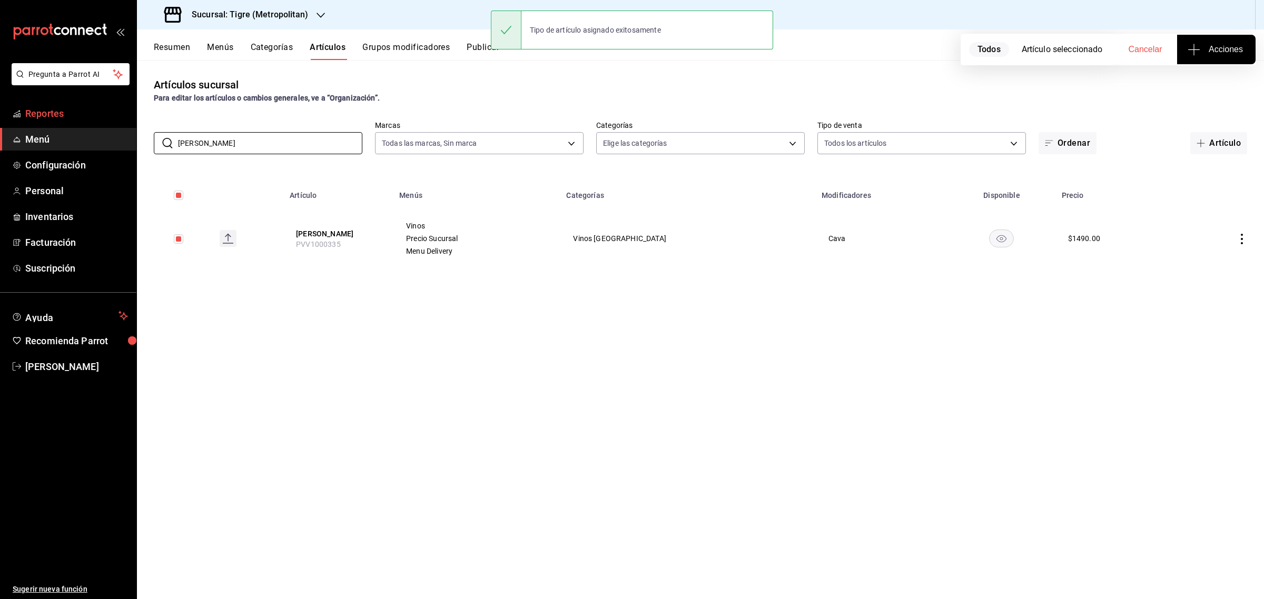
drag, startPoint x: 131, startPoint y: 132, endPoint x: 1, endPoint y: 121, distance: 130.0
click at [5, 124] on div "Pregunta a Parrot AI Reportes Menú Configuración Personal Inventarios Facturaci…" at bounding box center [632, 299] width 1264 height 599
type input "3v"
drag, startPoint x: 1, startPoint y: 120, endPoint x: 348, endPoint y: 293, distance: 388.0
click at [348, 293] on div "Artículos sucursal Para editar los artículos o cambios generales, ve a “Organiz…" at bounding box center [700, 329] width 1127 height 539
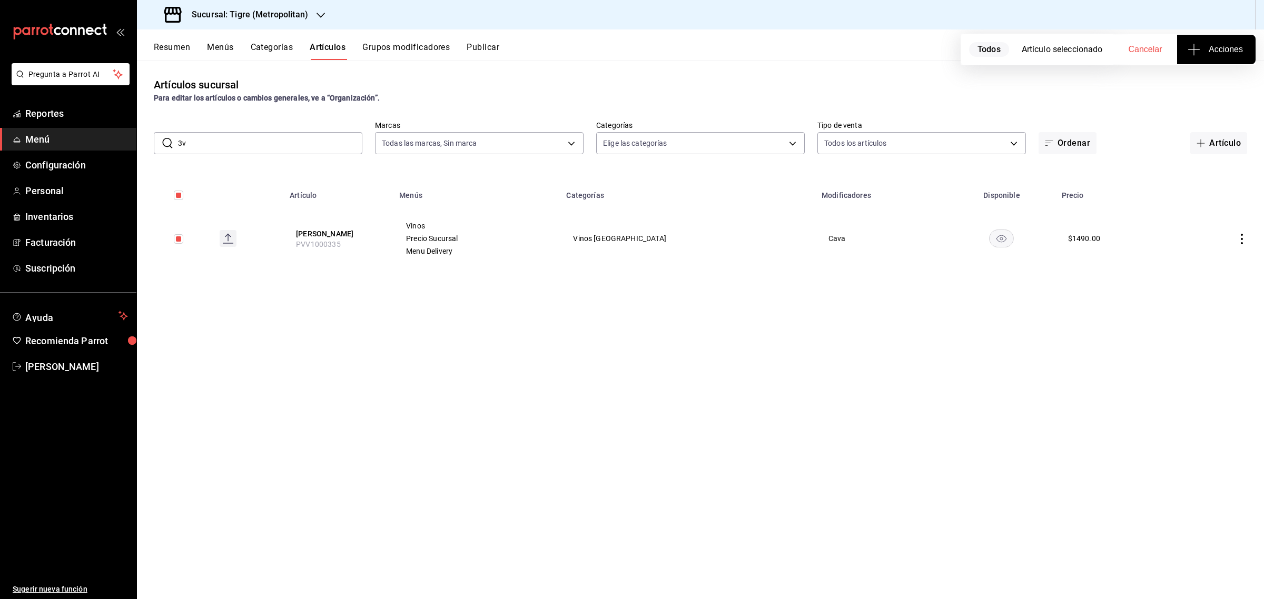
click at [223, 140] on input "3v" at bounding box center [270, 143] width 184 height 21
click at [183, 195] on input "checkbox" at bounding box center [178, 195] width 9 height 9
checkbox input "false"
click at [254, 353] on div "Artículos sucursal Para editar los artículos o cambios generales, ve a “Organiz…" at bounding box center [700, 329] width 1127 height 539
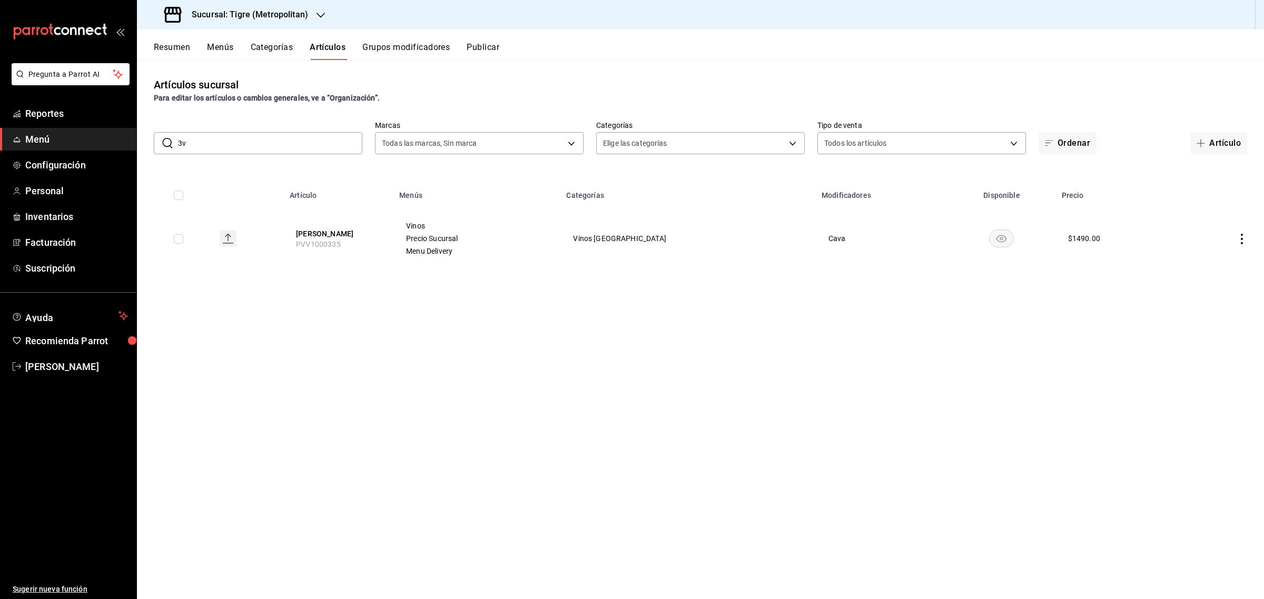
click at [219, 145] on input "3v" at bounding box center [270, 143] width 184 height 21
type input "3v"
click at [183, 241] on input "checkbox" at bounding box center [178, 238] width 9 height 9
checkbox input "true"
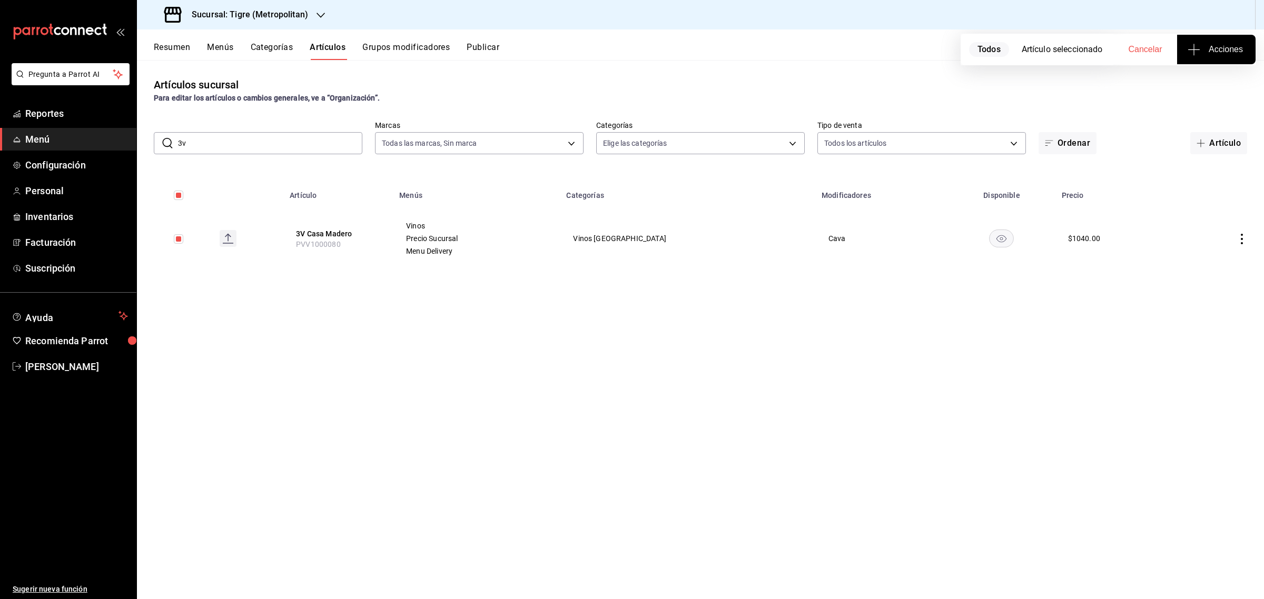
click at [1206, 50] on span "Acciones" at bounding box center [1215, 49] width 53 height 13
click at [1201, 88] on li "Agregar tipo" at bounding box center [1215, 82] width 79 height 28
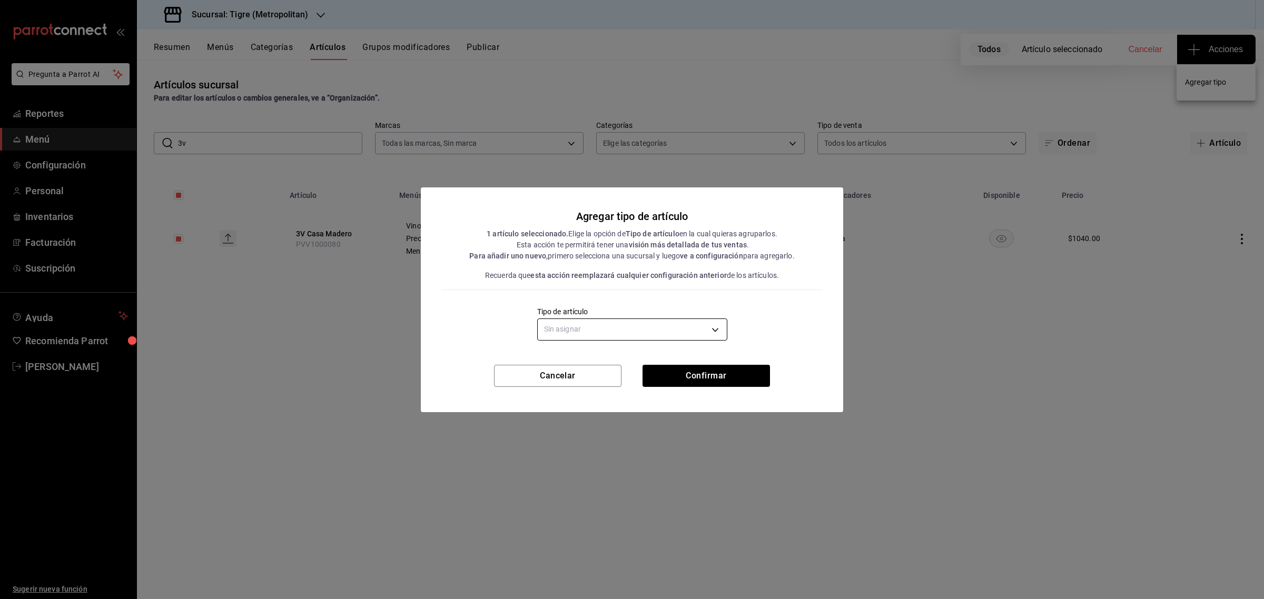
click at [667, 325] on body "Pregunta a Parrot AI Reportes Menú Configuración Personal Inventarios Facturaci…" at bounding box center [632, 299] width 1264 height 599
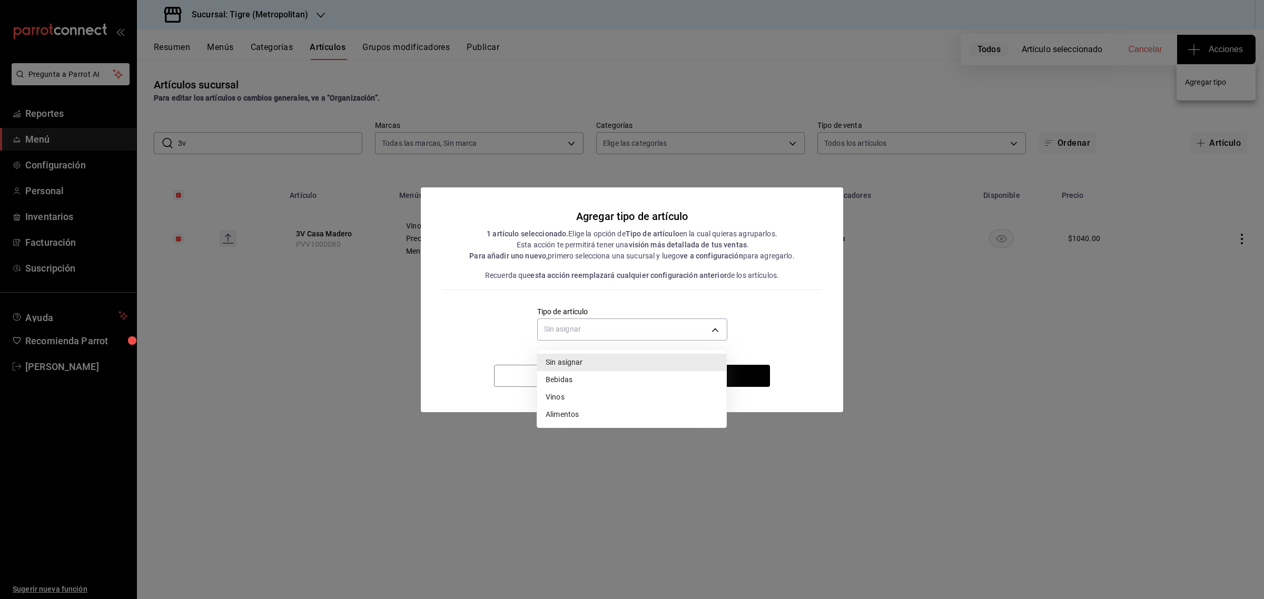
click at [556, 401] on li "Vinos" at bounding box center [631, 397] width 189 height 17
type input "e1bdedcf-fa1f-443e-b5b9-5cb10ad40228"
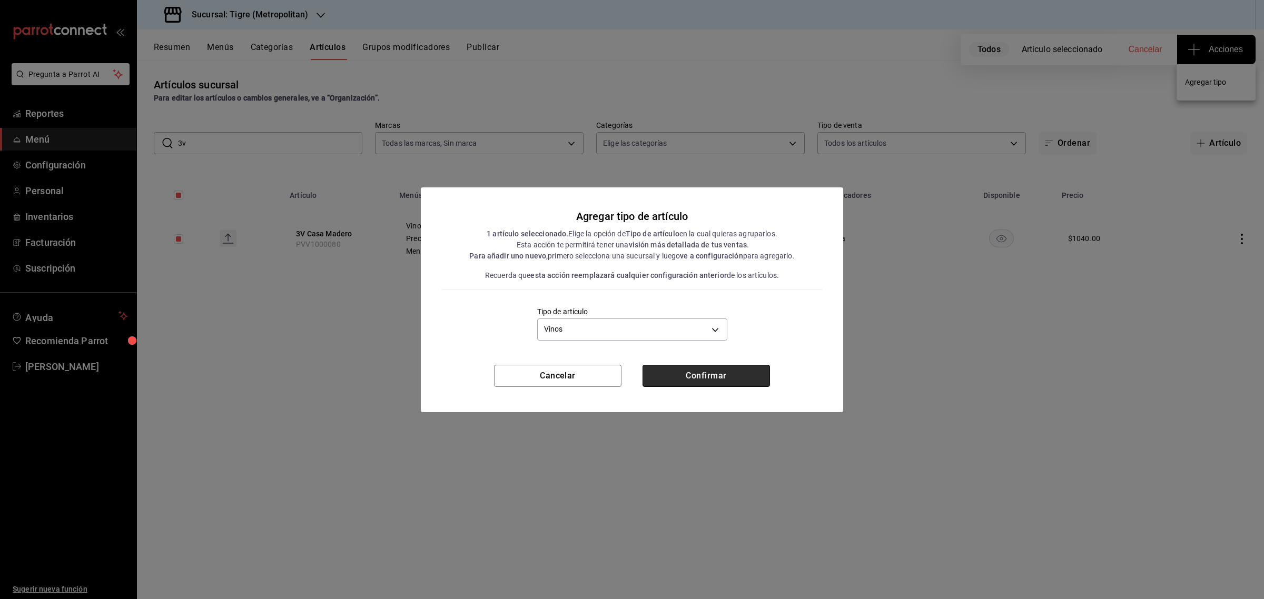
click at [719, 375] on button "Confirmar" at bounding box center [705, 376] width 127 height 22
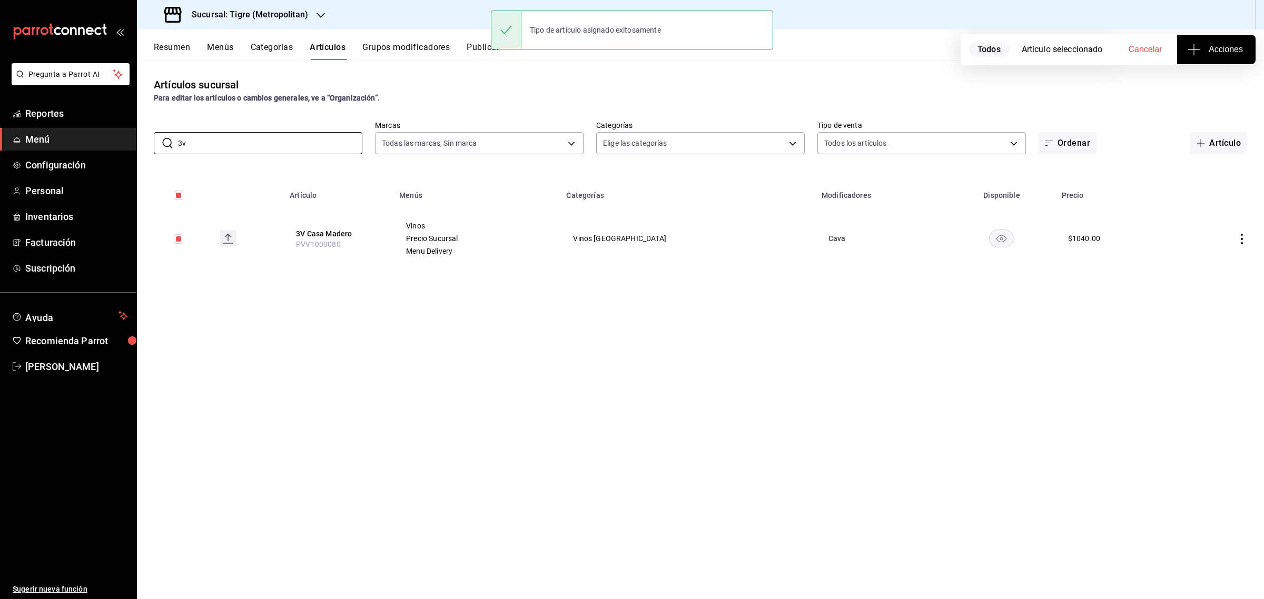
drag, startPoint x: 196, startPoint y: 144, endPoint x: 145, endPoint y: 117, distance: 57.7
click at [146, 140] on div "​ 3v ​ Marcas Todas las marcas, Sin marca d2a20516-989b-40fe-838d-c8b0b31ef0ff …" at bounding box center [700, 138] width 1127 height 34
type input "zapat"
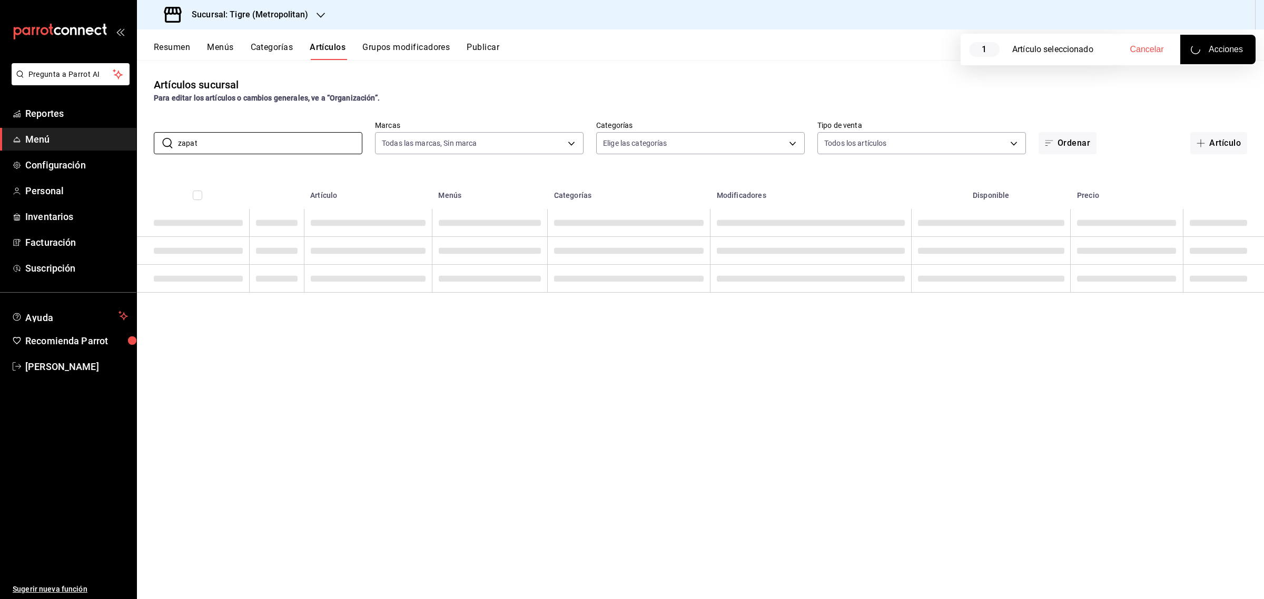
checkbox input "false"
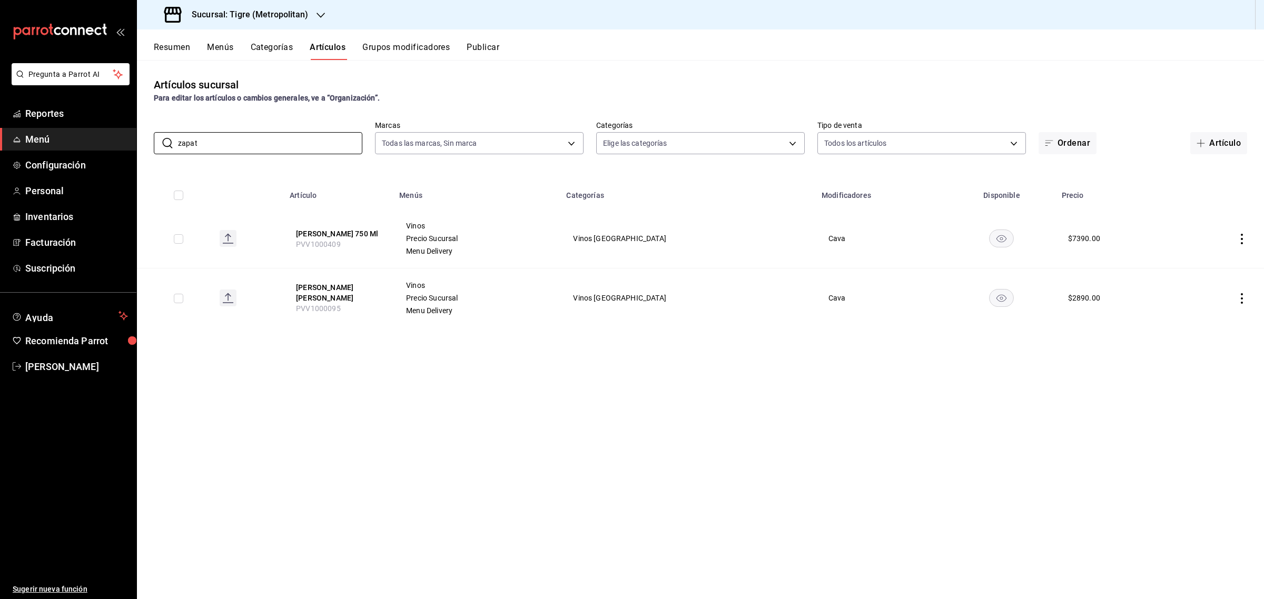
type input "zapat"
click at [183, 297] on input "checkbox" at bounding box center [178, 298] width 9 height 9
checkbox input "true"
click at [1219, 45] on span "Acciones" at bounding box center [1215, 49] width 53 height 13
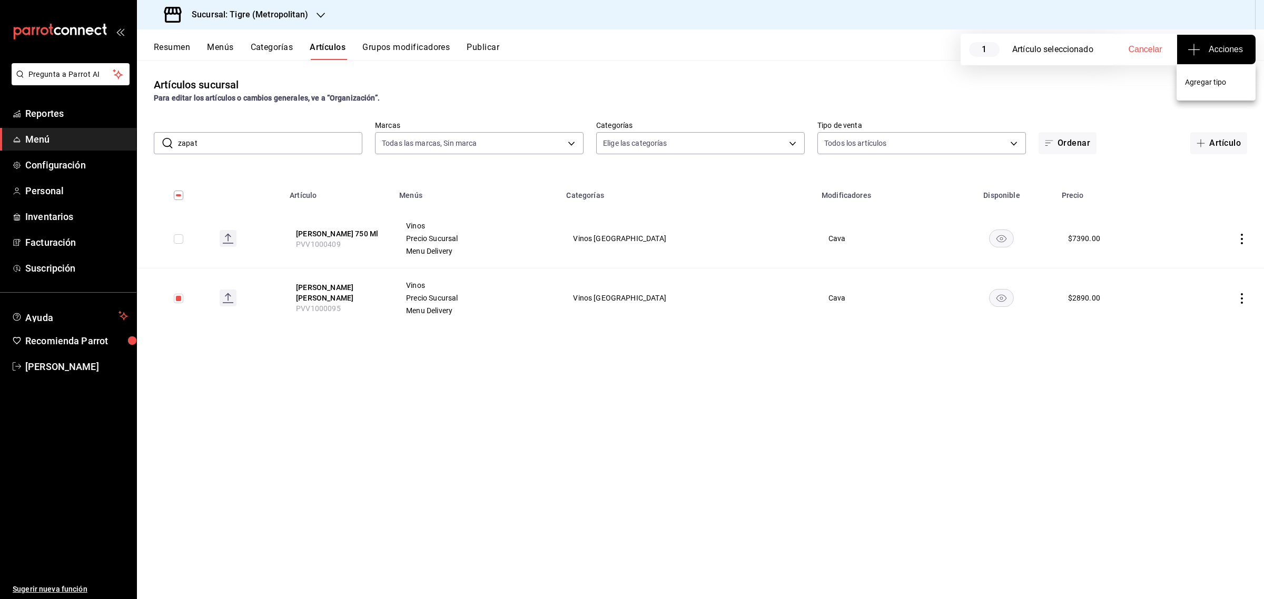
click at [1223, 78] on span "Agregar tipo" at bounding box center [1216, 82] width 62 height 11
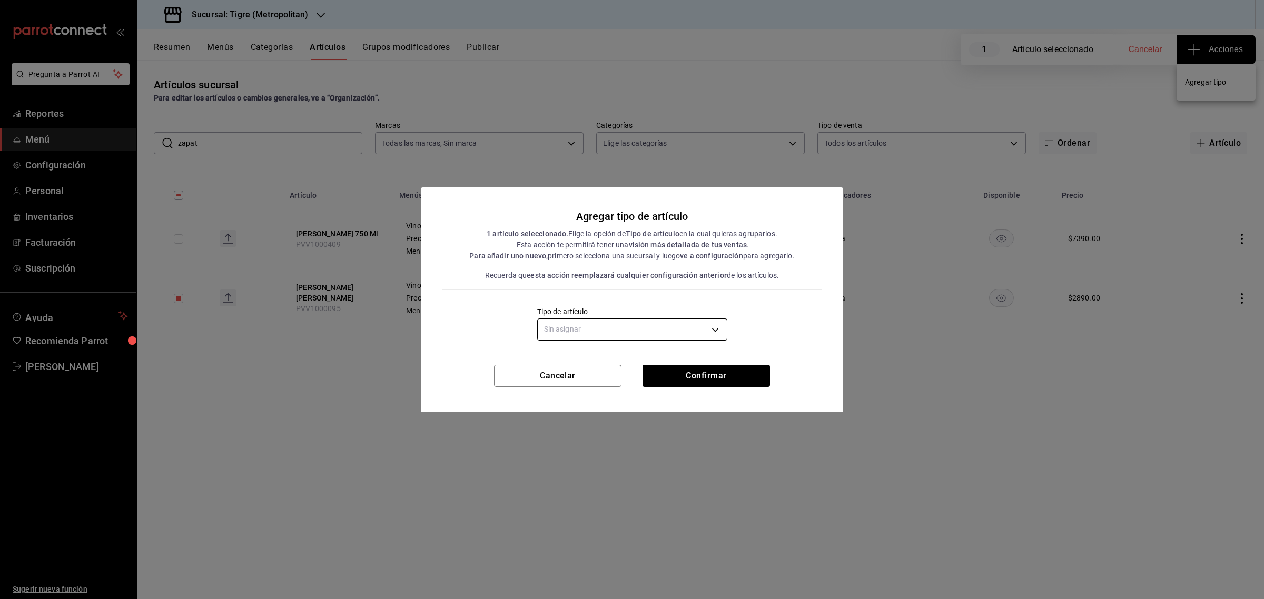
click at [682, 333] on body "Pregunta a Parrot AI Reportes Menú Configuración Personal Inventarios Facturaci…" at bounding box center [632, 299] width 1264 height 599
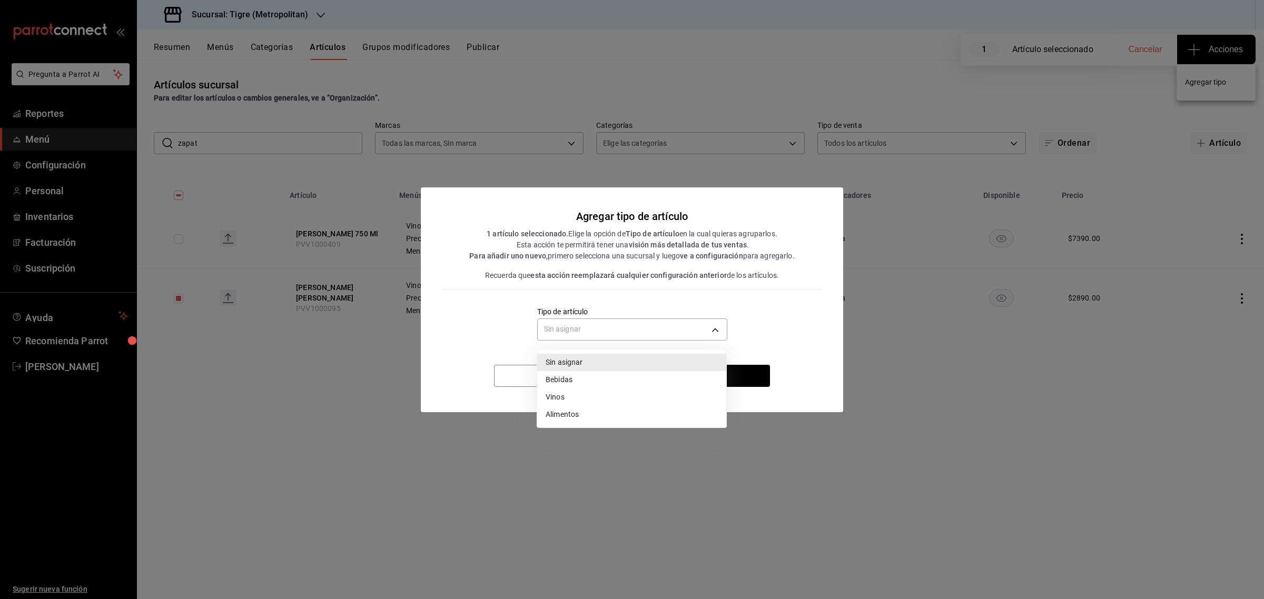
click at [578, 398] on li "Vinos" at bounding box center [631, 397] width 189 height 17
type input "e1bdedcf-fa1f-443e-b5b9-5cb10ad40228"
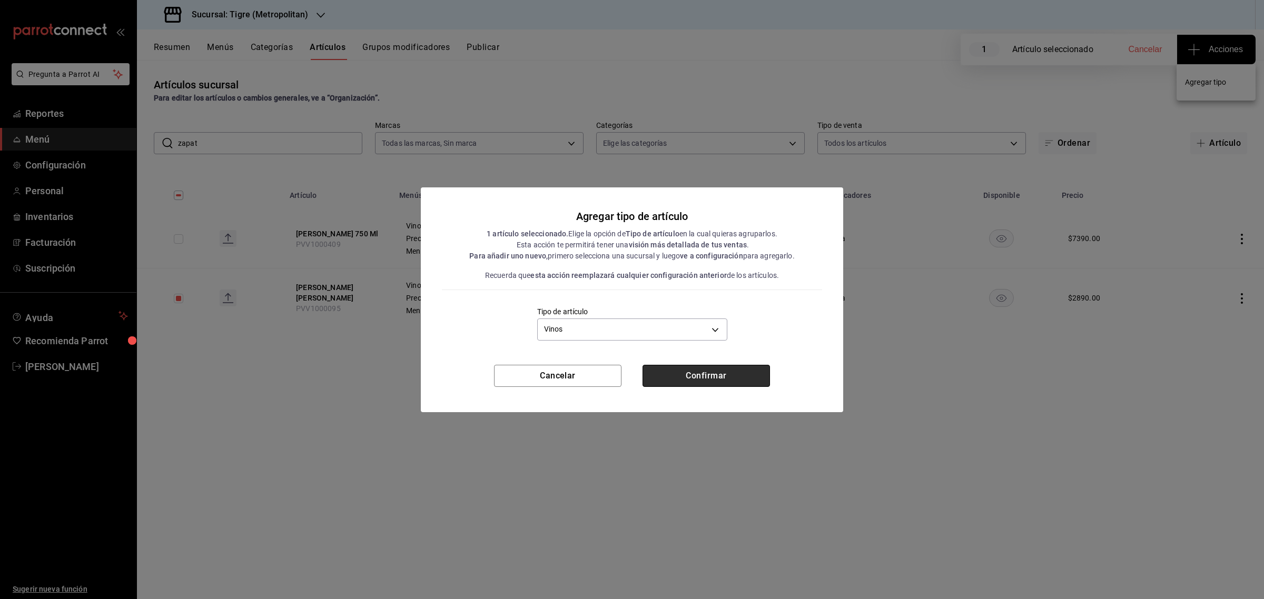
click at [720, 380] on button "Confirmar" at bounding box center [705, 376] width 127 height 22
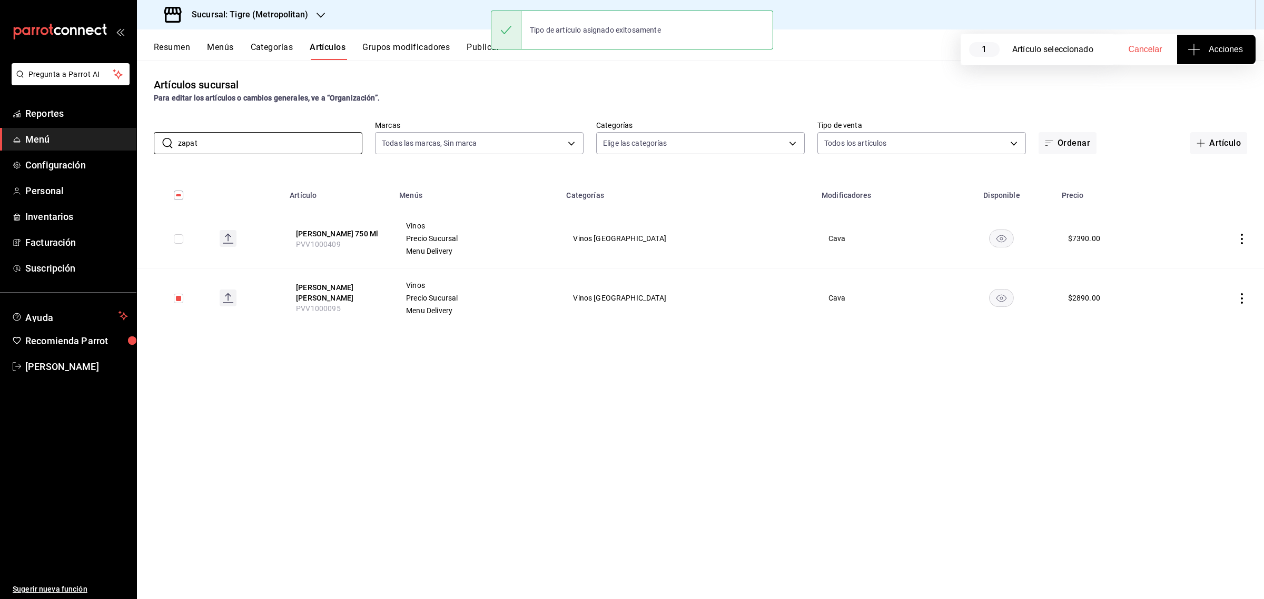
drag, startPoint x: 200, startPoint y: 146, endPoint x: 133, endPoint y: 145, distance: 66.9
click at [133, 145] on div "Pregunta a Parrot AI Reportes Menú Configuración Personal Inventarios Facturaci…" at bounding box center [632, 299] width 1264 height 599
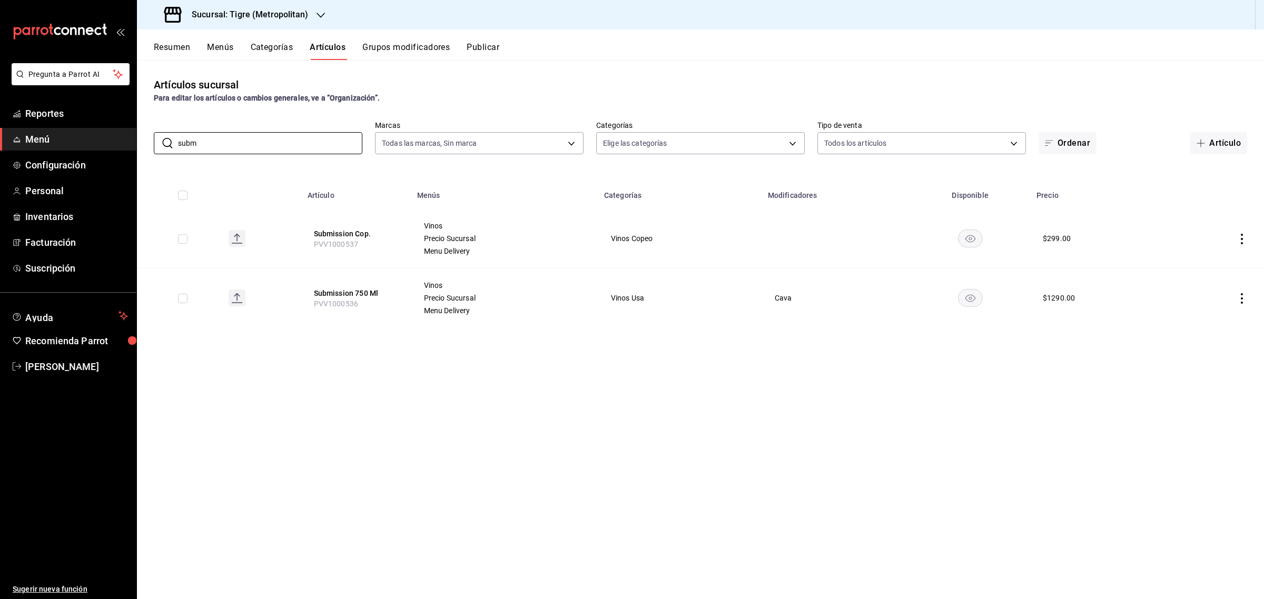
type input "subm"
click at [170, 301] on td at bounding box center [178, 298] width 83 height 59
click at [190, 303] on td at bounding box center [178, 298] width 83 height 59
click at [181, 300] on input "checkbox" at bounding box center [182, 298] width 9 height 9
checkbox input "true"
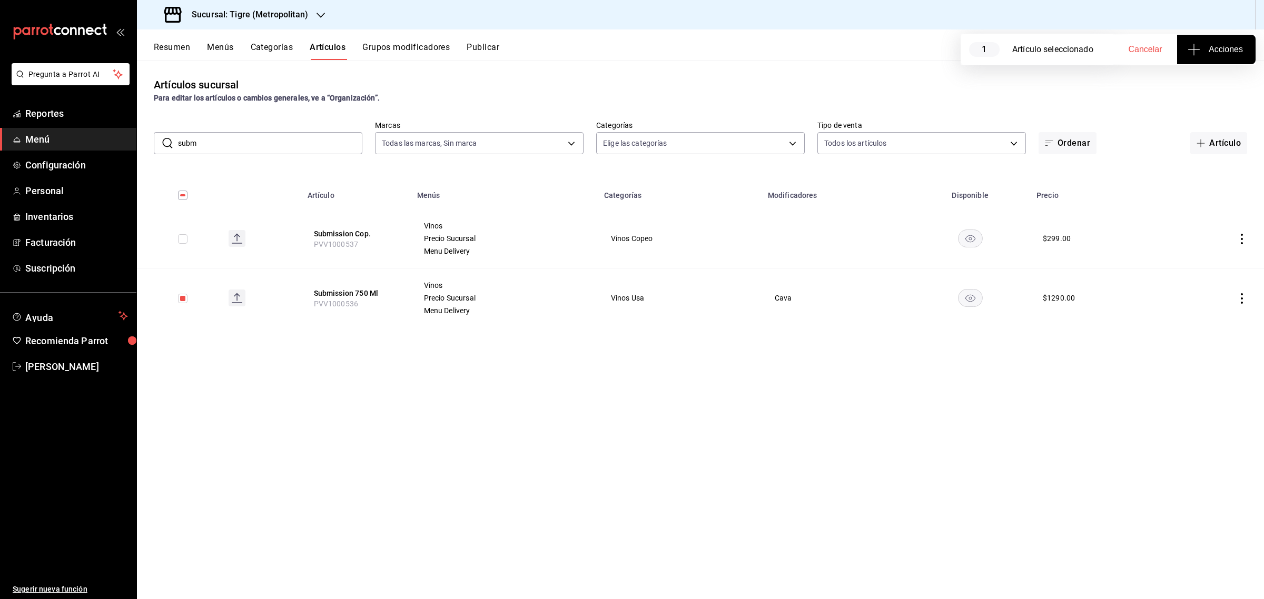
click at [1227, 44] on span "Acciones" at bounding box center [1215, 49] width 53 height 13
click at [1215, 82] on span "Agregar tipo" at bounding box center [1216, 82] width 62 height 11
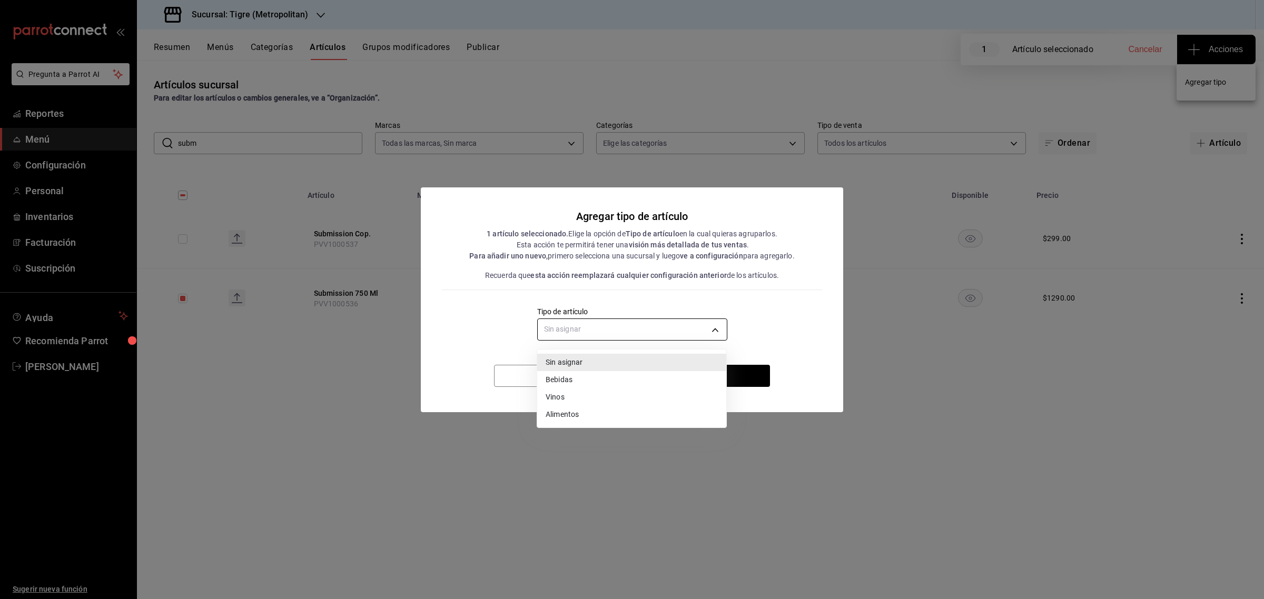
click at [581, 326] on body "Pregunta a Parrot AI Reportes Menú Configuración Personal Inventarios Facturaci…" at bounding box center [632, 299] width 1264 height 599
click at [570, 400] on li "Vinos" at bounding box center [631, 397] width 189 height 17
type input "e1bdedcf-fa1f-443e-b5b9-5cb10ad40228"
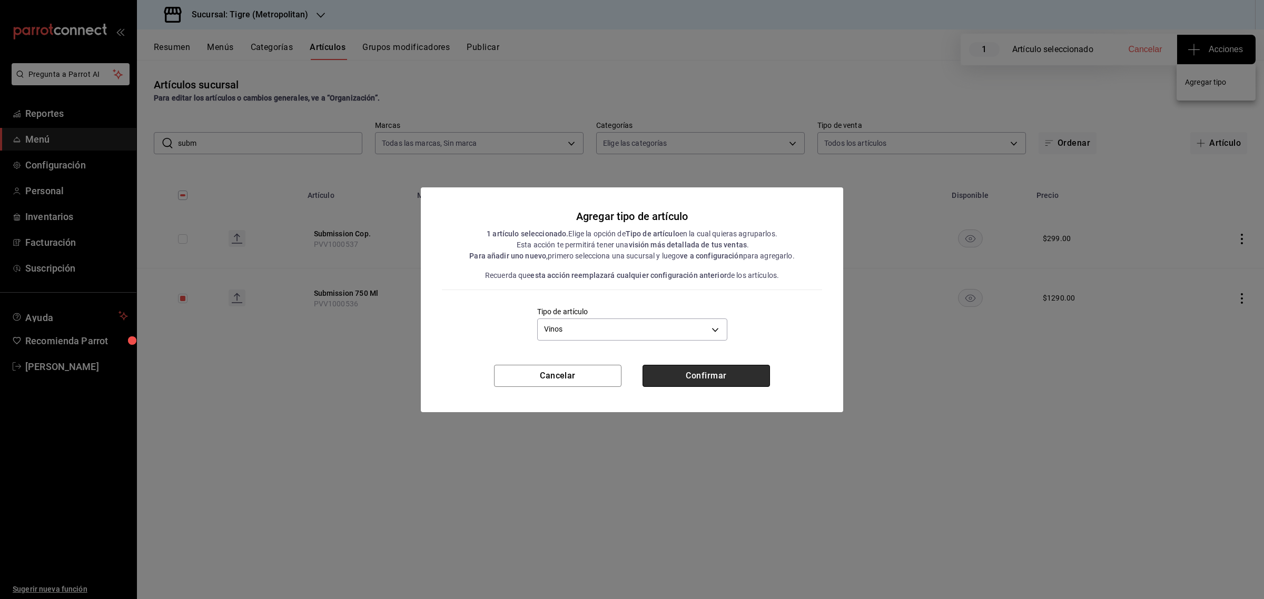
click at [724, 372] on button "Confirmar" at bounding box center [705, 376] width 127 height 22
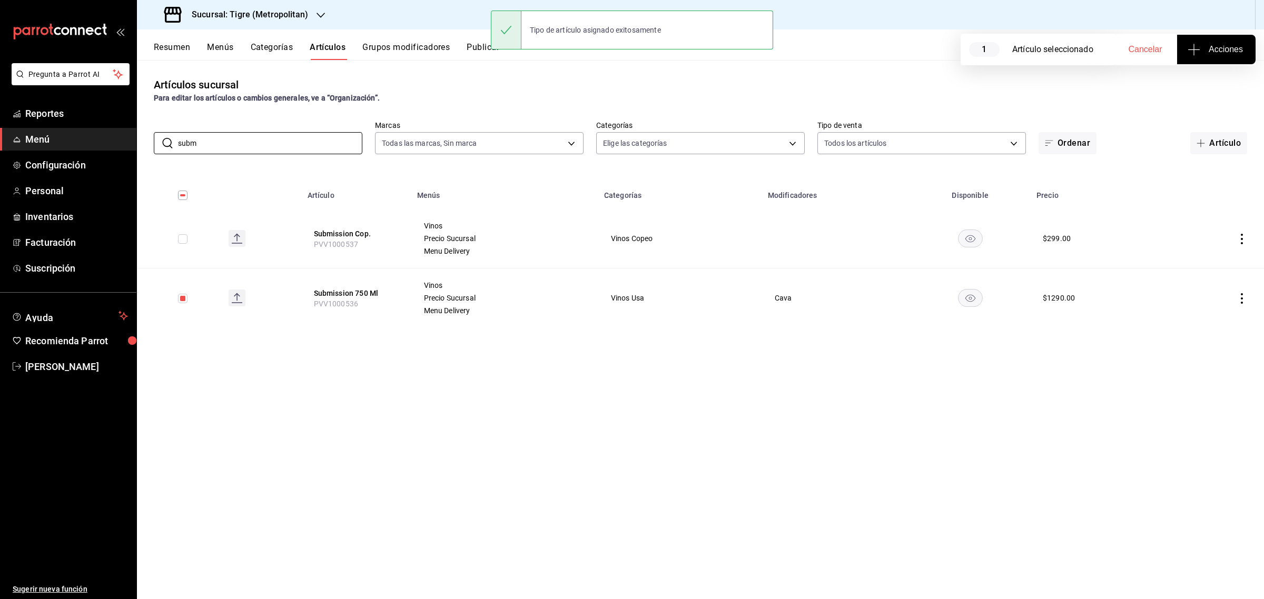
drag, startPoint x: 210, startPoint y: 143, endPoint x: 123, endPoint y: 133, distance: 87.5
click at [123, 133] on div "Pregunta a Parrot AI Reportes Menú Configuración Personal Inventarios Facturaci…" at bounding box center [632, 299] width 1264 height 599
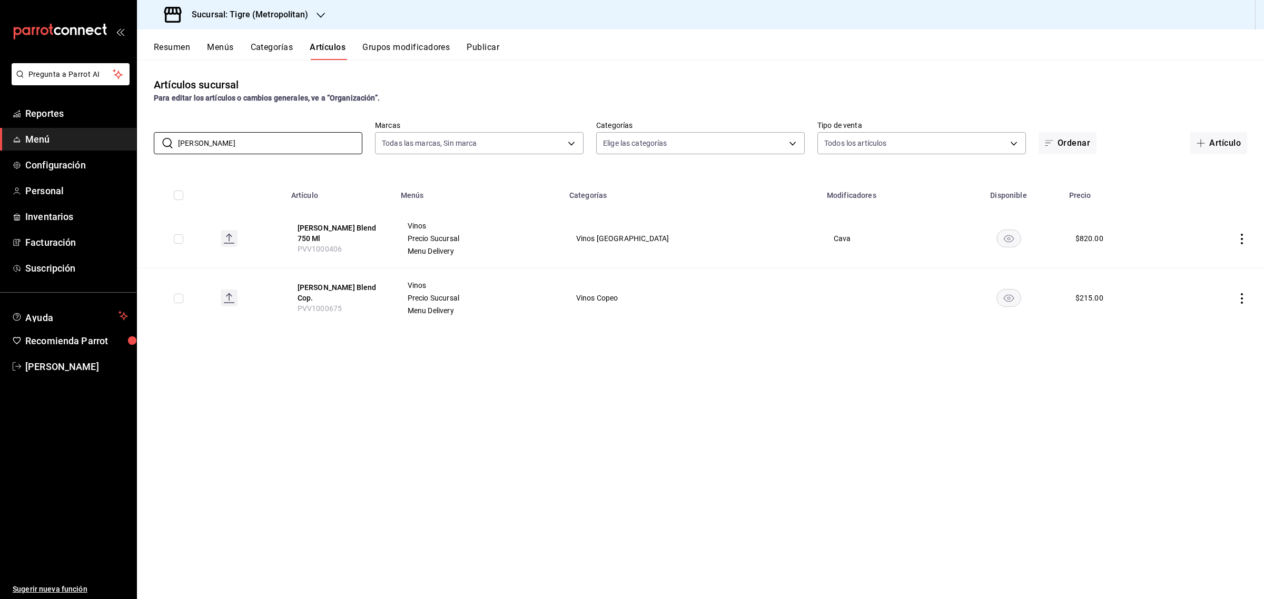
type input "[PERSON_NAME]"
click at [183, 301] on input "checkbox" at bounding box center [178, 298] width 9 height 9
checkbox input "true"
click at [1220, 37] on button "Acciones" at bounding box center [1216, 49] width 78 height 29
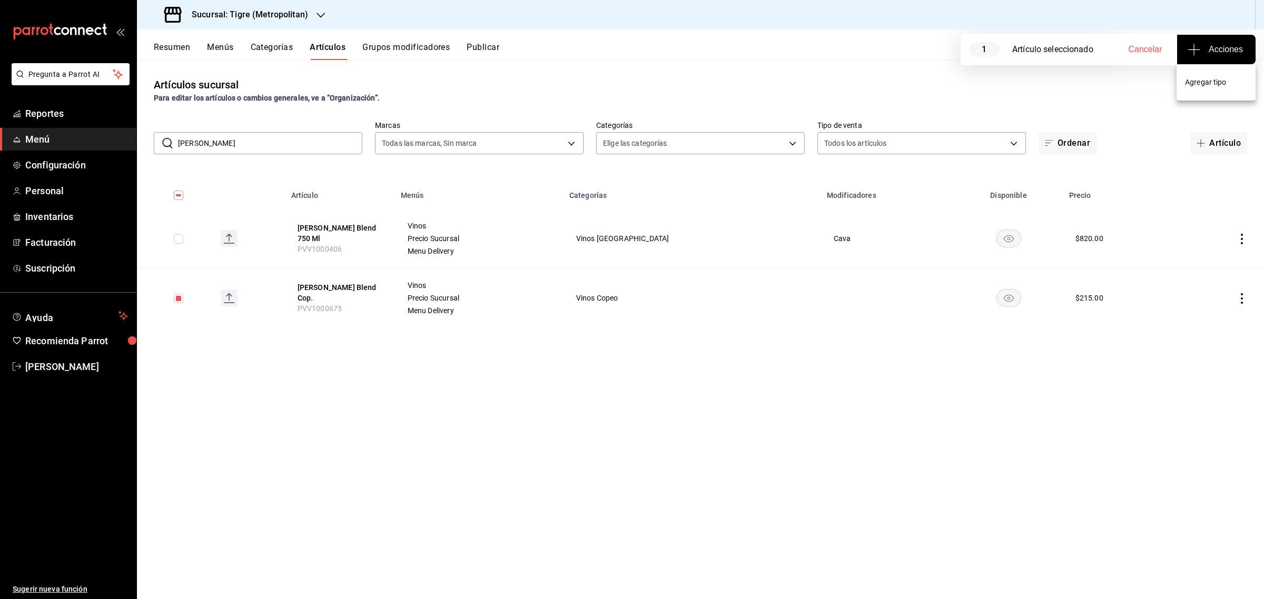
click at [1206, 77] on span "Agregar tipo" at bounding box center [1216, 82] width 62 height 11
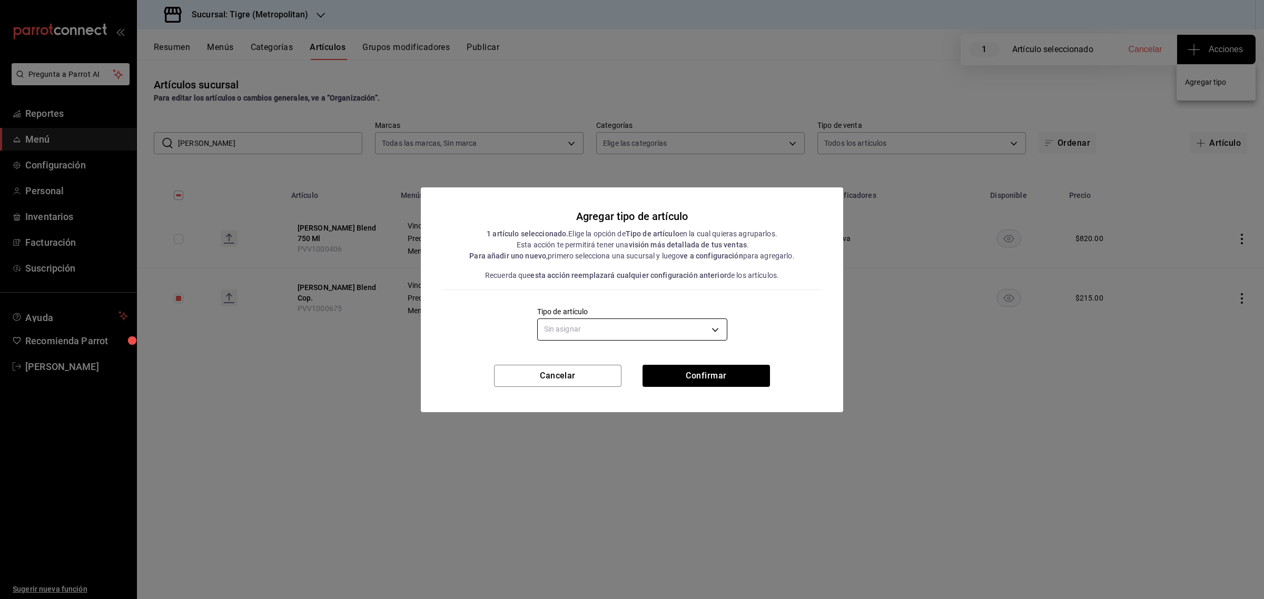
click at [605, 331] on body "Pregunta a Parrot AI Reportes Menú Configuración Personal Inventarios Facturaci…" at bounding box center [632, 299] width 1264 height 599
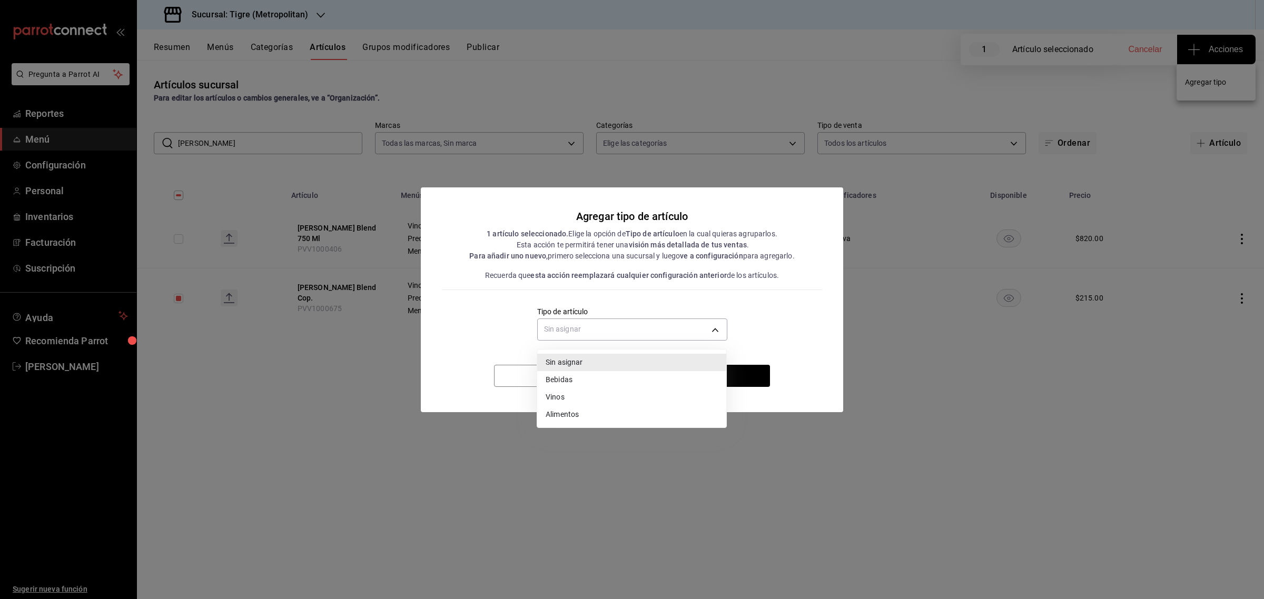
click at [573, 399] on li "Vinos" at bounding box center [631, 397] width 189 height 17
type input "e1bdedcf-fa1f-443e-b5b9-5cb10ad40228"
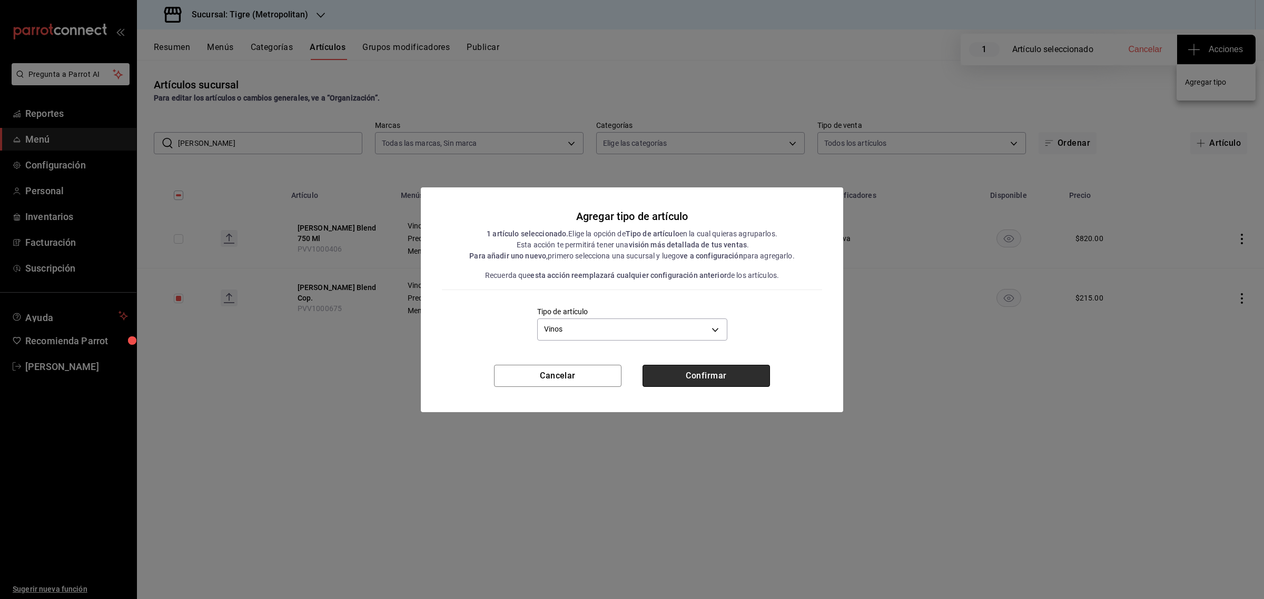
click at [722, 374] on button "Confirmar" at bounding box center [705, 376] width 127 height 22
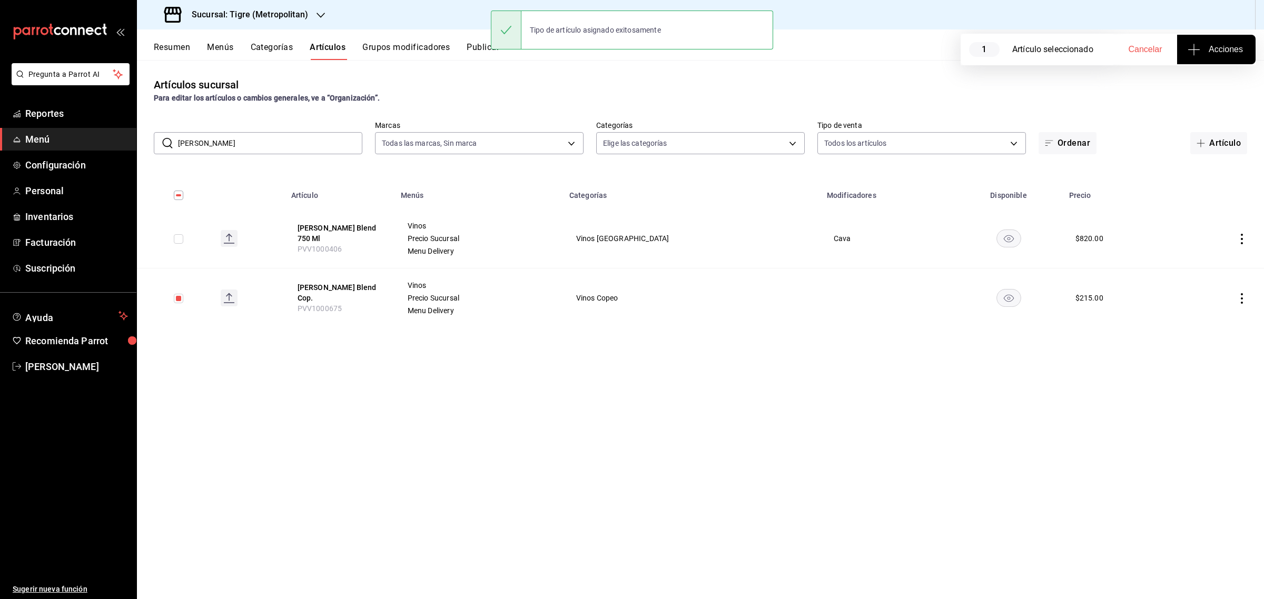
drag, startPoint x: 249, startPoint y: 394, endPoint x: 233, endPoint y: 354, distance: 42.8
click at [249, 394] on div "Artículos sucursal Para editar los artículos o cambios generales, ve a “Organiz…" at bounding box center [700, 329] width 1127 height 539
